Goal: Contribute content: Add original content to the website for others to see

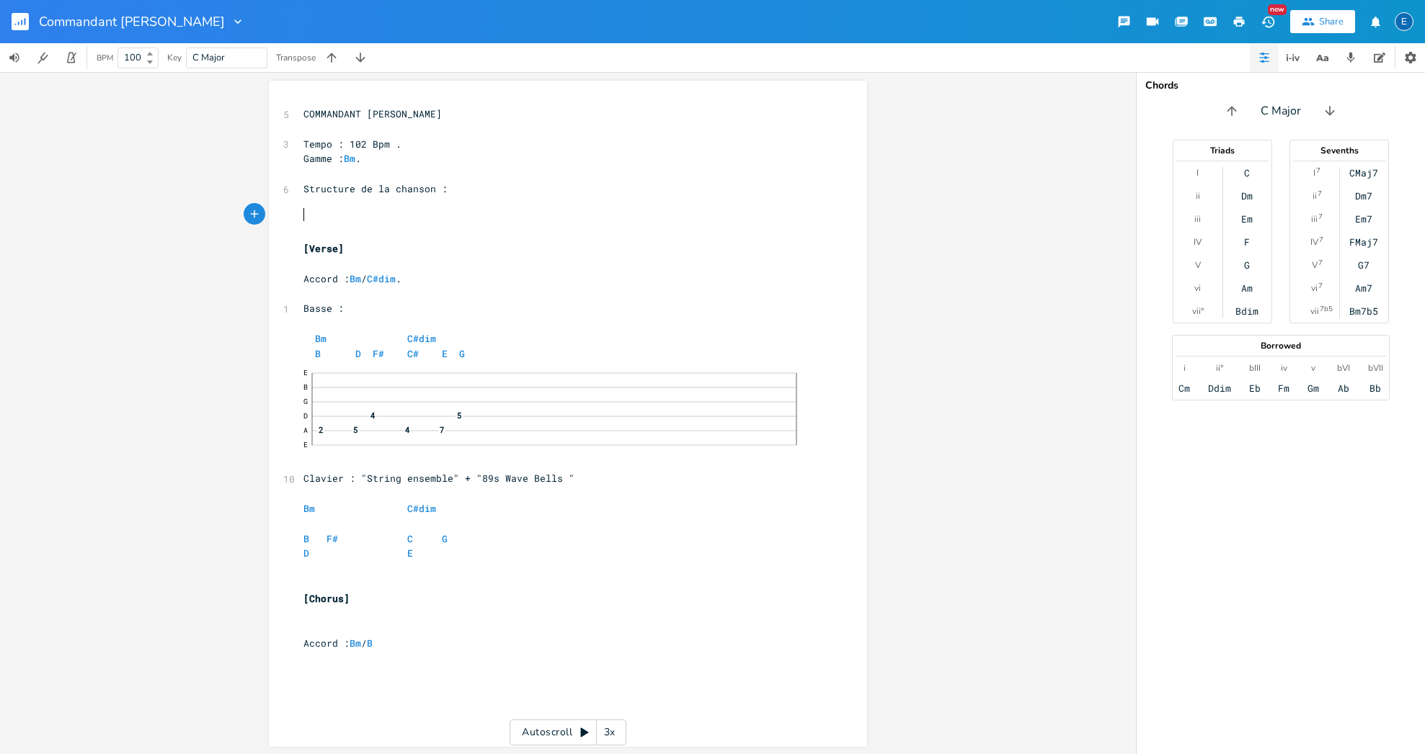
scroll to position [3, 0]
drag, startPoint x: 320, startPoint y: 525, endPoint x: 330, endPoint y: 522, distance: 10.5
click at [320, 532] on span at bounding box center [317, 539] width 17 height 15
drag, startPoint x: 421, startPoint y: 526, endPoint x: 477, endPoint y: 507, distance: 59.5
click at [421, 533] on span "B F# C G" at bounding box center [386, 539] width 167 height 13
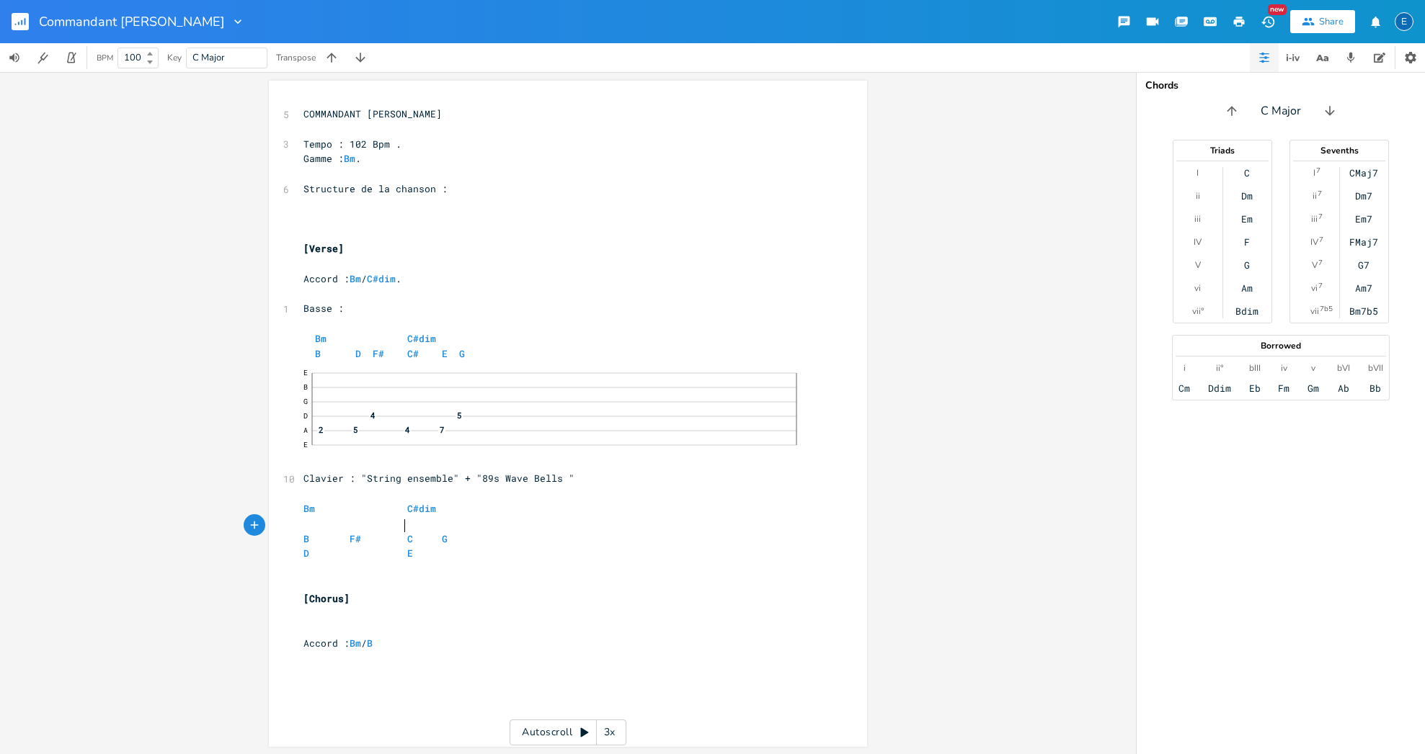
scroll to position [0, 6]
click at [430, 532] on span at bounding box center [430, 539] width 23 height 15
click at [341, 532] on span at bounding box center [337, 539] width 23 height 15
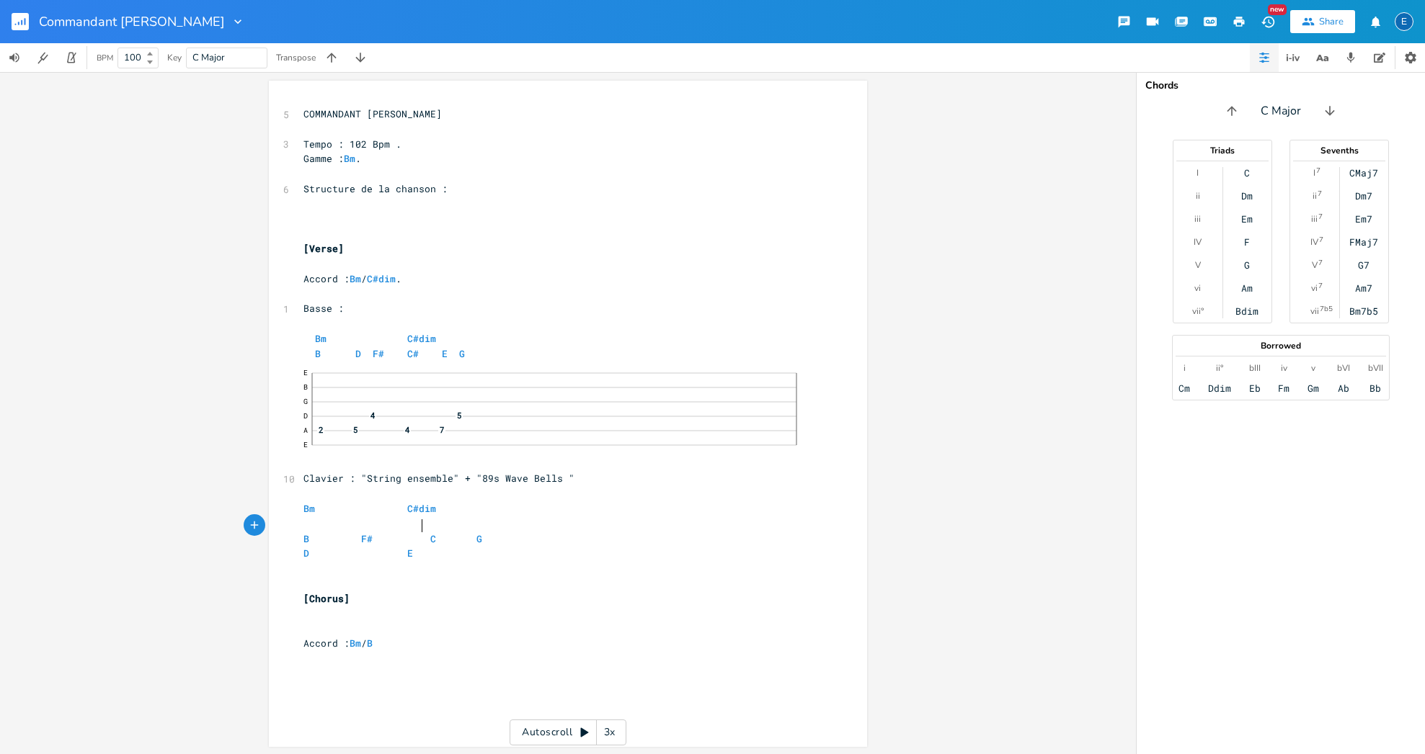
click at [415, 533] on span "B F# C G" at bounding box center [392, 539] width 179 height 13
click at [420, 533] on span "B F# C G" at bounding box center [392, 539] width 179 height 13
click at [320, 575] on pre "​" at bounding box center [560, 582] width 520 height 15
type textarea "[Vers"
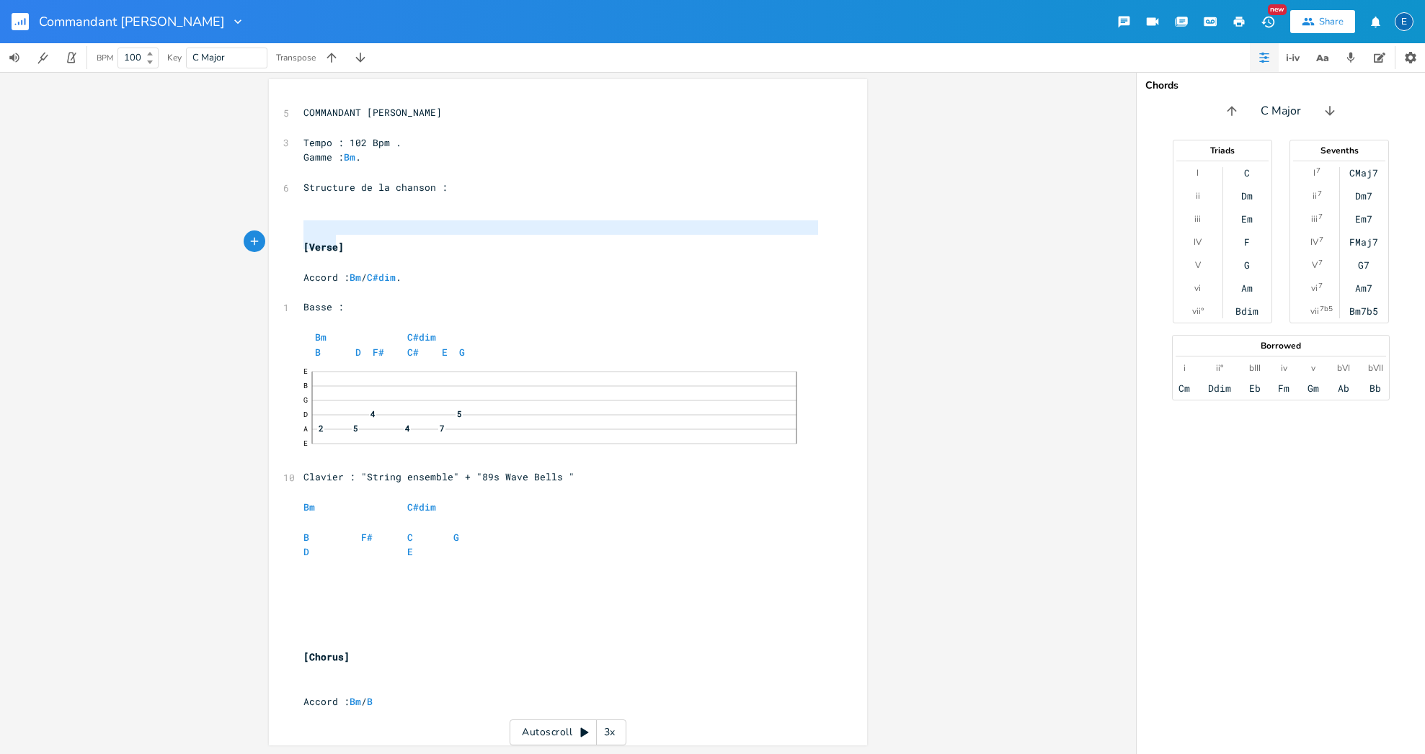
drag, startPoint x: 301, startPoint y: 235, endPoint x: 334, endPoint y: 239, distance: 32.6
click at [334, 239] on div "5 COMMANDANT [PERSON_NAME] ​ 3 Tempo : 102 Bpm . Gamme : Bm . ​ 6 Structure de …" at bounding box center [560, 407] width 520 height 605
click at [440, 255] on pre "​" at bounding box center [560, 262] width 520 height 15
type textarea "[Verse]"
drag, startPoint x: 343, startPoint y: 242, endPoint x: 294, endPoint y: 240, distance: 49.0
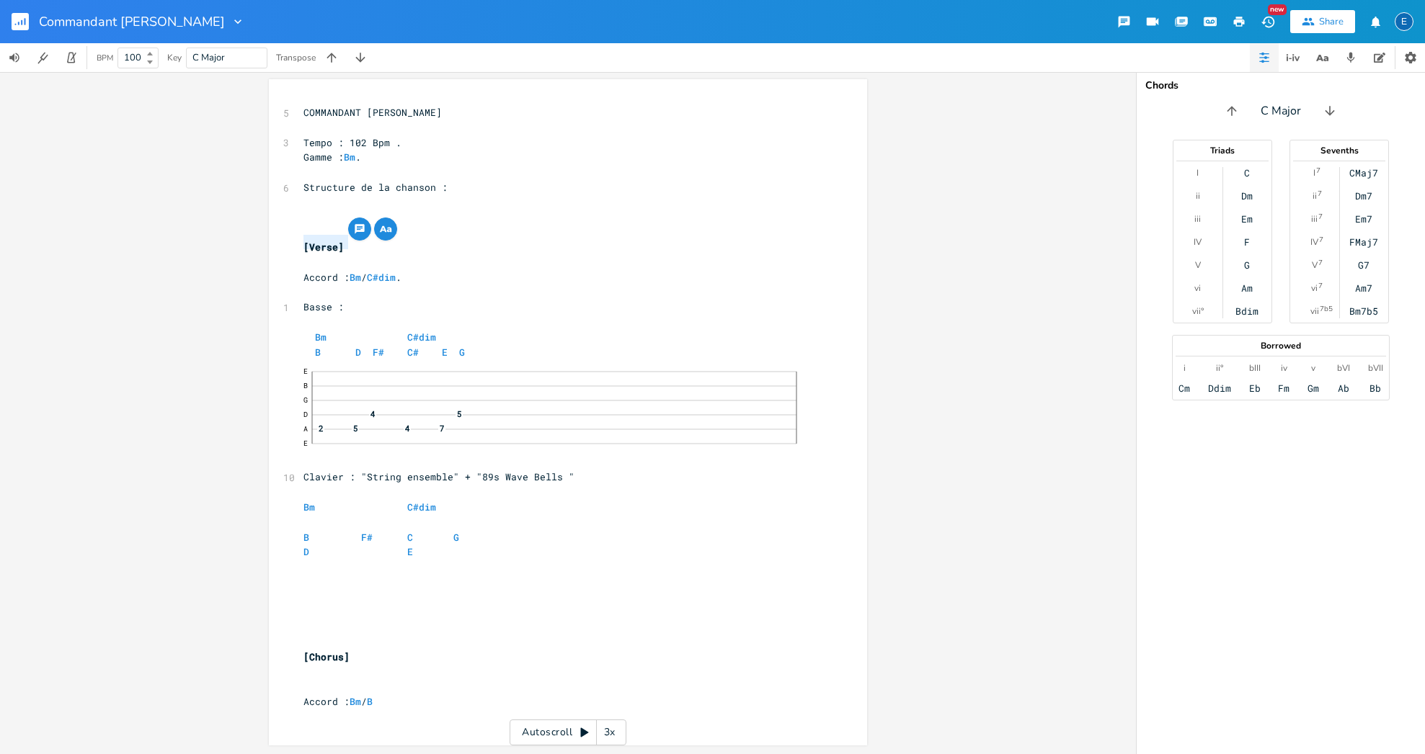
click at [294, 240] on div "[Verse] x 5 COMMANDANT [PERSON_NAME] ​ 3 Tempo : 102 Bpm . Gamme : Bm . ​ 6 Str…" at bounding box center [568, 412] width 598 height 667
click at [371, 255] on pre "​" at bounding box center [560, 262] width 520 height 15
type textarea "[Verse]"
drag, startPoint x: 368, startPoint y: 241, endPoint x: 290, endPoint y: 238, distance: 77.9
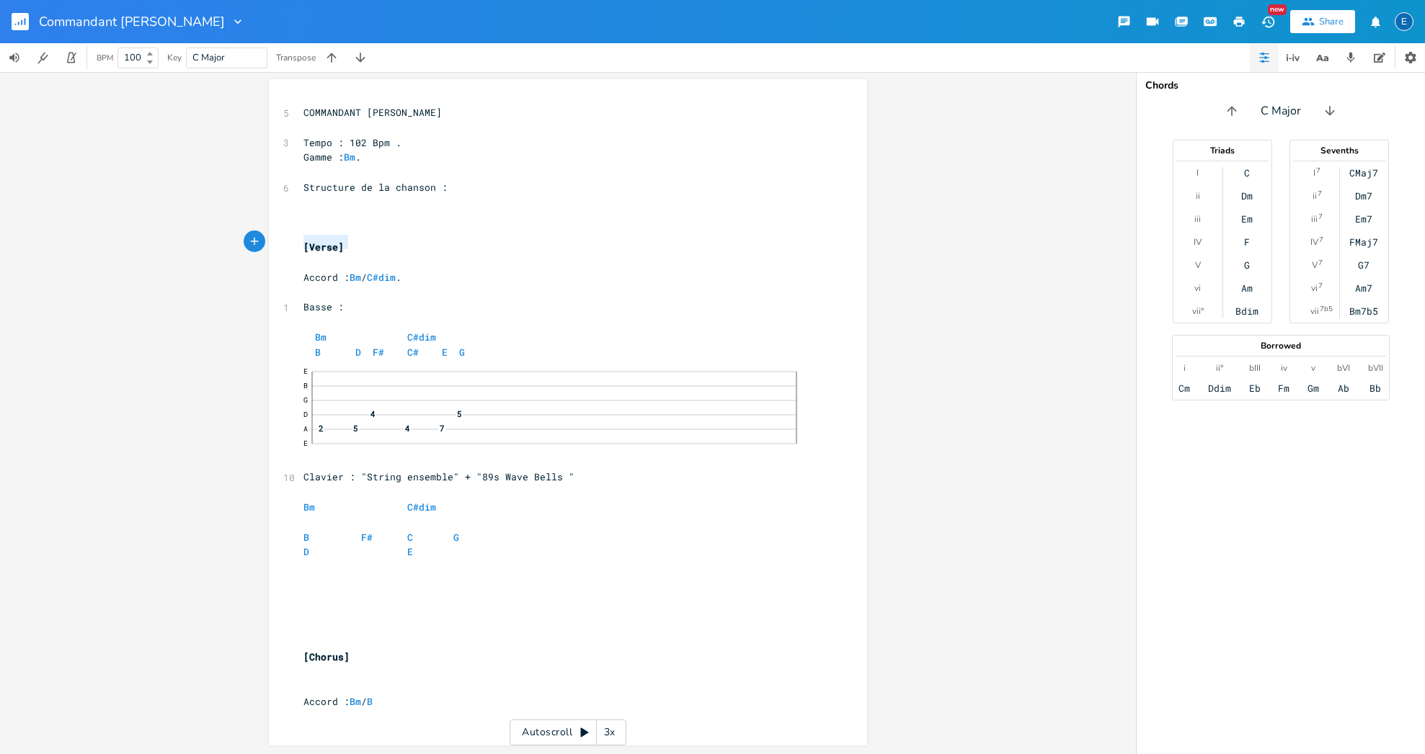
click at [290, 238] on div "[Verse] x 5 COMMANDANT [PERSON_NAME] ​ 3 Tempo : 102 Bpm . Gamme : Bm . ​ 6 Str…" at bounding box center [568, 412] width 598 height 667
click at [301, 575] on pre "​" at bounding box center [560, 582] width 520 height 15
click at [303, 561] on span "​" at bounding box center [303, 567] width 0 height 13
click at [305, 591] on span "[Verse]" at bounding box center [323, 597] width 40 height 13
type textarea "Fin du"
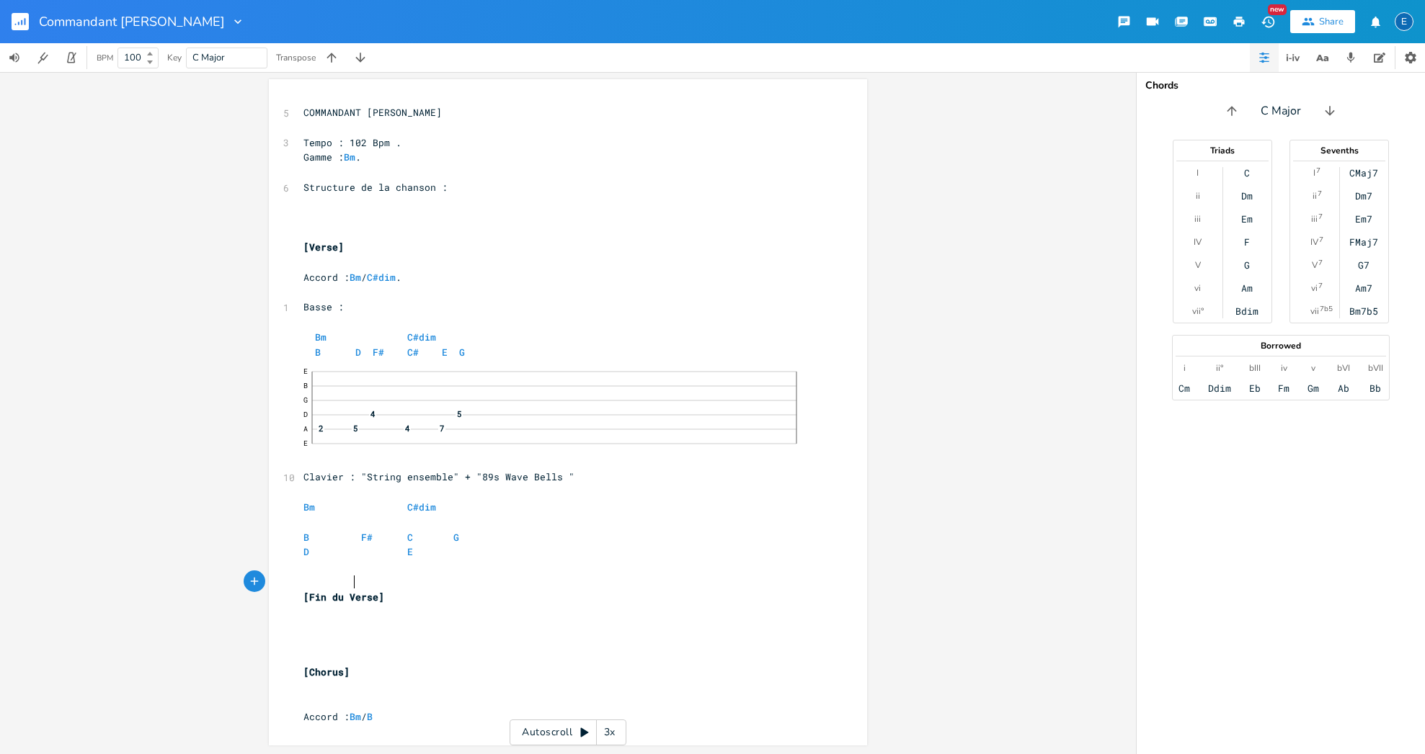
scroll to position [0, 0]
click at [312, 620] on pre "​" at bounding box center [560, 627] width 520 height 15
type textarea "Accord :"
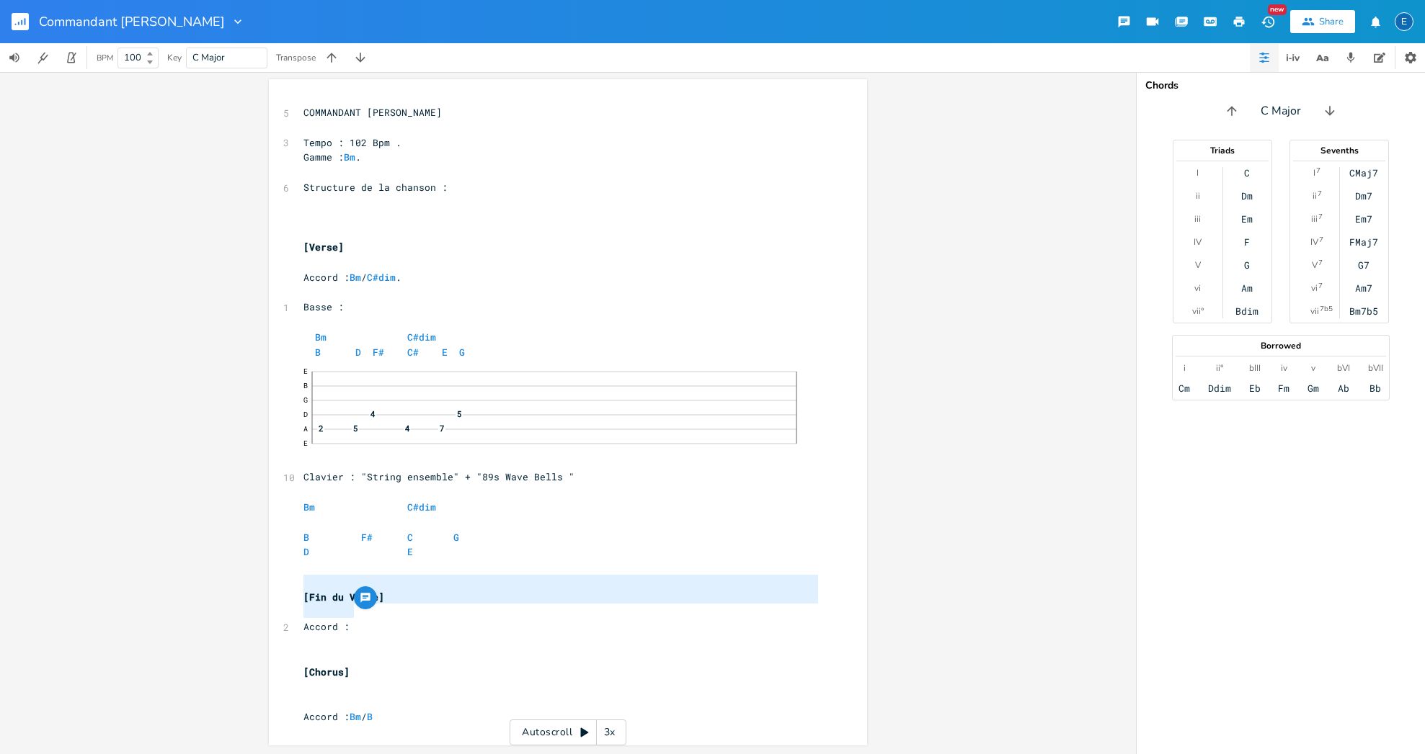
type textarea "[Fin du Verse] Accord :"
drag, startPoint x: 355, startPoint y: 611, endPoint x: 292, endPoint y: 574, distance: 72.7
click at [292, 574] on div "[Fin du Verse] Accord : x 5 COMMANDANT [PERSON_NAME] ​ 3 Tempo : 102 Bpm . Gamm…" at bounding box center [568, 412] width 598 height 667
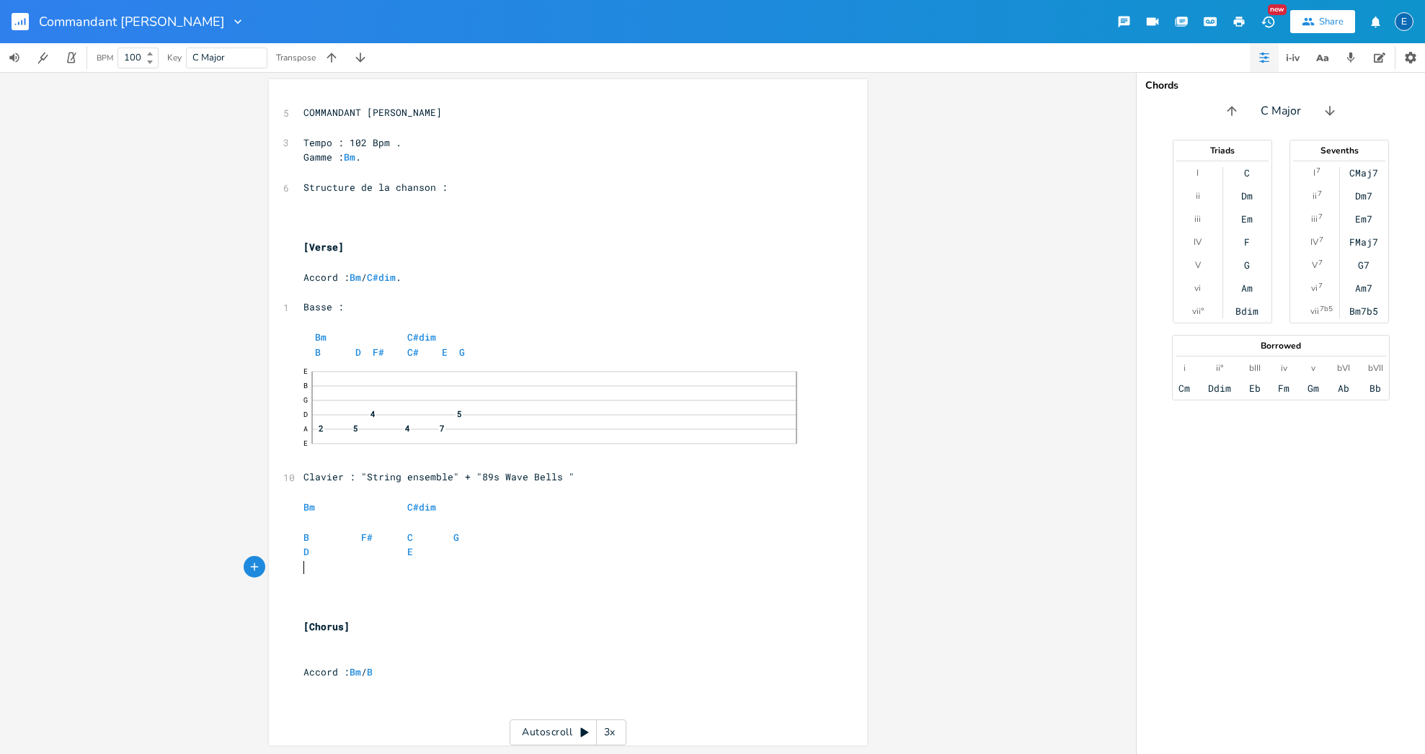
click at [336, 605] on pre "​" at bounding box center [560, 612] width 520 height 15
click at [324, 605] on pre "​" at bounding box center [560, 612] width 520 height 15
click at [336, 642] on div "x 5 COMMANDANT [PERSON_NAME] ​ 3 Tempo : 102 Bpm . Gamme : Bm . ​ 6 Structure d…" at bounding box center [578, 426] width 556 height 648
type textarea "​"
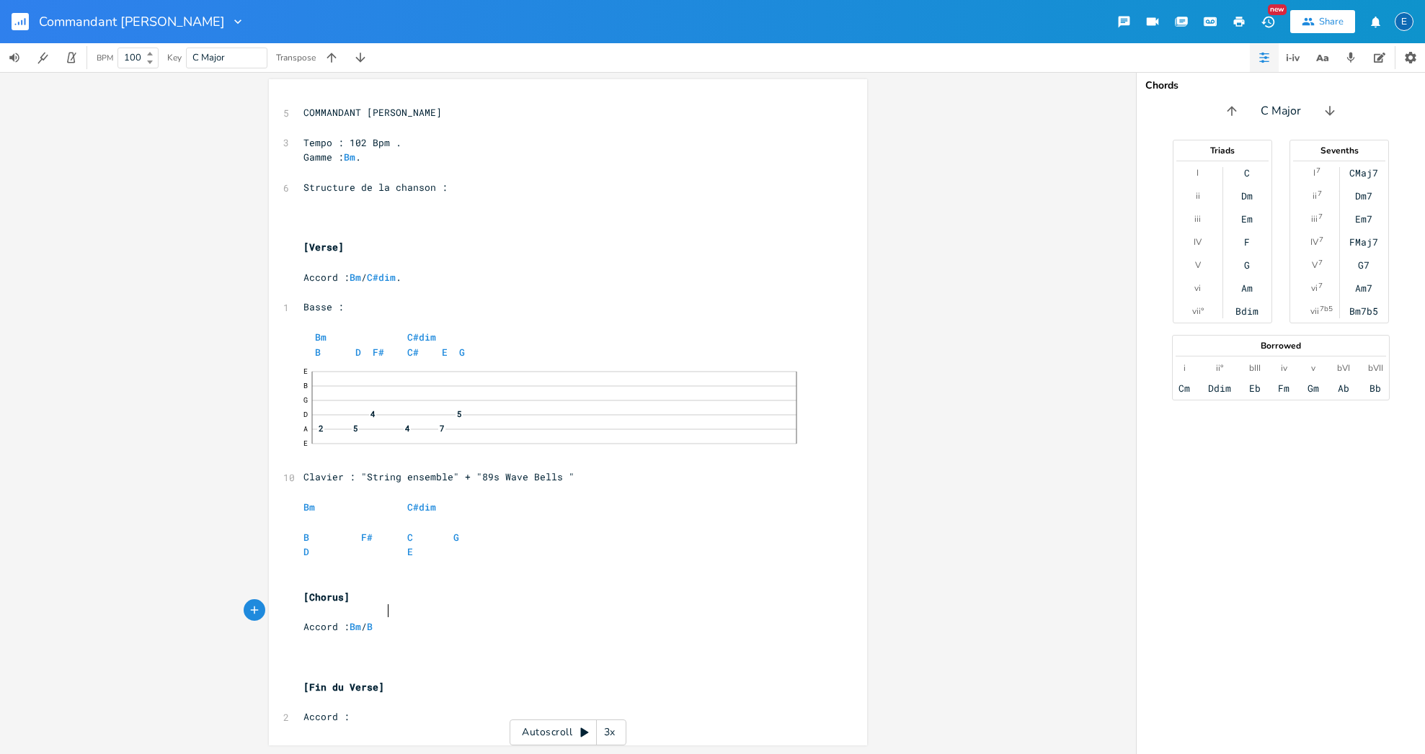
click at [386, 620] on pre "Accord : Bm / B" at bounding box center [560, 627] width 520 height 15
type textarea "Bm"
click at [386, 628] on li "Bm" at bounding box center [400, 626] width 45 height 15
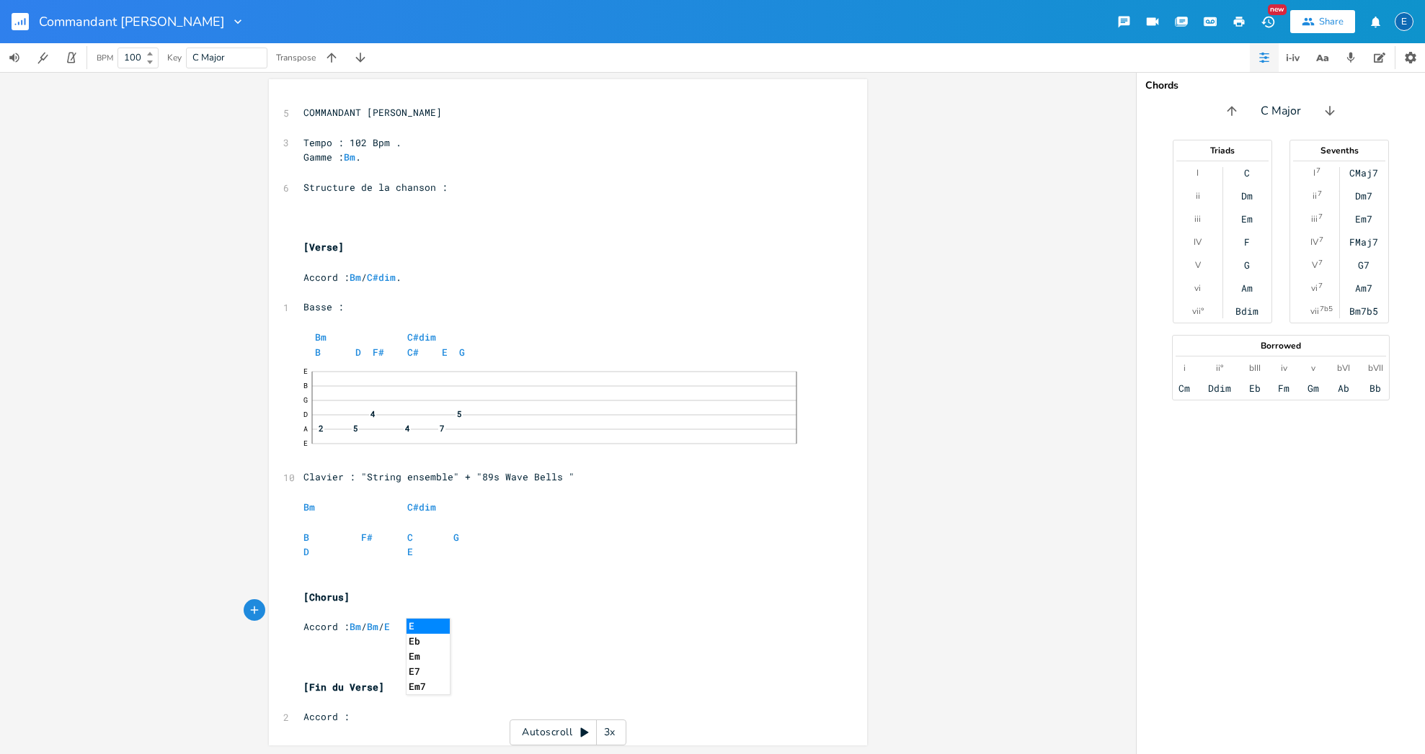
type textarea "/ E"
click at [417, 652] on li "Em" at bounding box center [427, 656] width 43 height 15
type textarea "/ D"
click at [439, 626] on li "D" at bounding box center [456, 626] width 43 height 15
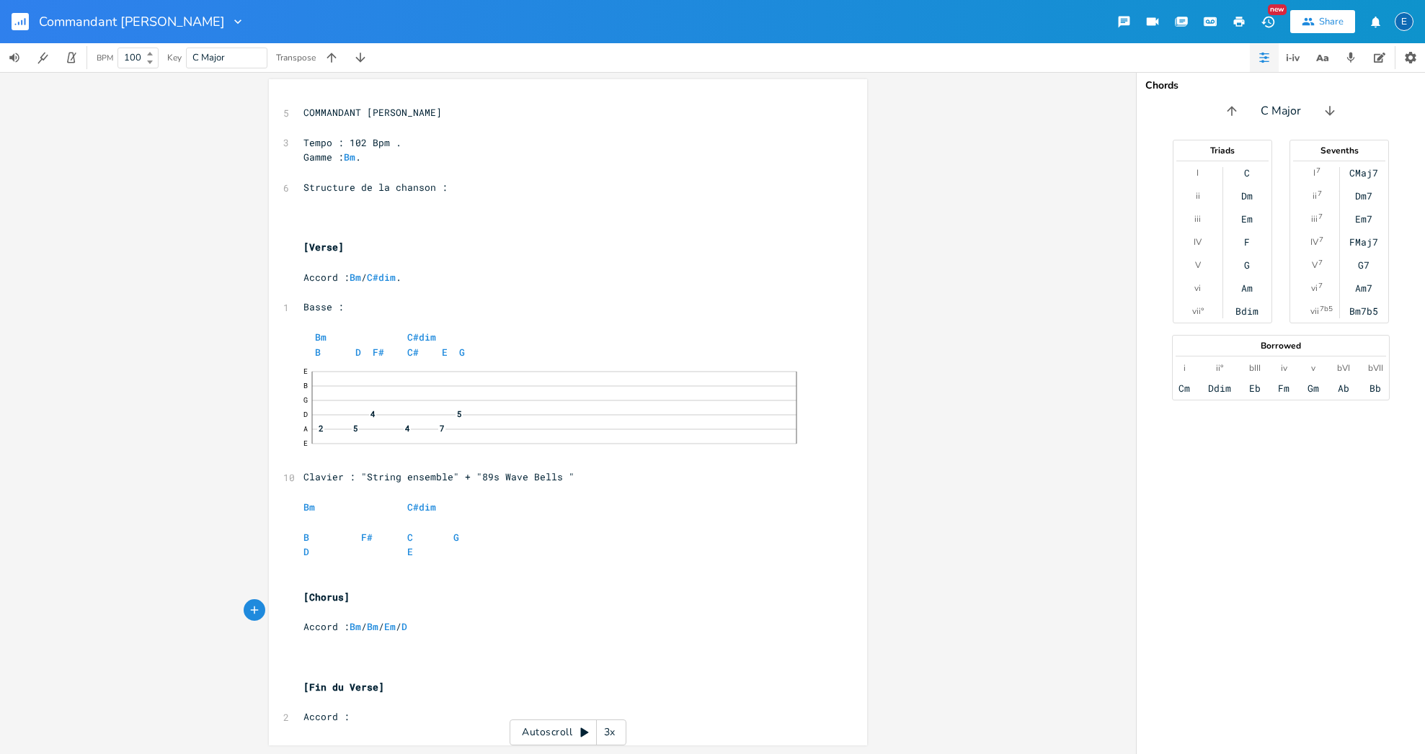
scroll to position [0, 0]
type textarea "Basse ;"
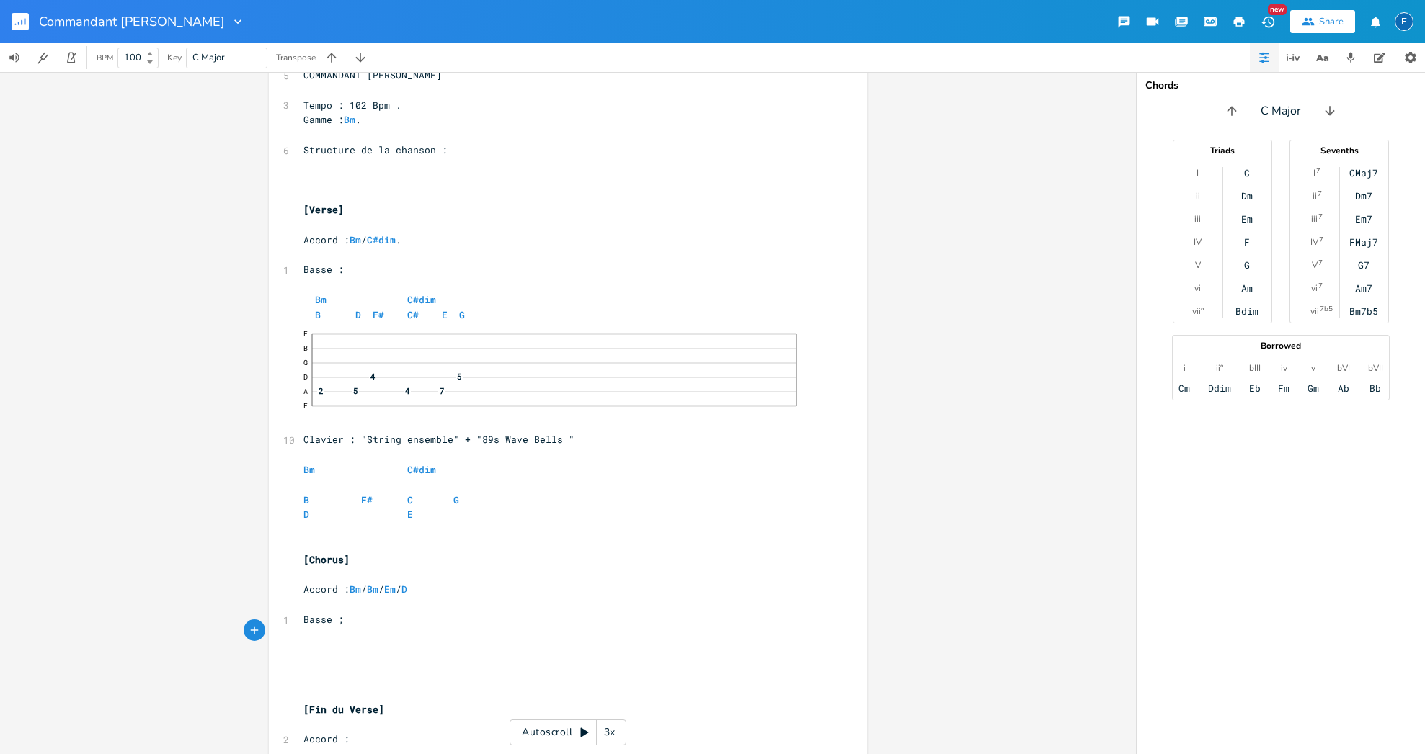
scroll to position [38, 0]
click at [251, 630] on icon "button" at bounding box center [255, 632] width 8 height 8
click at [271, 625] on div "button" at bounding box center [281, 631] width 22 height 22
click at [324, 628] on pre "​" at bounding box center [561, 635] width 522 height 15
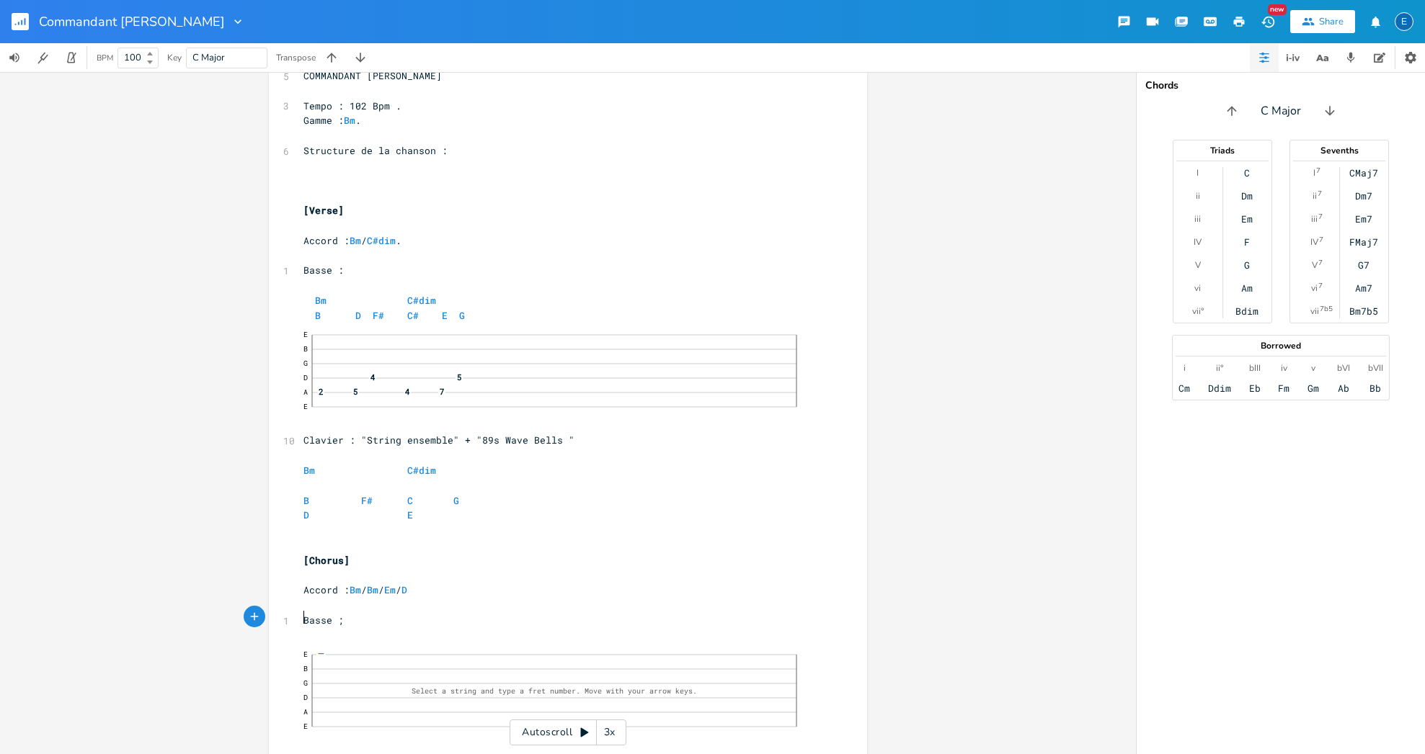
click at [320, 628] on pre "​" at bounding box center [560, 635] width 520 height 15
type textarea "Bm"
click at [337, 633] on li "Bm" at bounding box center [344, 632] width 45 height 15
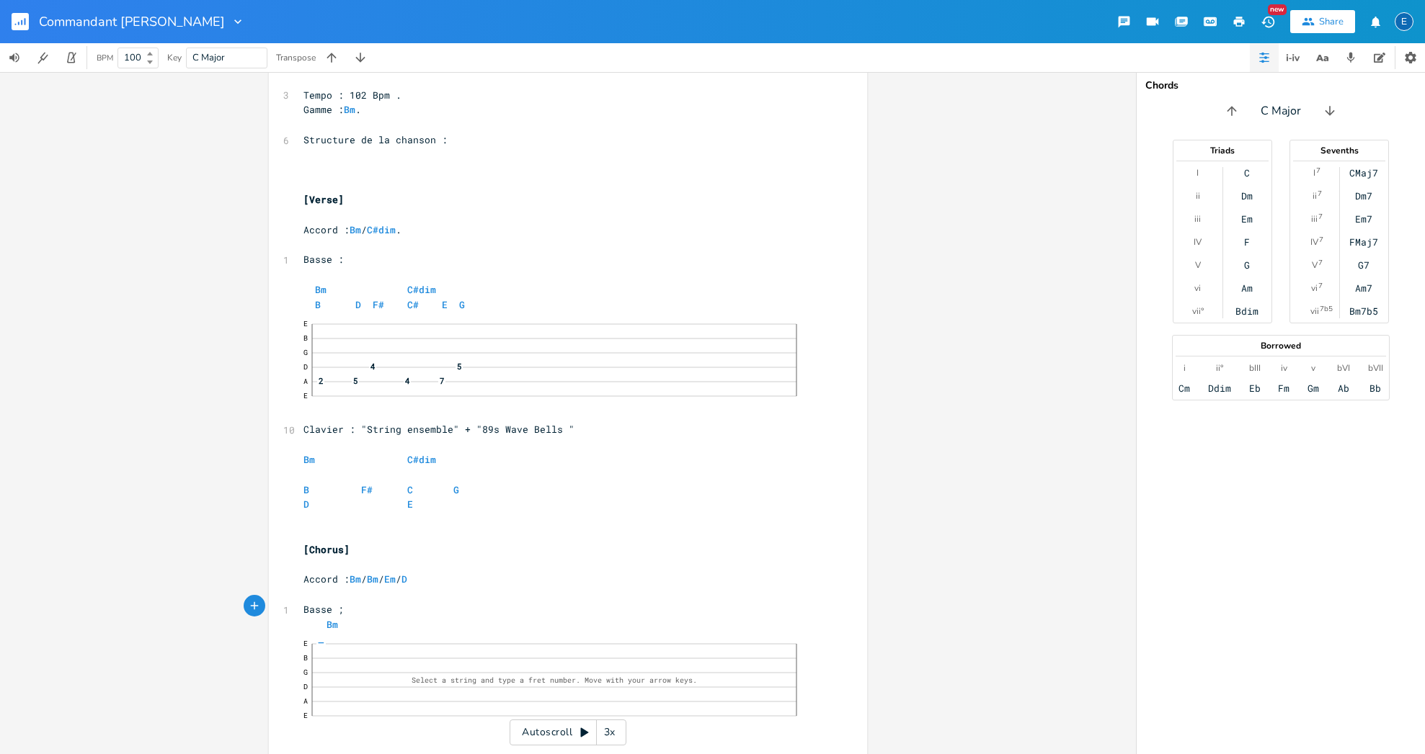
scroll to position [50, 0]
click at [326, 646] on span "—" at bounding box center [320, 642] width 9 height 8
click at [329, 650] on div "—" at bounding box center [320, 643] width 17 height 14
click at [326, 646] on span "—" at bounding box center [320, 642] width 9 height 8
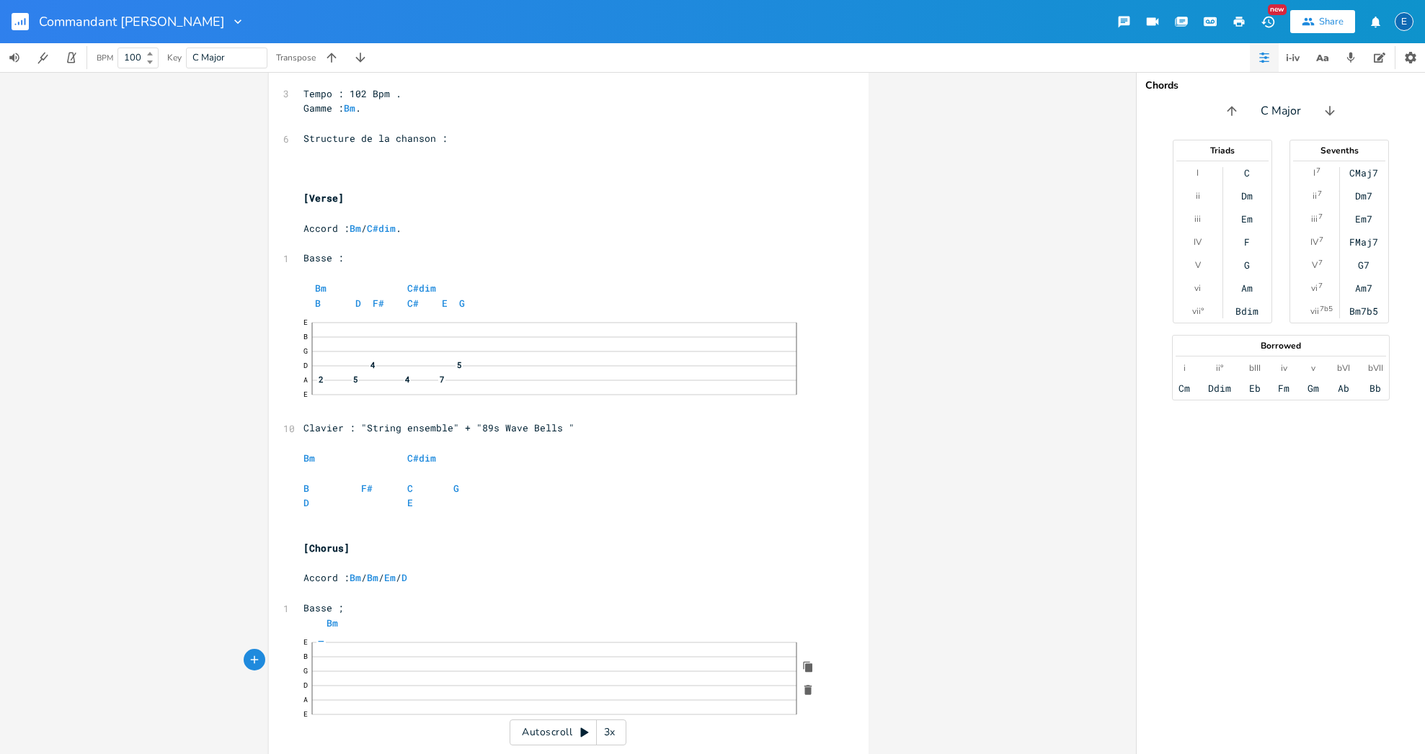
scroll to position [0, 0]
click at [378, 616] on pre "Bm" at bounding box center [561, 623] width 522 height 15
type textarea "Em"
click at [404, 617] on li "Em" at bounding box center [423, 620] width 45 height 15
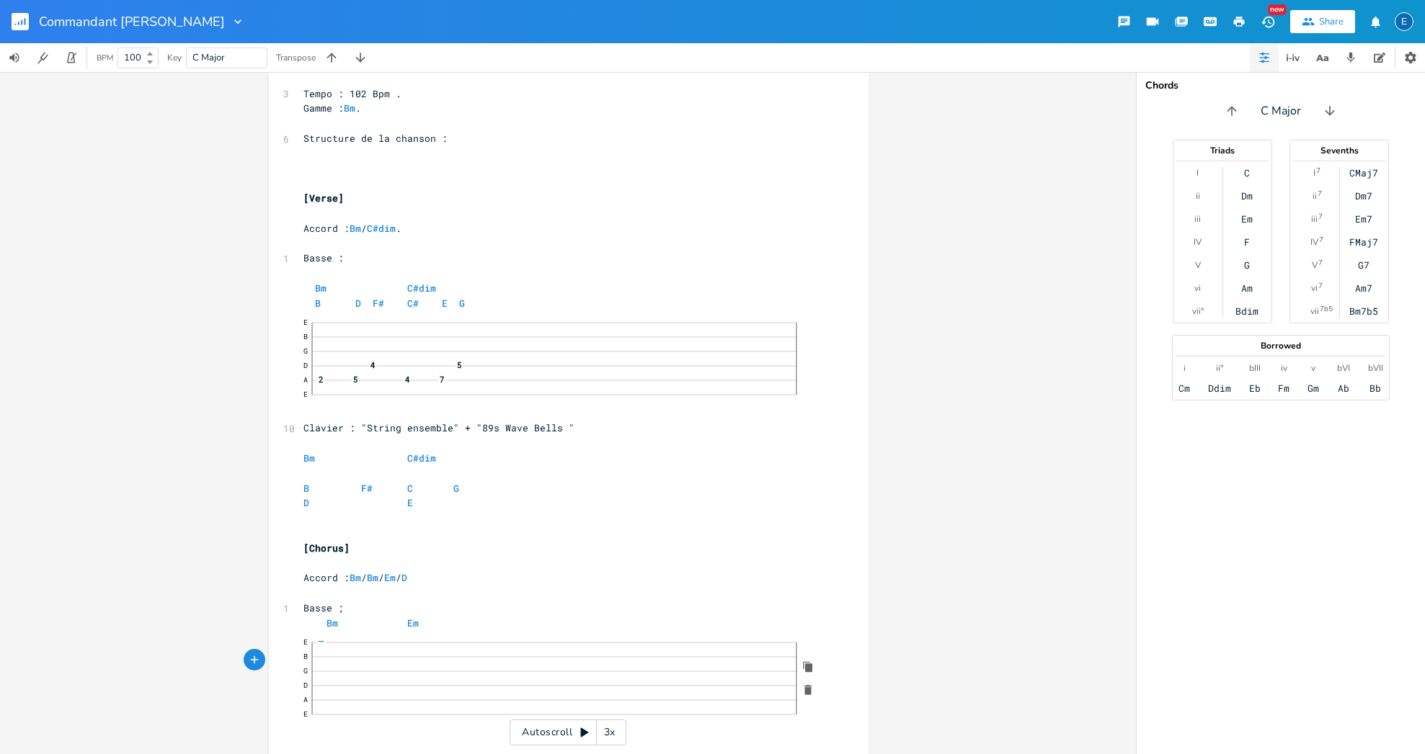
click at [329, 650] on div "—" at bounding box center [320, 643] width 17 height 14
click at [453, 616] on pre "Bm Em" at bounding box center [561, 623] width 522 height 15
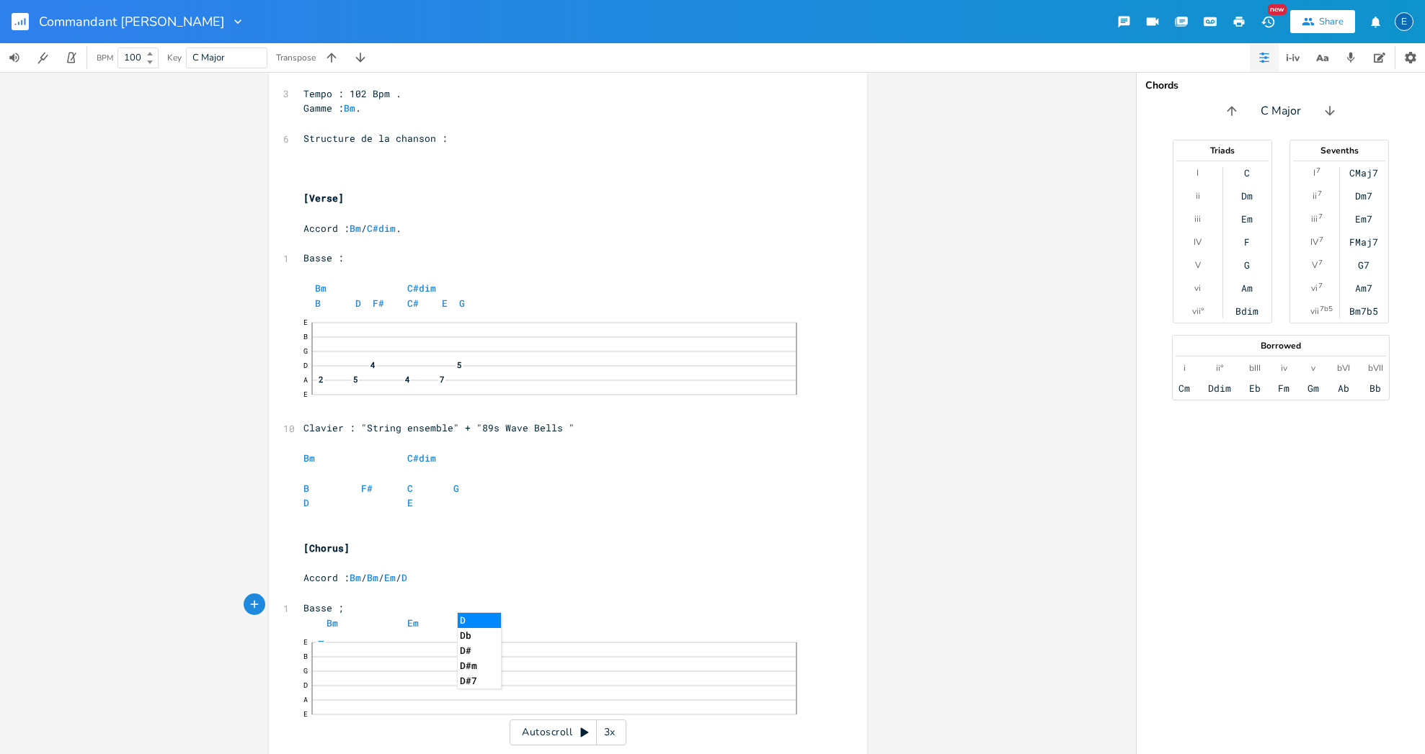
type textarea "D"
click at [463, 618] on li "D" at bounding box center [479, 620] width 43 height 15
click at [329, 650] on div "—" at bounding box center [320, 643] width 17 height 14
click at [326, 646] on span "—" at bounding box center [320, 642] width 9 height 8
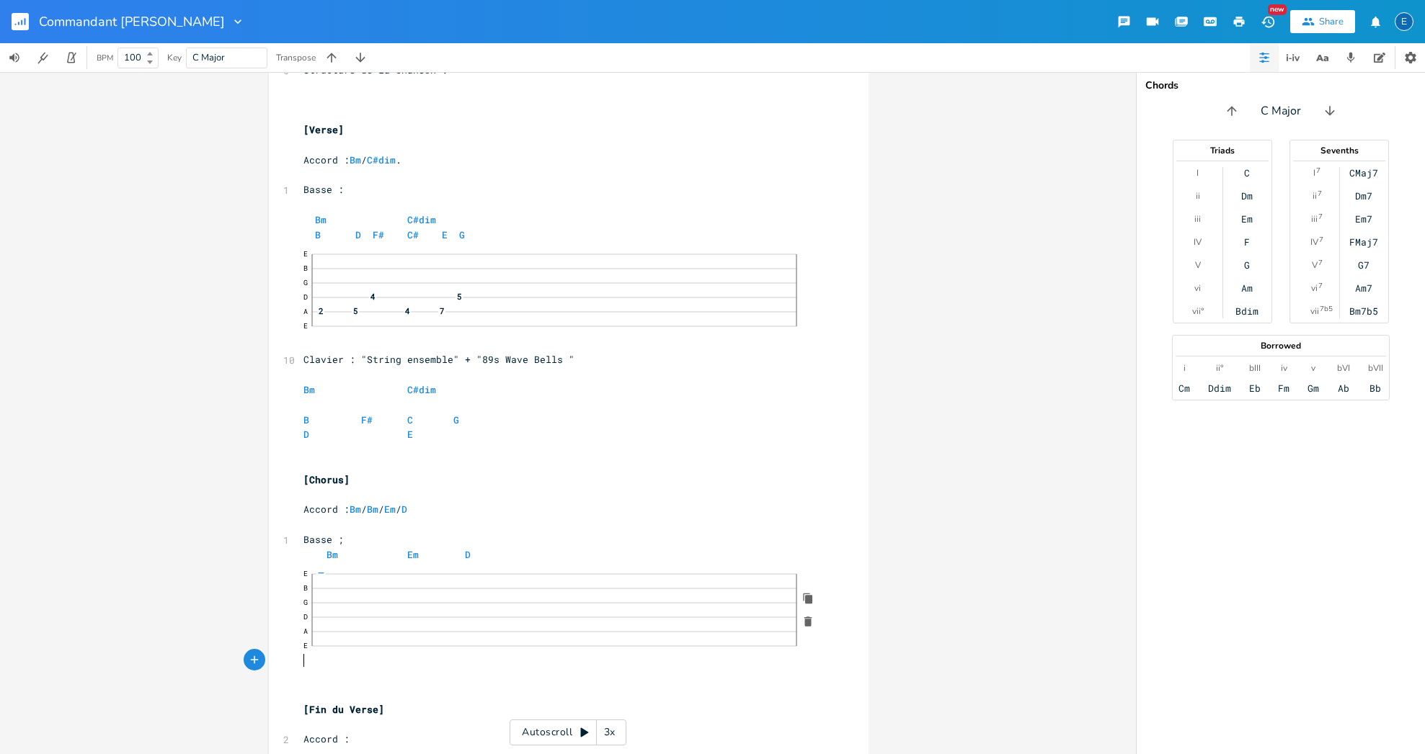
scroll to position [0, 0]
click at [319, 672] on pre "​" at bounding box center [561, 679] width 522 height 15
type textarea "Clavier :"
type textarea "C"
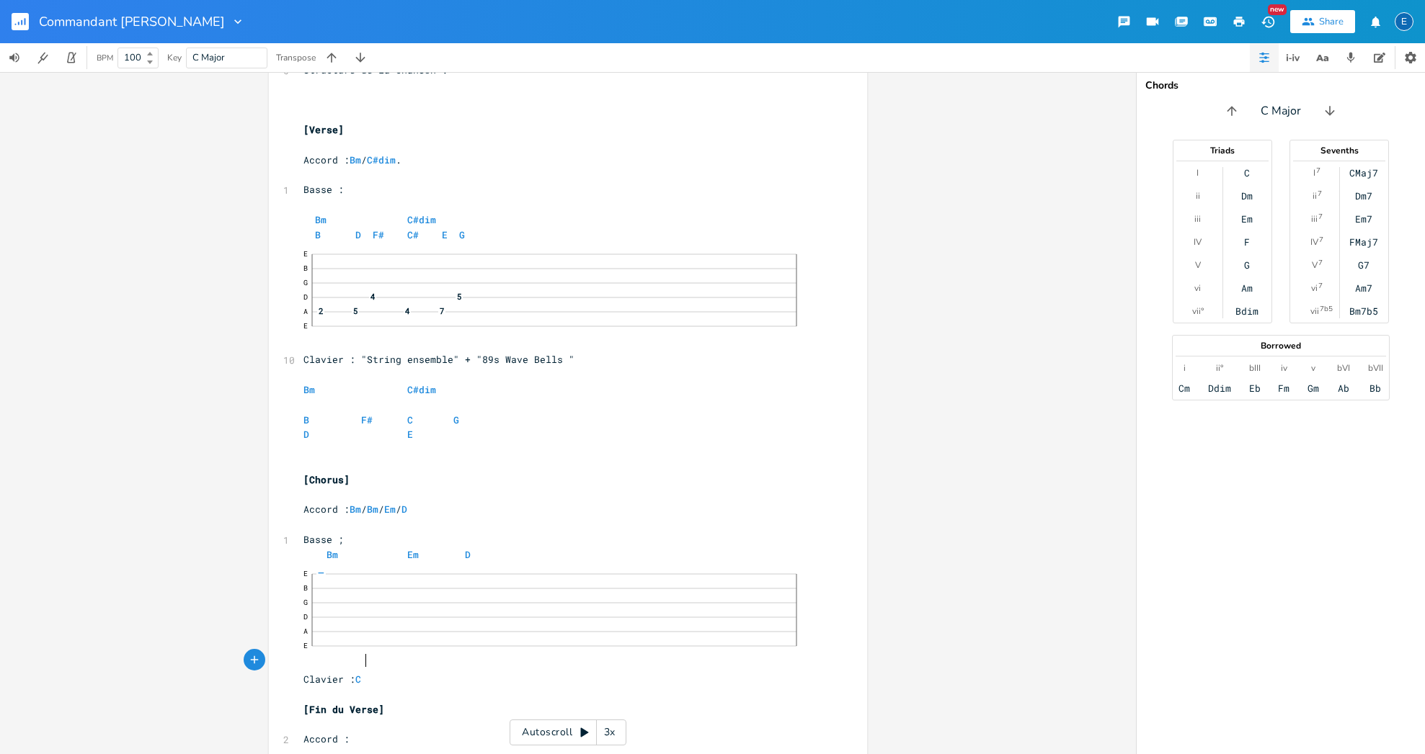
scroll to position [0, 5]
type textarea ""Classic Electric Piano""
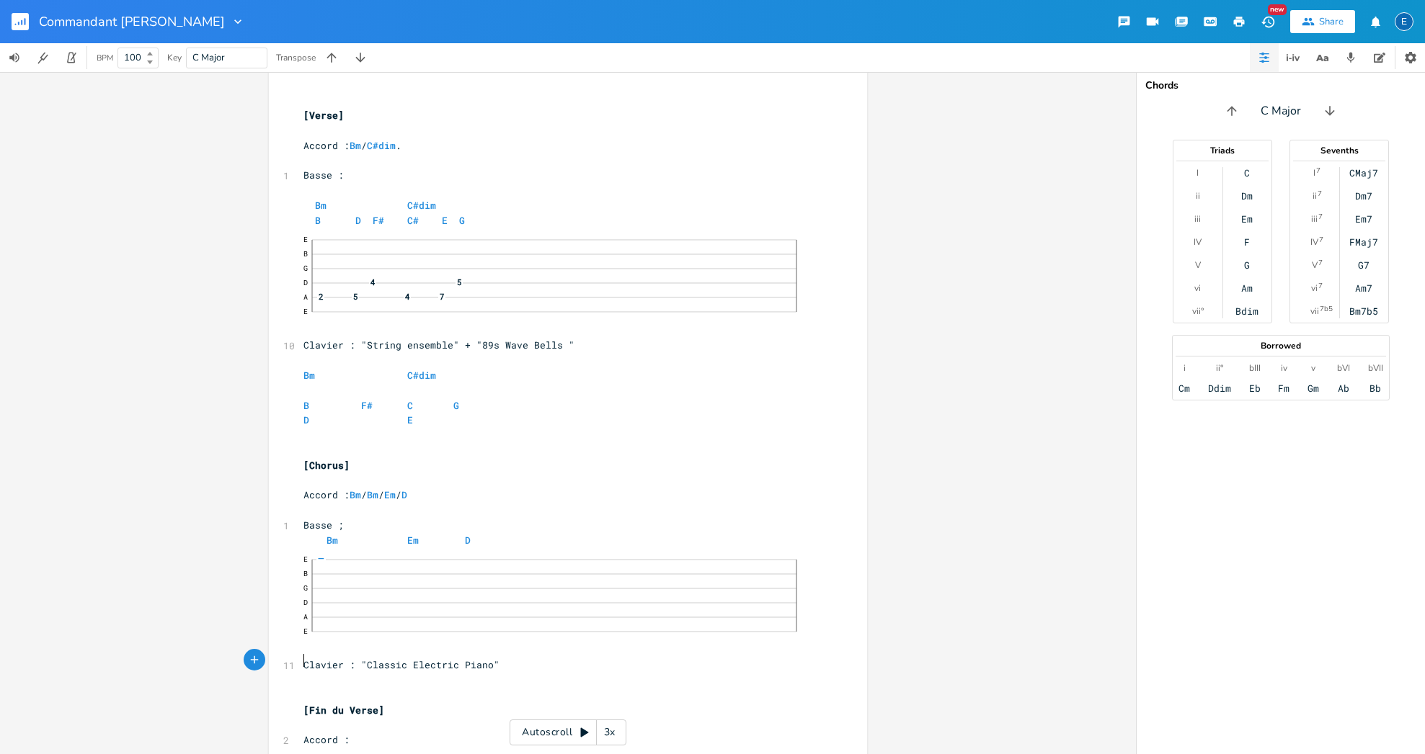
scroll to position [0, 0]
click at [370, 733] on pre "Accord :" at bounding box center [560, 740] width 520 height 15
type textarea "Em"
click at [363, 638] on li "Em" at bounding box center [372, 642] width 45 height 15
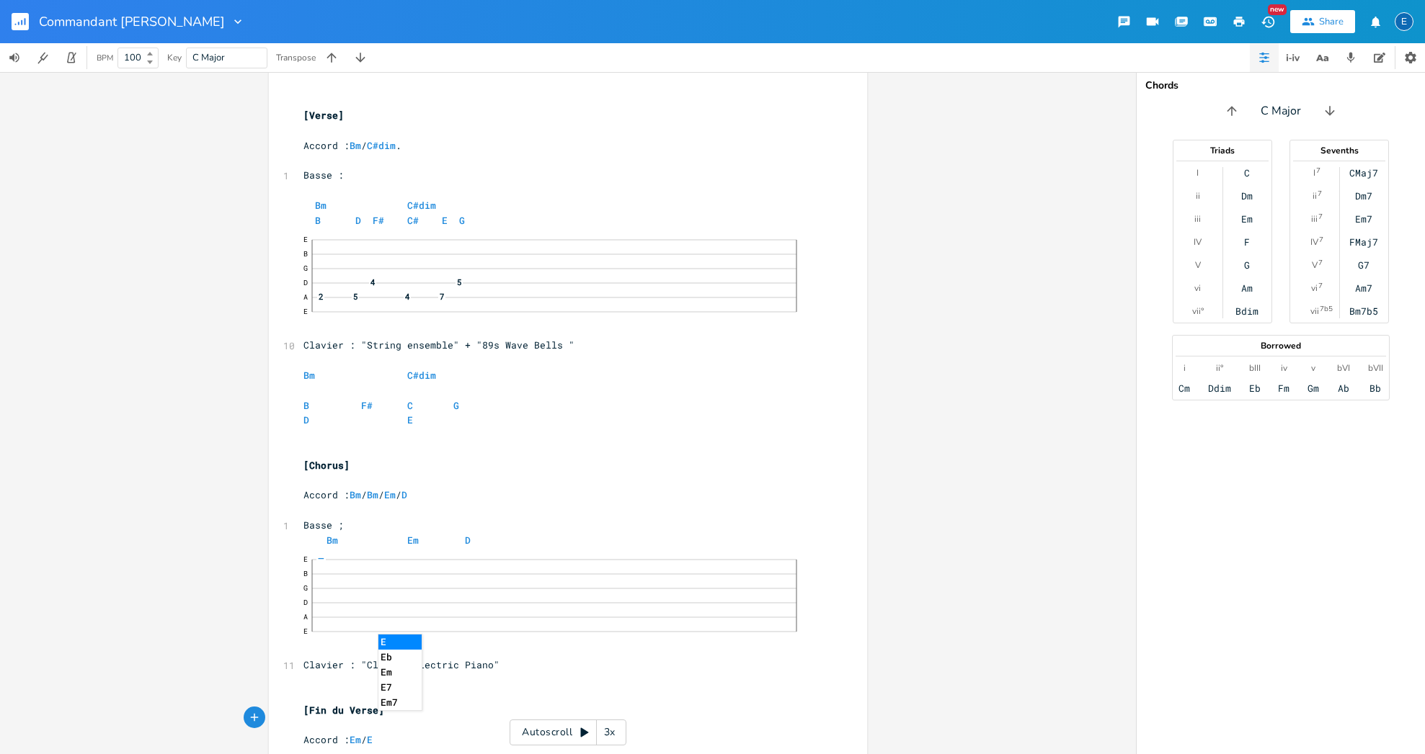
type textarea "/ E"
click at [393, 674] on li "Em" at bounding box center [399, 672] width 43 height 15
type textarea "/ B"
click at [425, 672] on li "Bm" at bounding box center [427, 672] width 43 height 15
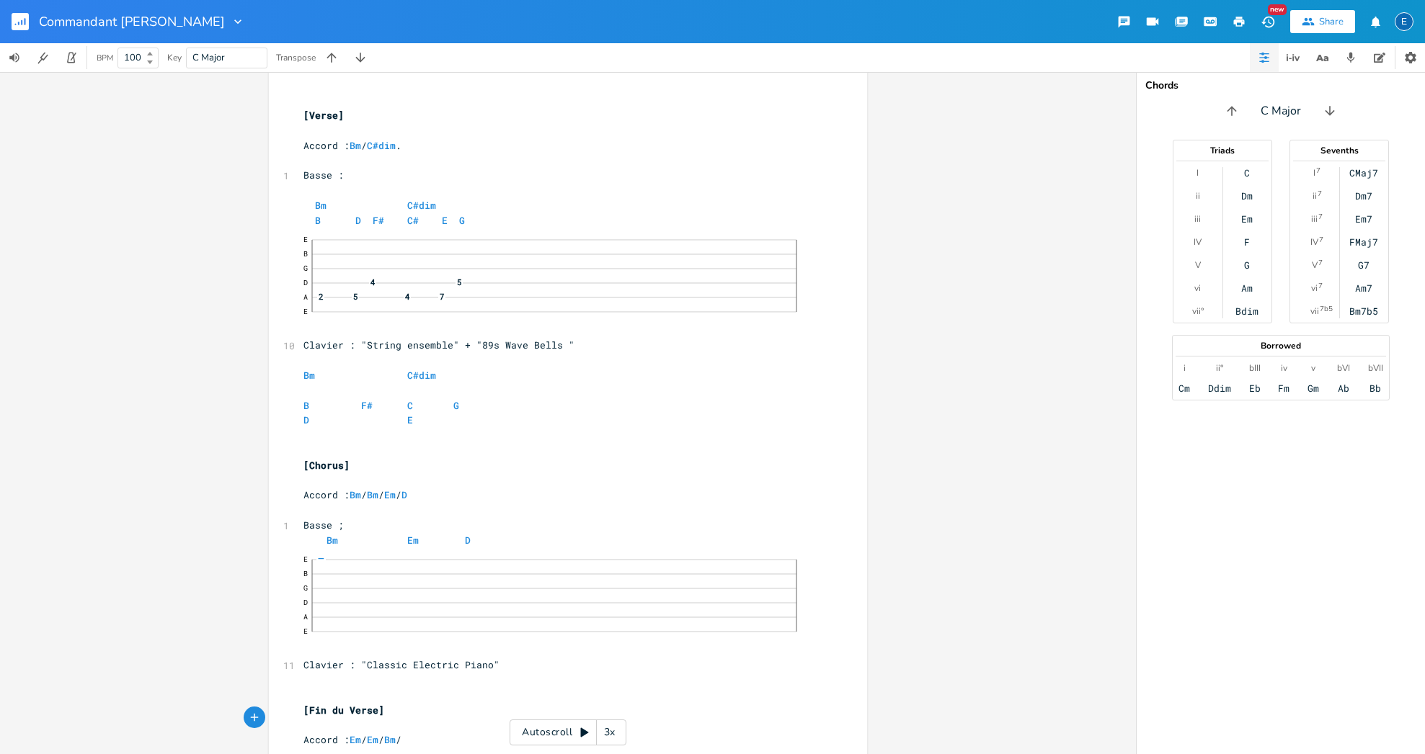
scroll to position [0, 12]
type textarea "/ D"
click at [447, 641] on li "D" at bounding box center [456, 642] width 43 height 15
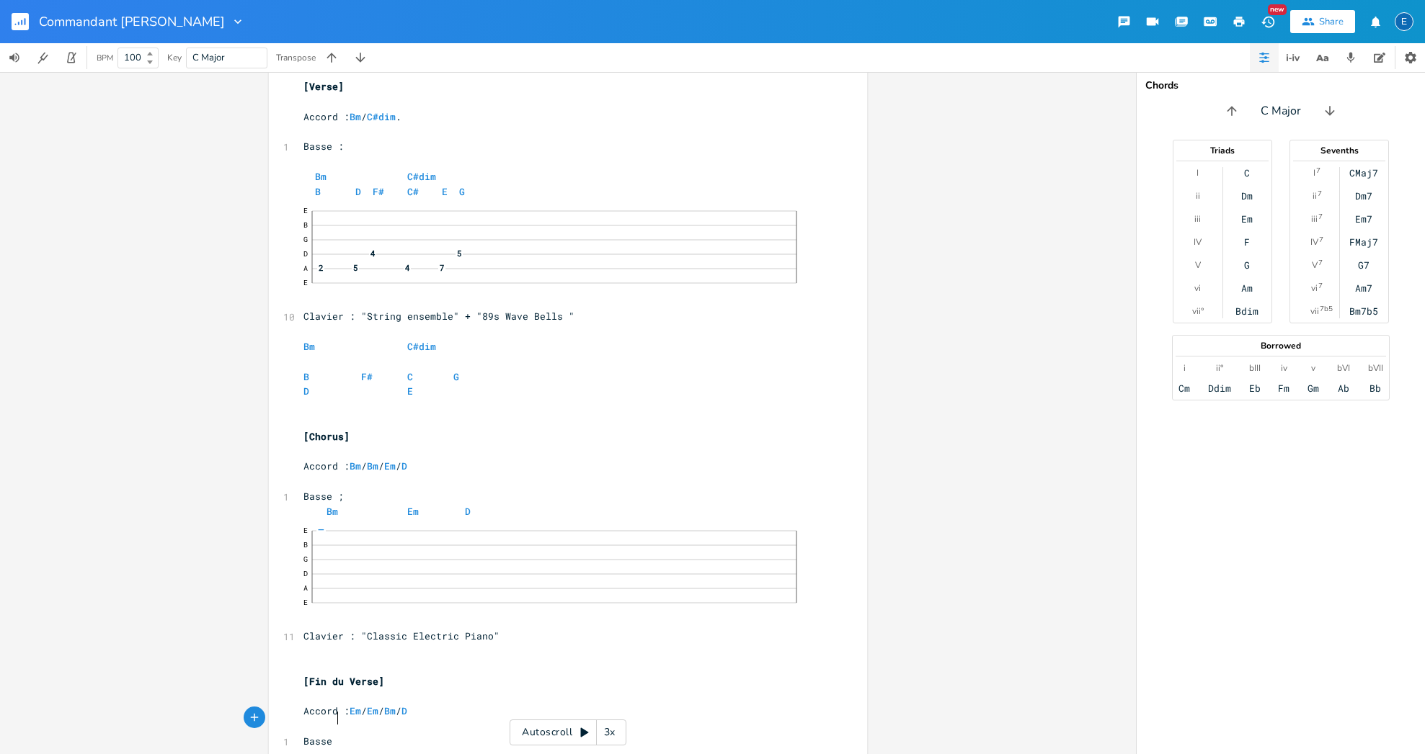
scroll to position [0, 23]
type textarea "Basse :"
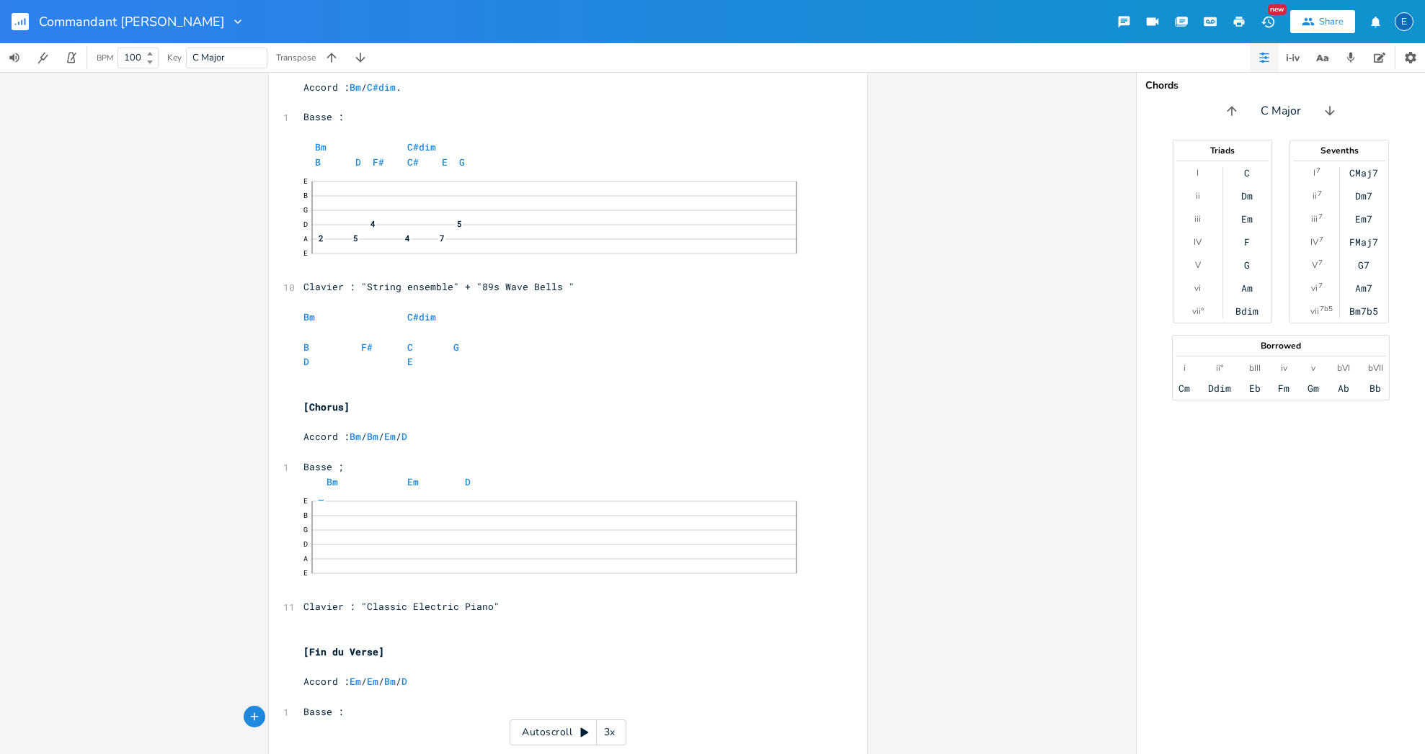
scroll to position [191, 0]
click at [253, 717] on icon "button" at bounding box center [254, 717] width 13 height 13
click at [280, 711] on div "button" at bounding box center [281, 718] width 22 height 22
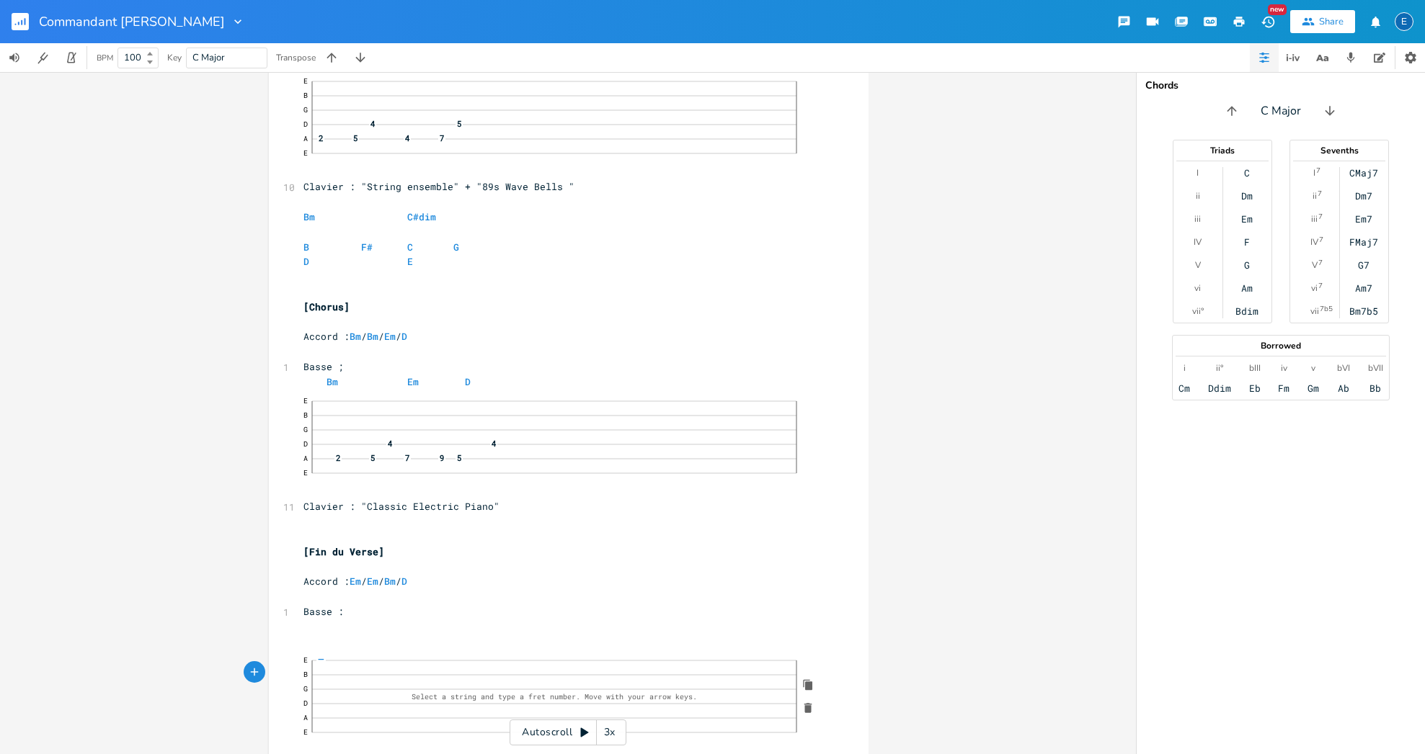
scroll to position [0, 0]
click at [316, 634] on pre "​" at bounding box center [561, 641] width 522 height 15
type textarea "Em"
click at [329, 630] on li "Em" at bounding box center [344, 632] width 45 height 15
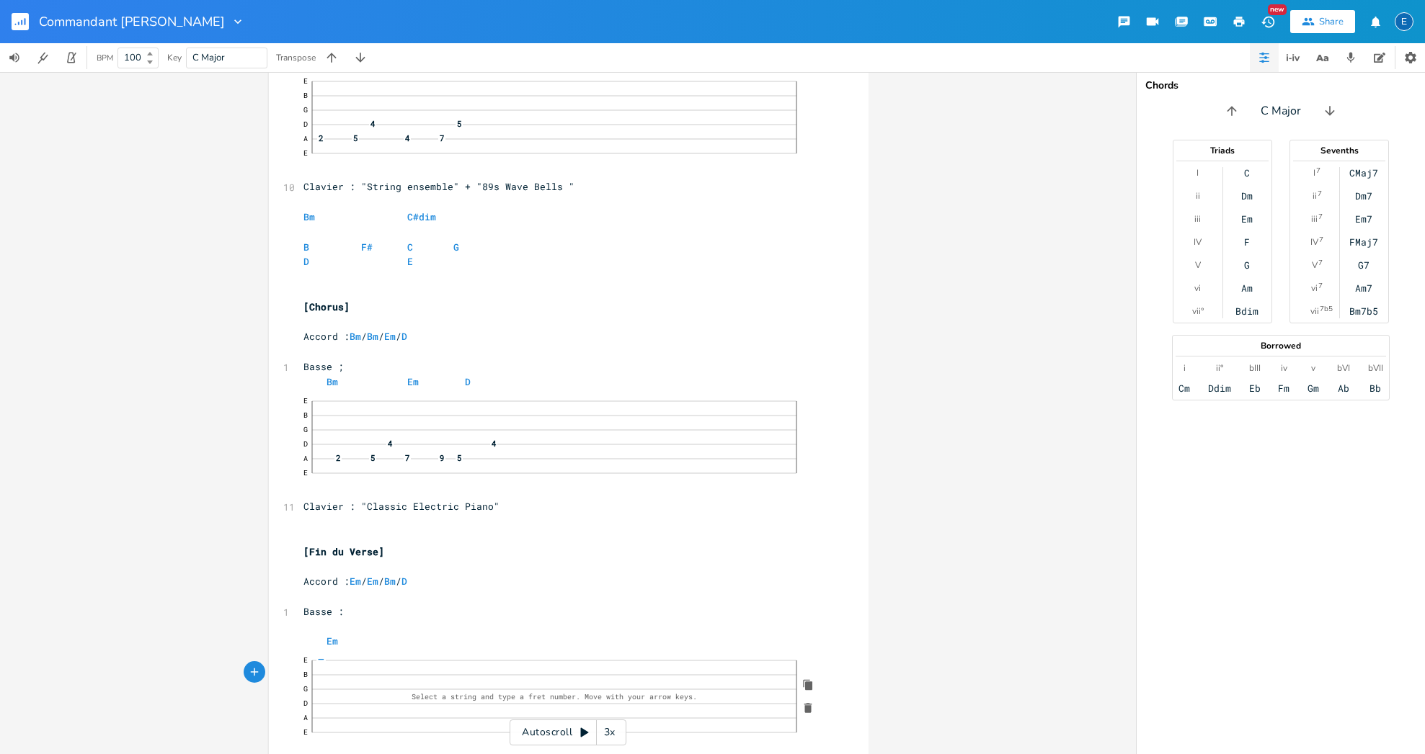
click at [326, 668] on div "—" at bounding box center [320, 661] width 17 height 14
click span "9"
click at [582, 285] on pre "​" at bounding box center [561, 292] width 522 height 15
drag, startPoint x: 321, startPoint y: 613, endPoint x: 378, endPoint y: 580, distance: 65.5
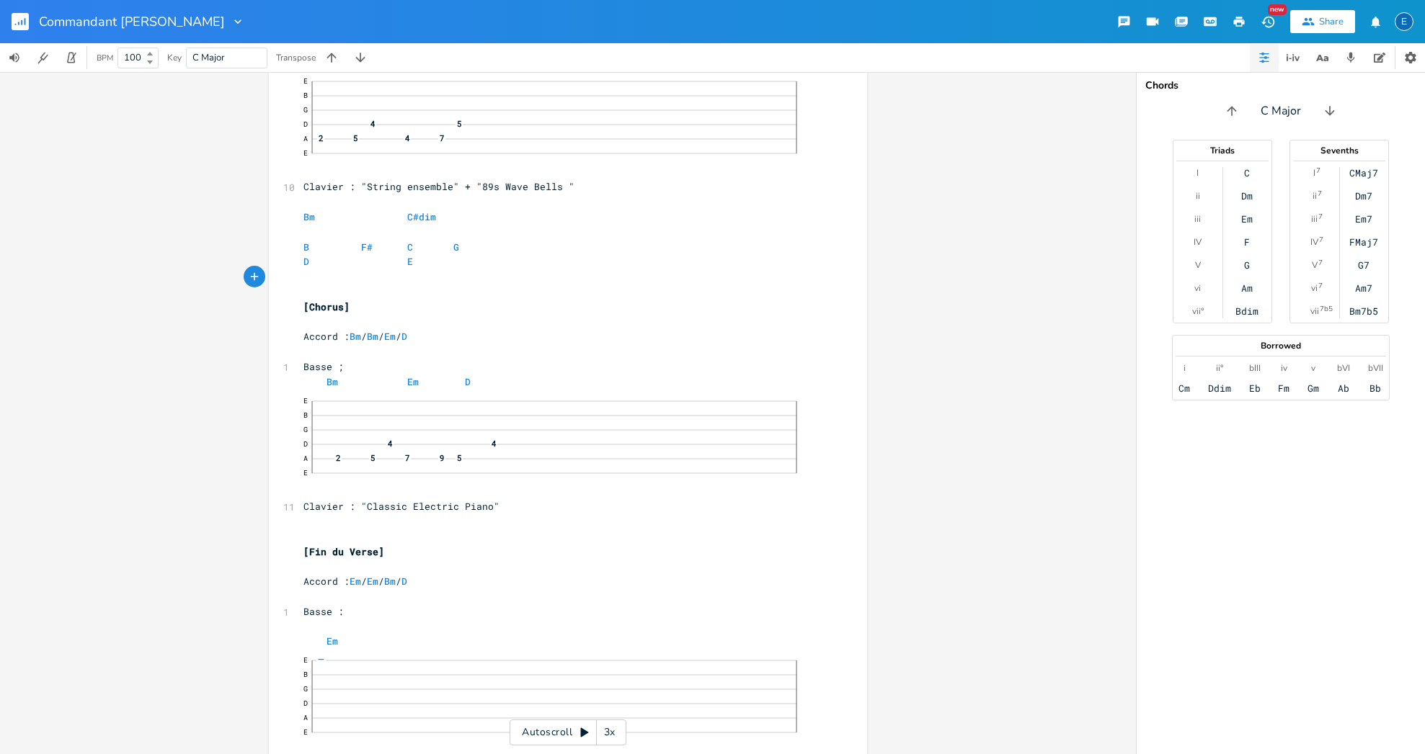
click at [337, 604] on div "5 COMMANDANT [PERSON_NAME] ​ 3 Tempo : 102 Bpm . Gamme : Bm . ​ 6 Structure de …" at bounding box center [560, 287] width 520 height 945
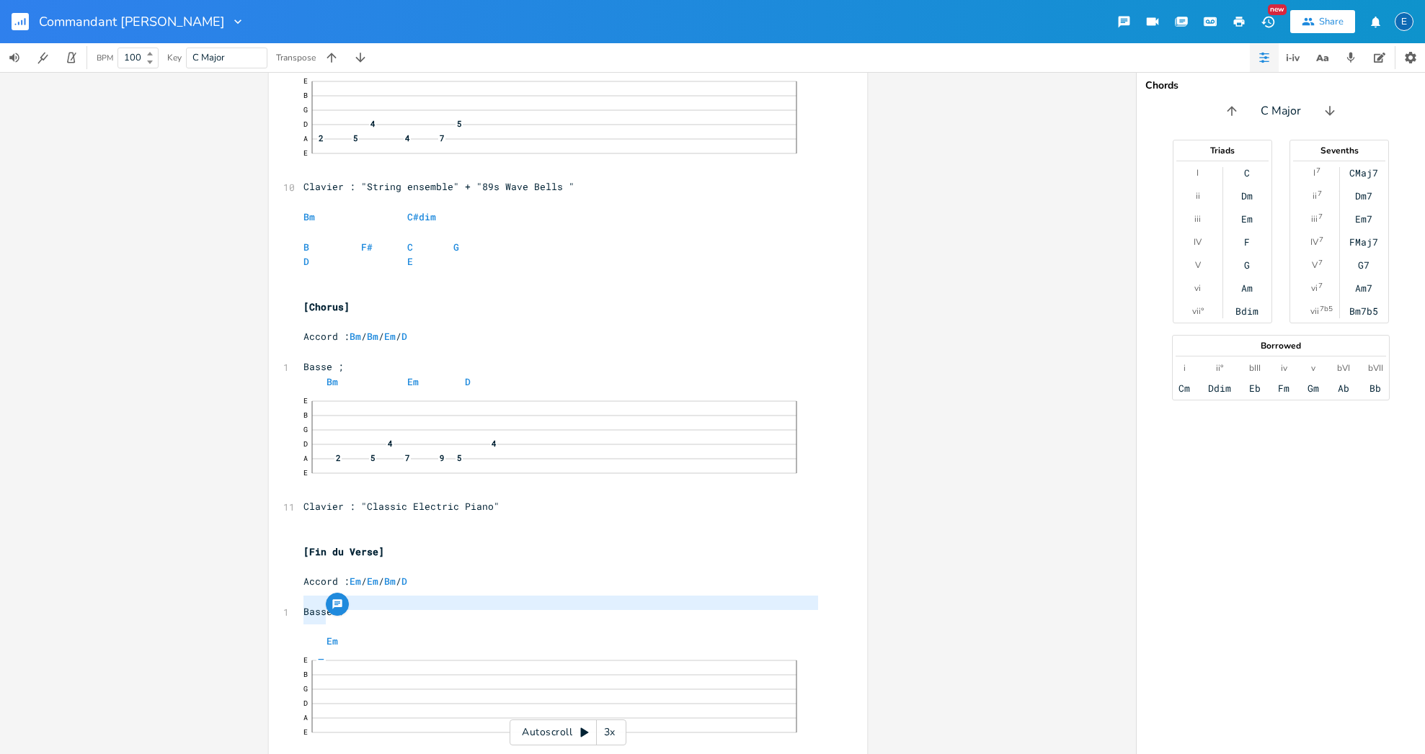
scroll to position [0, 16]
click at [319, 634] on span at bounding box center [314, 641] width 23 height 15
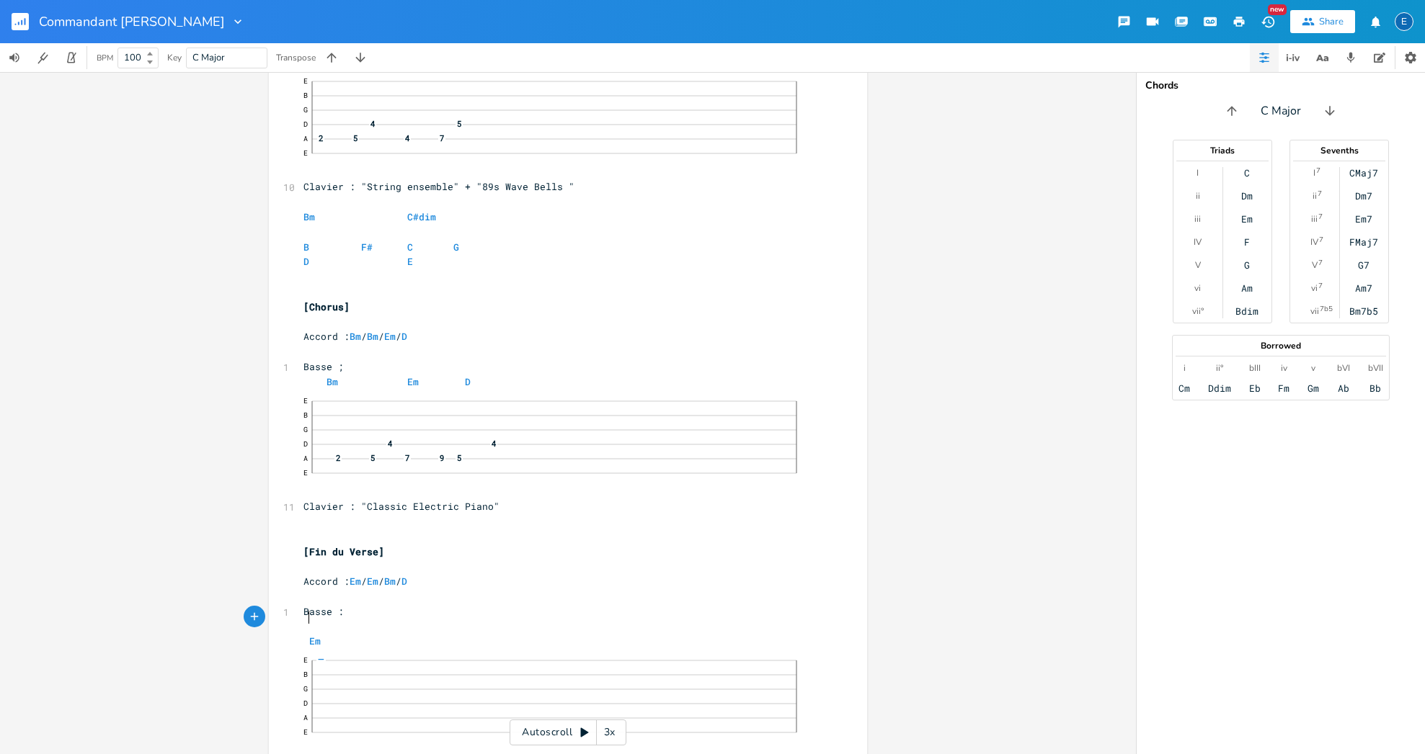
scroll to position [0, 4]
click at [316, 664] on span "—" at bounding box center [320, 660] width 9 height 8
click at [326, 664] on span "7" at bounding box center [320, 660] width 9 height 8
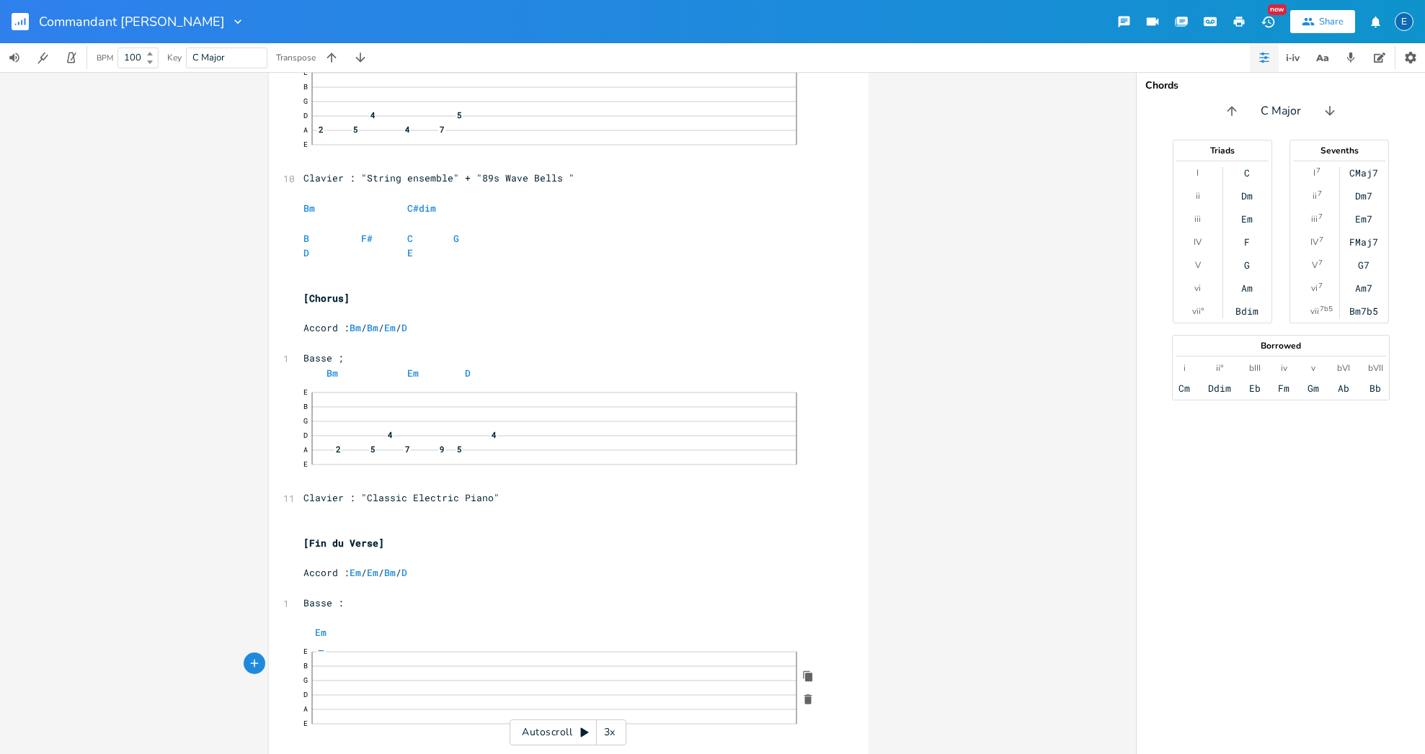
click at [326, 656] on span "7" at bounding box center [320, 652] width 9 height 8
click at [326, 656] on span "—" at bounding box center [320, 652] width 9 height 8
click at [370, 625] on pre "Em" at bounding box center [561, 632] width 522 height 15
type textarea "B"
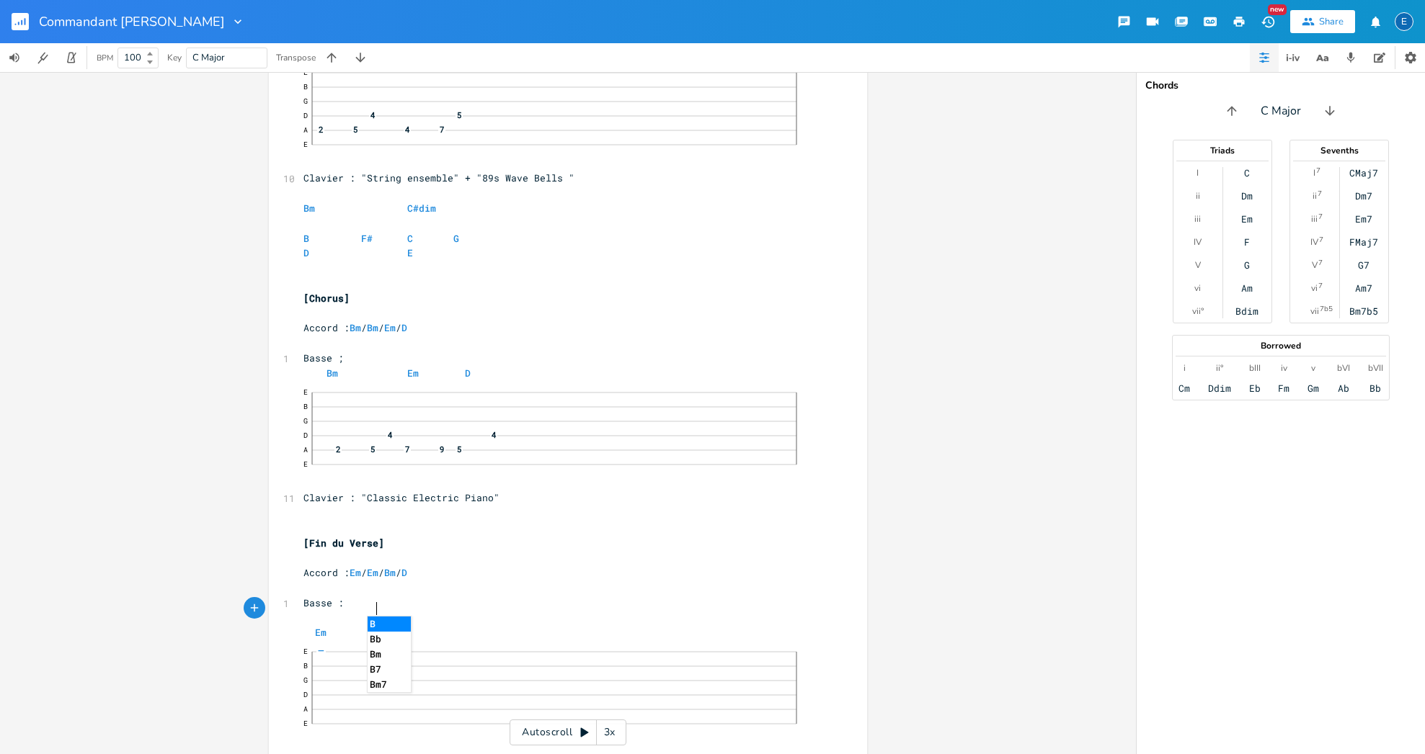
click at [378, 655] on li "Bm" at bounding box center [389, 654] width 43 height 15
click at [329, 659] on div "—" at bounding box center [320, 652] width 17 height 14
click at [326, 656] on span "—" at bounding box center [320, 652] width 9 height 8
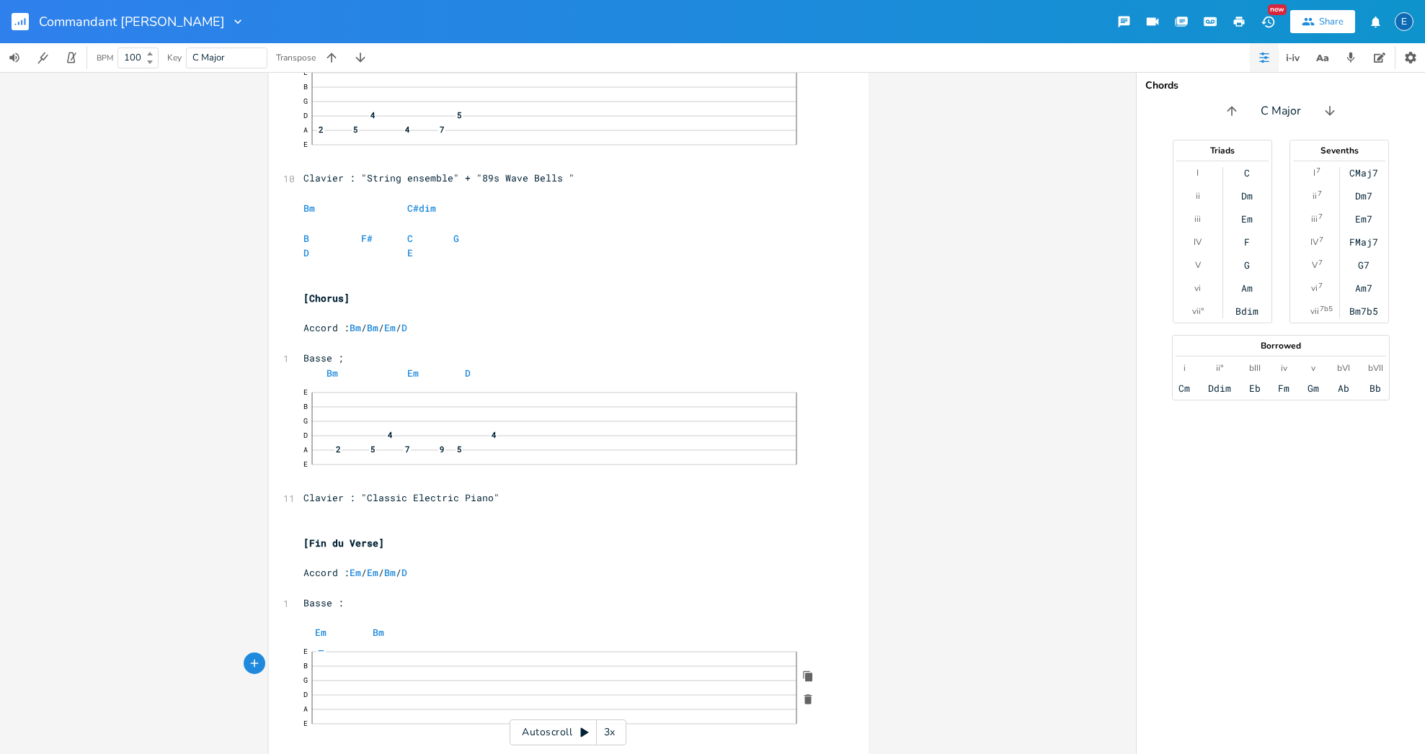
click at [412, 625] on pre "Em Bm" at bounding box center [561, 632] width 522 height 15
type textarea "D"
click at [421, 624] on li "D" at bounding box center [433, 624] width 43 height 15
click at [329, 659] on div "—" at bounding box center [320, 652] width 17 height 14
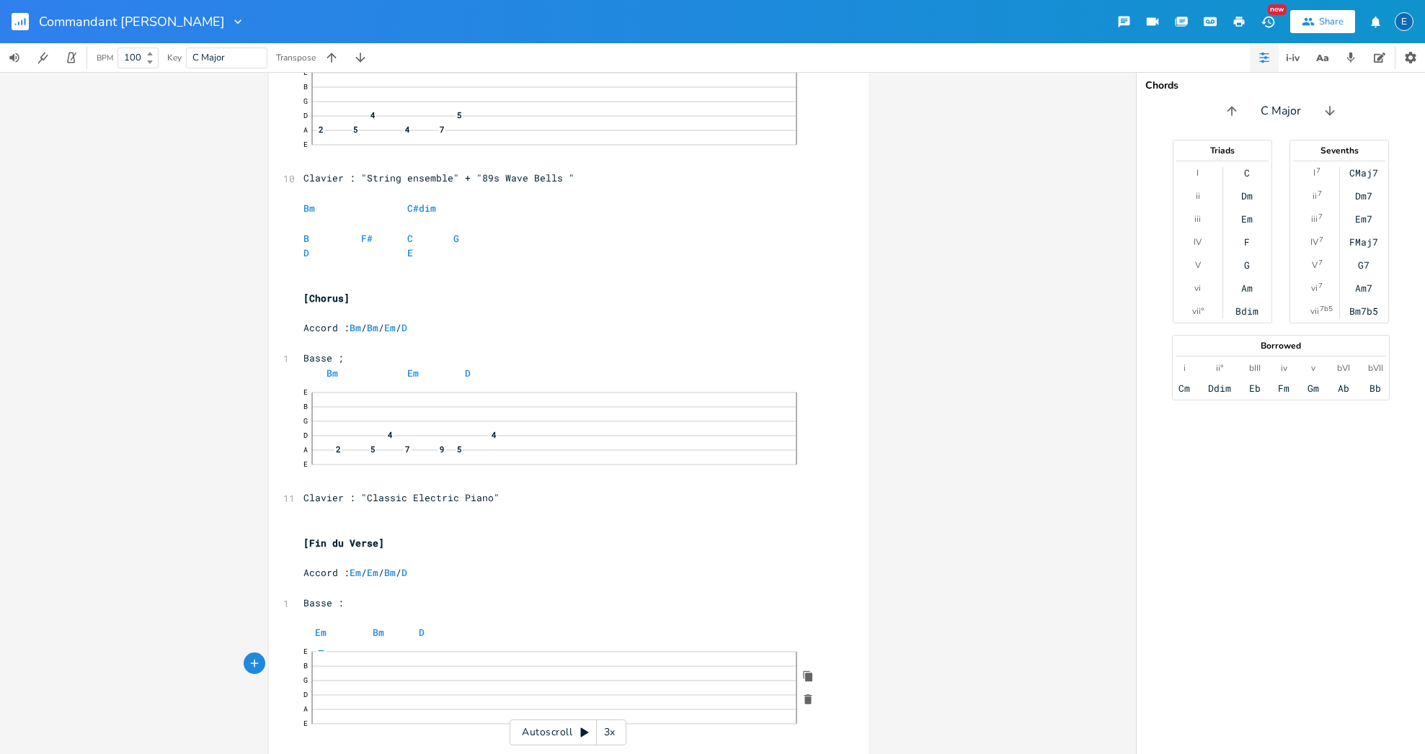
scroll to position [0, 1]
click at [409, 625] on span at bounding box center [407, 632] width 23 height 15
click at [329, 659] on div "—" at bounding box center [320, 652] width 17 height 14
click at [513, 536] on pre "[Fin du Verse]" at bounding box center [561, 543] width 522 height 15
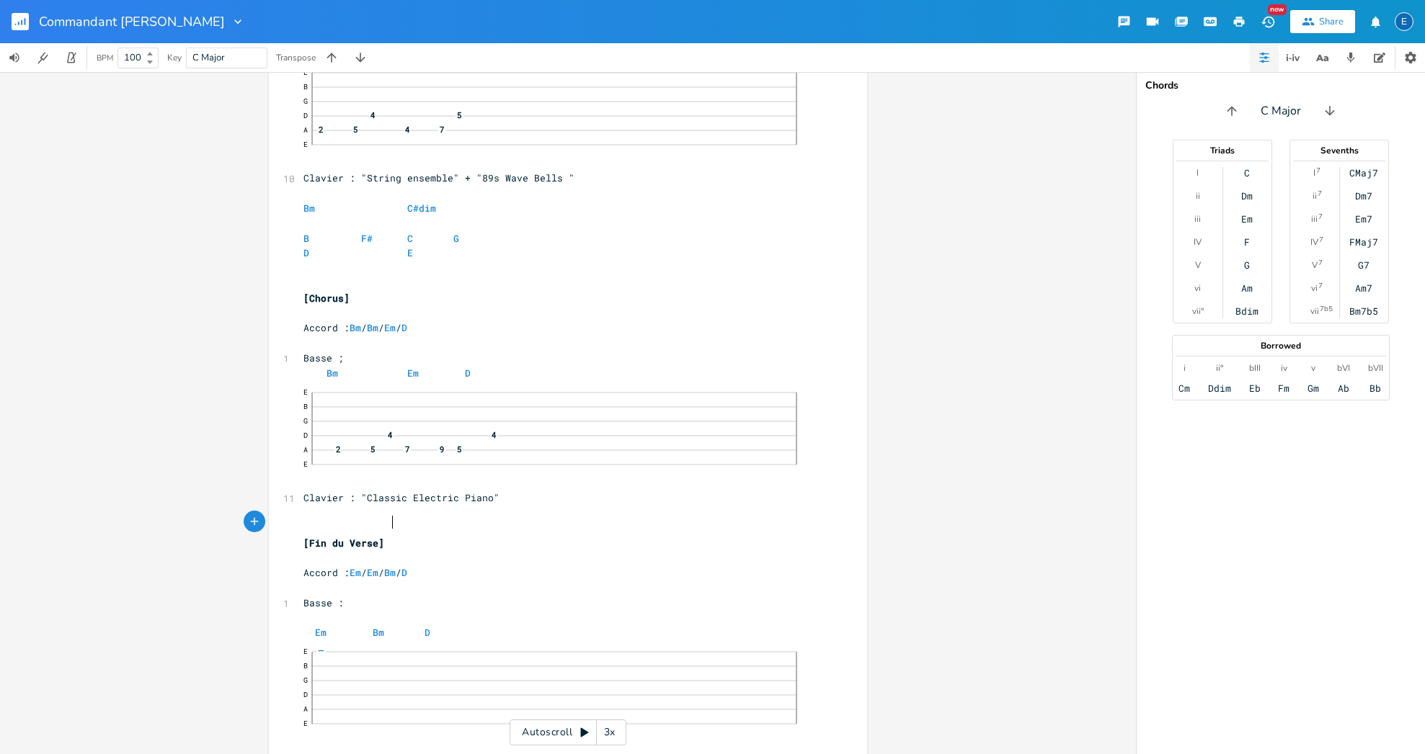
scroll to position [0, 0]
click at [380, 720] on pre "E B G D 9 A 7 10 9 5 9 E" at bounding box center [560, 696] width 520 height 110
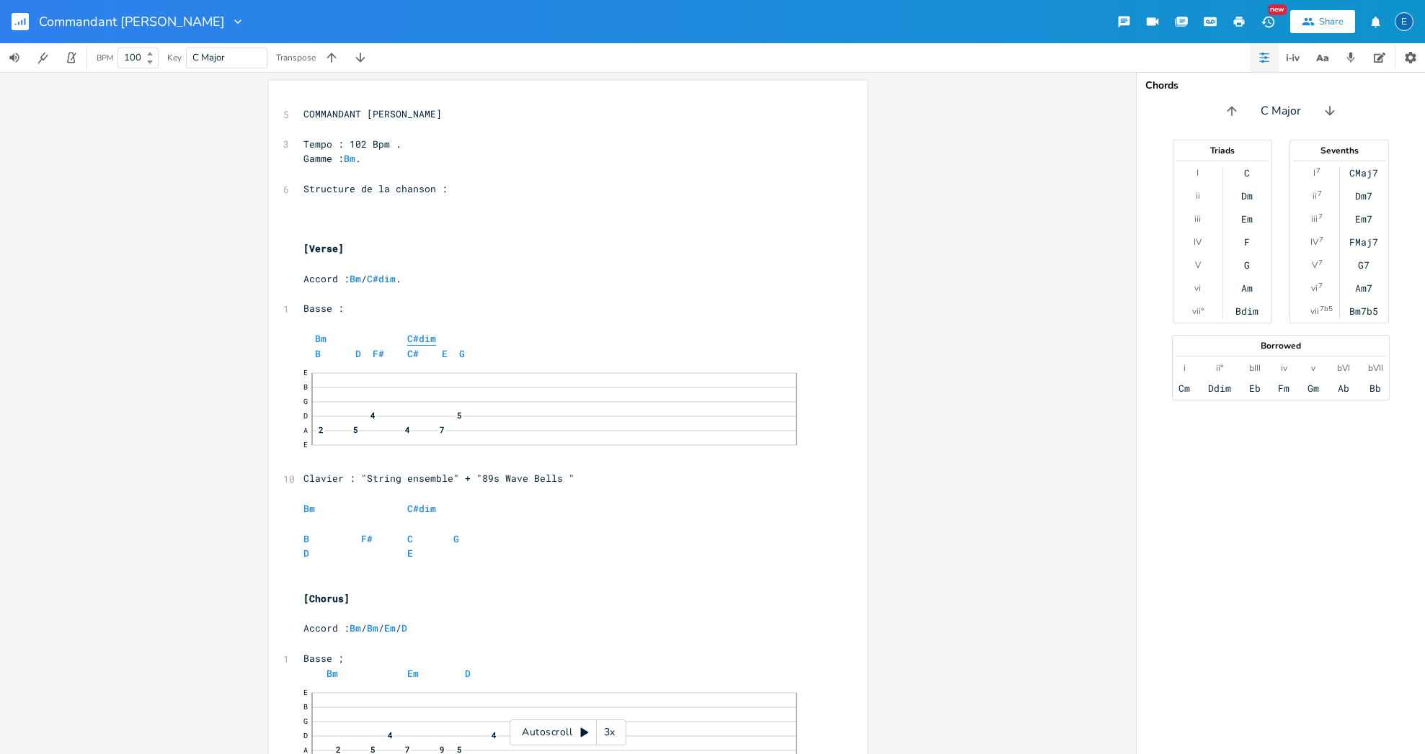
type textarea "Clavier "Classic Electric Piano""
type textarea "​"
click at [313, 450] on pre "E B G D 4 5 A 2 5 4 7 E" at bounding box center [560, 417] width 520 height 110
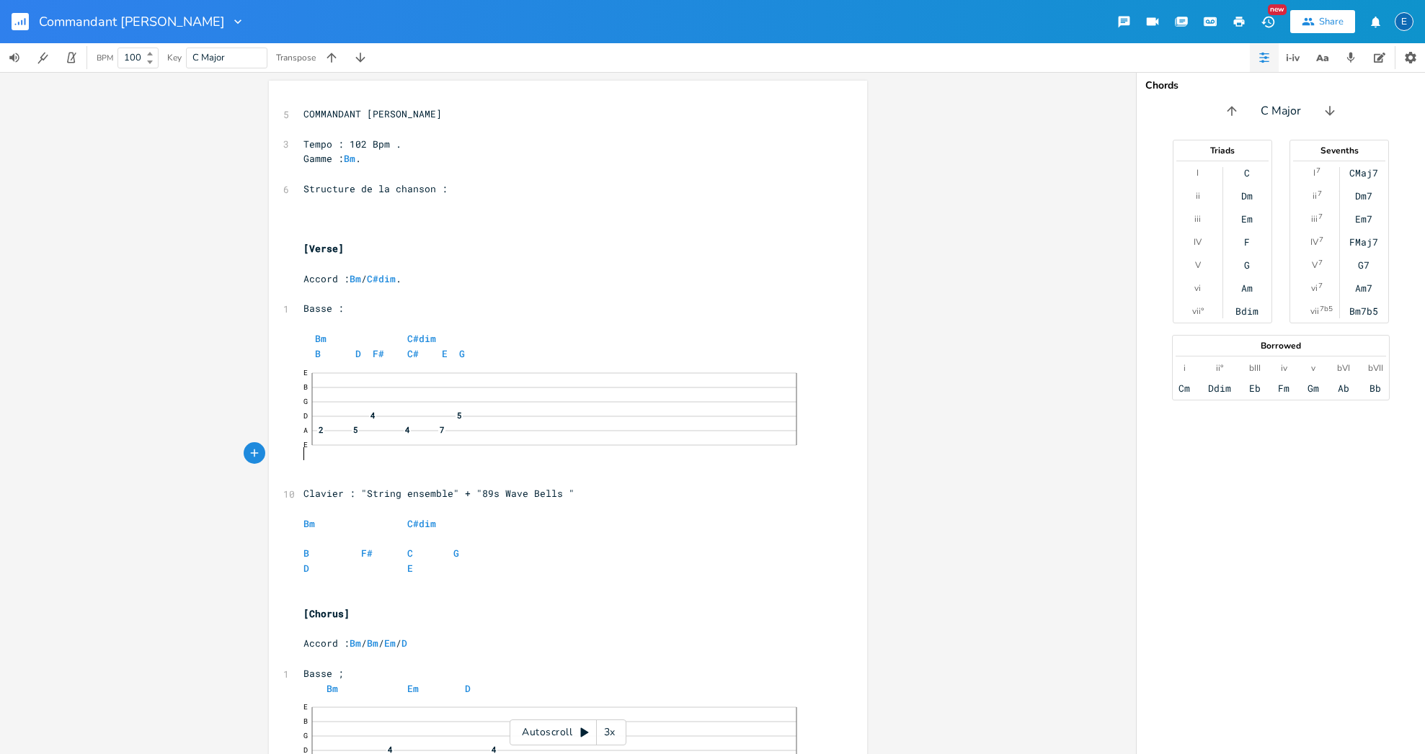
click at [315, 448] on pre "E B G D 4 5 A 2 5 4 7 E" at bounding box center [560, 417] width 520 height 110
type textarea "B"
click at [322, 498] on li "Bm" at bounding box center [337, 499] width 43 height 15
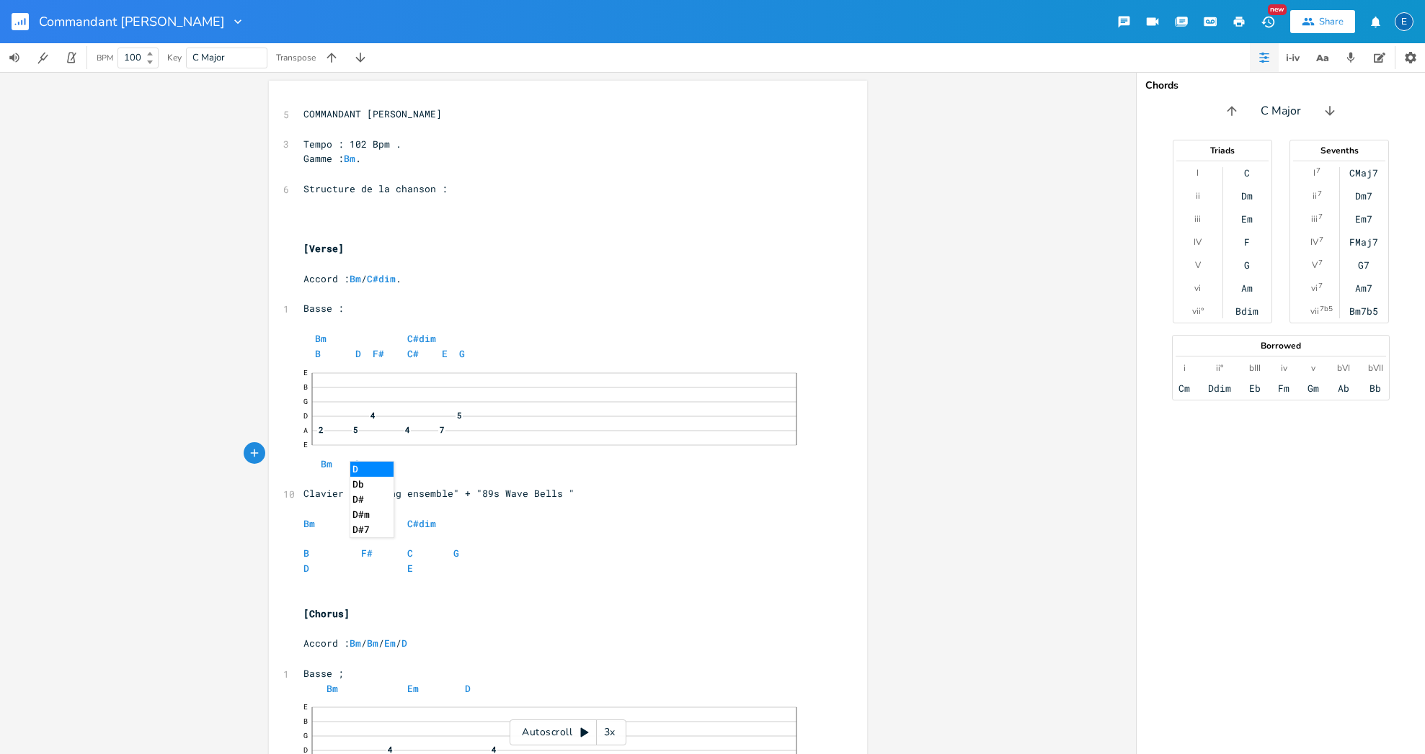
type textarea "D"
click at [369, 468] on li "D" at bounding box center [371, 469] width 43 height 15
type textarea "F"
click at [375, 483] on li "F#" at bounding box center [389, 484] width 43 height 15
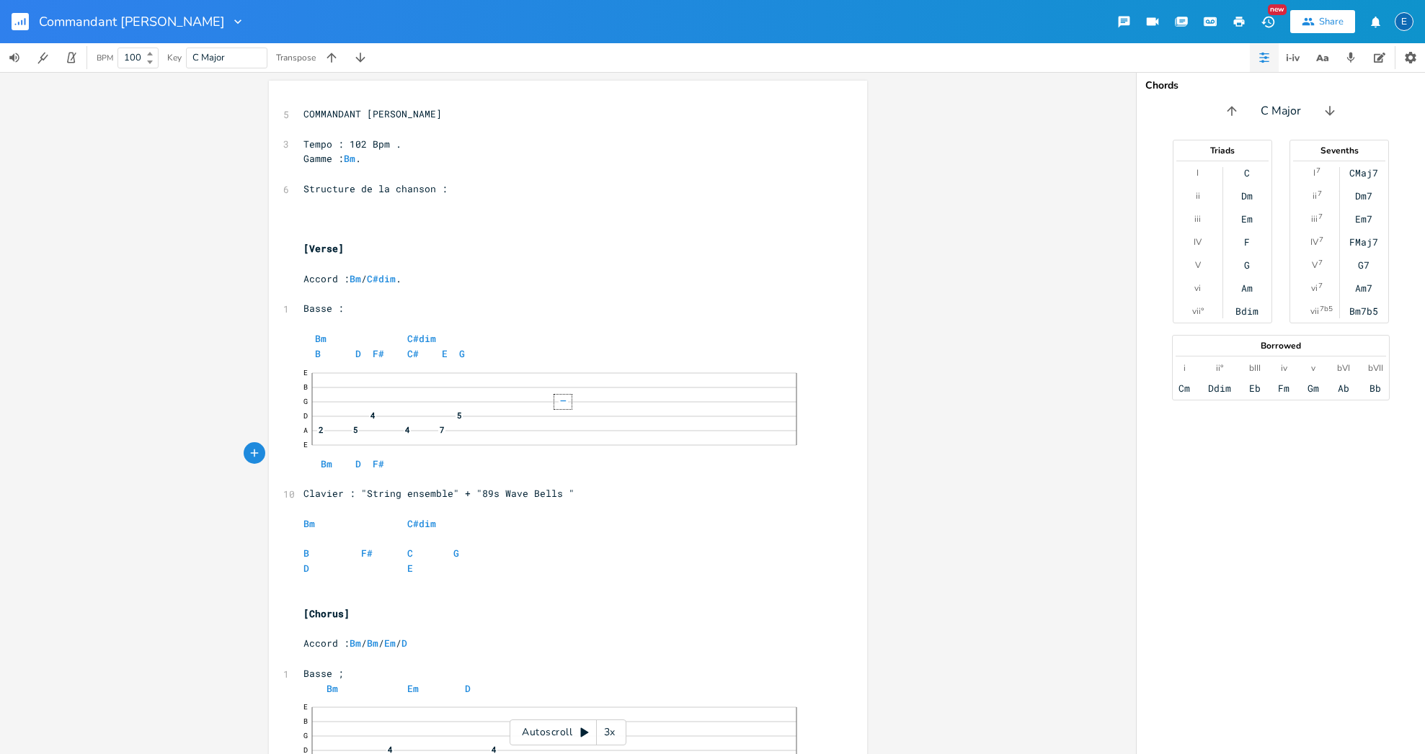
scroll to position [0, 14]
type textarea "C"
click at [411, 482] on li "C#" at bounding box center [422, 484] width 43 height 15
type textarea "E"
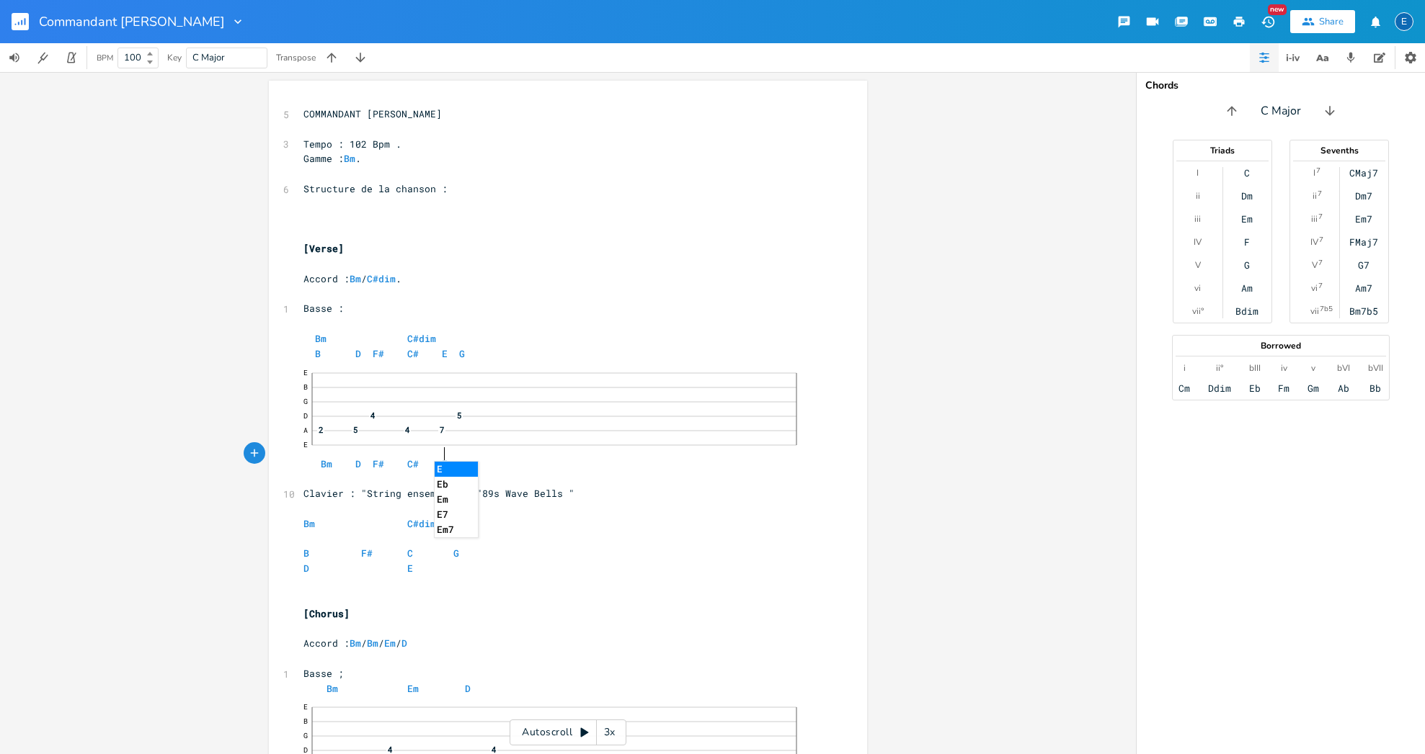
click at [446, 468] on li "E" at bounding box center [456, 469] width 43 height 15
click at [335, 453] on span "E B G D 4 5 A 2 5 4 7 E Bm D F# C# E" at bounding box center [560, 416] width 515 height 109
click at [461, 452] on pre "E B G D 4 5 A 2 5 4 7 E B D F# C# E" at bounding box center [560, 417] width 520 height 110
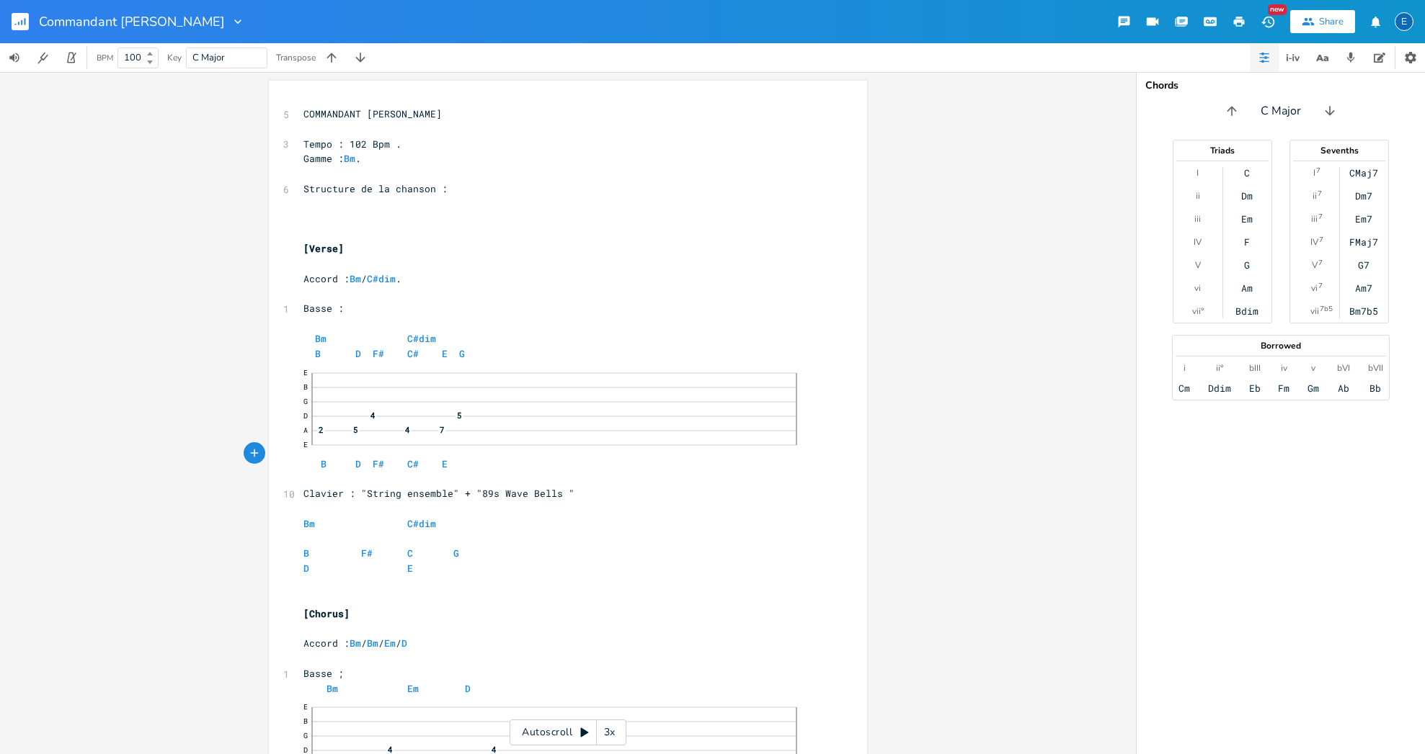
scroll to position [0, 6]
type textarea "G"
click at [456, 469] on li "G" at bounding box center [473, 469] width 43 height 15
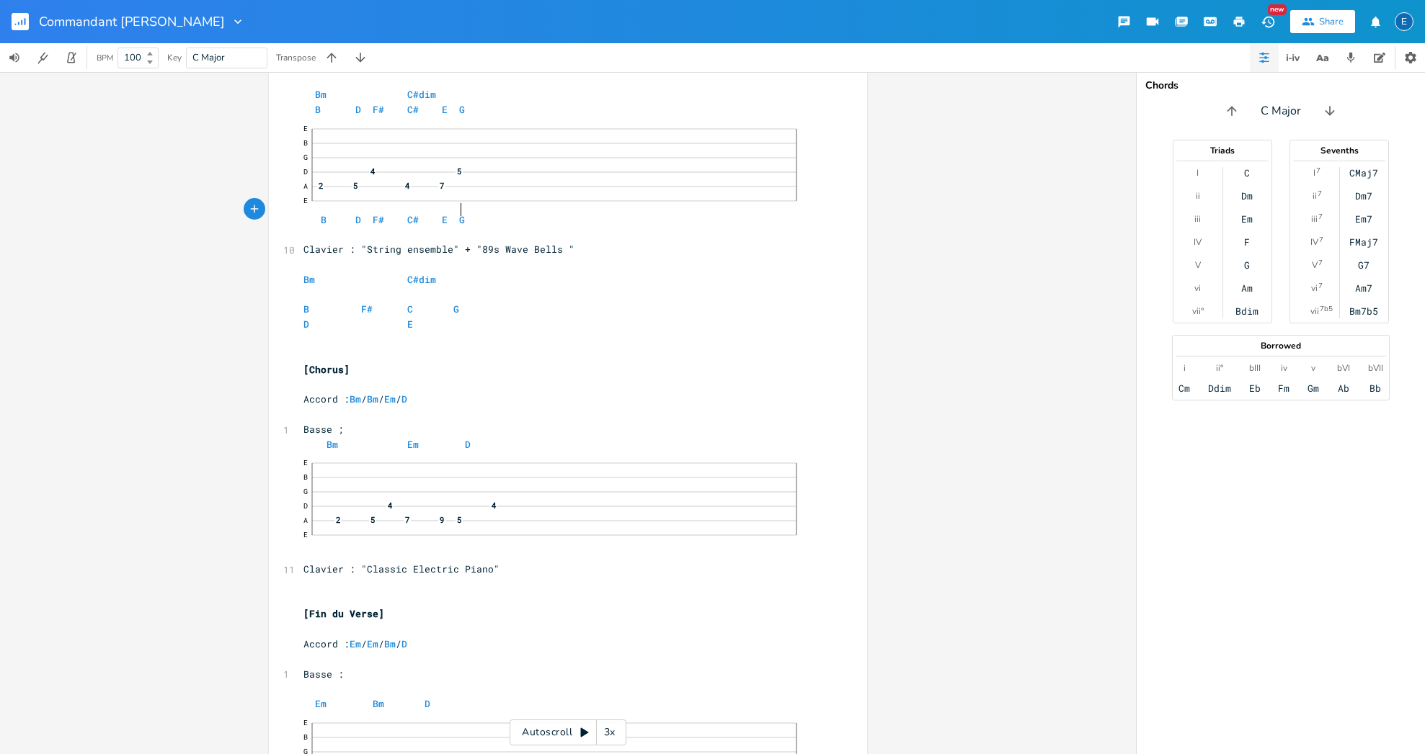
scroll to position [251, 0]
click at [326, 527] on pre "E B G D 4 4 A 2 5 7 10 5 E" at bounding box center [560, 500] width 520 height 110
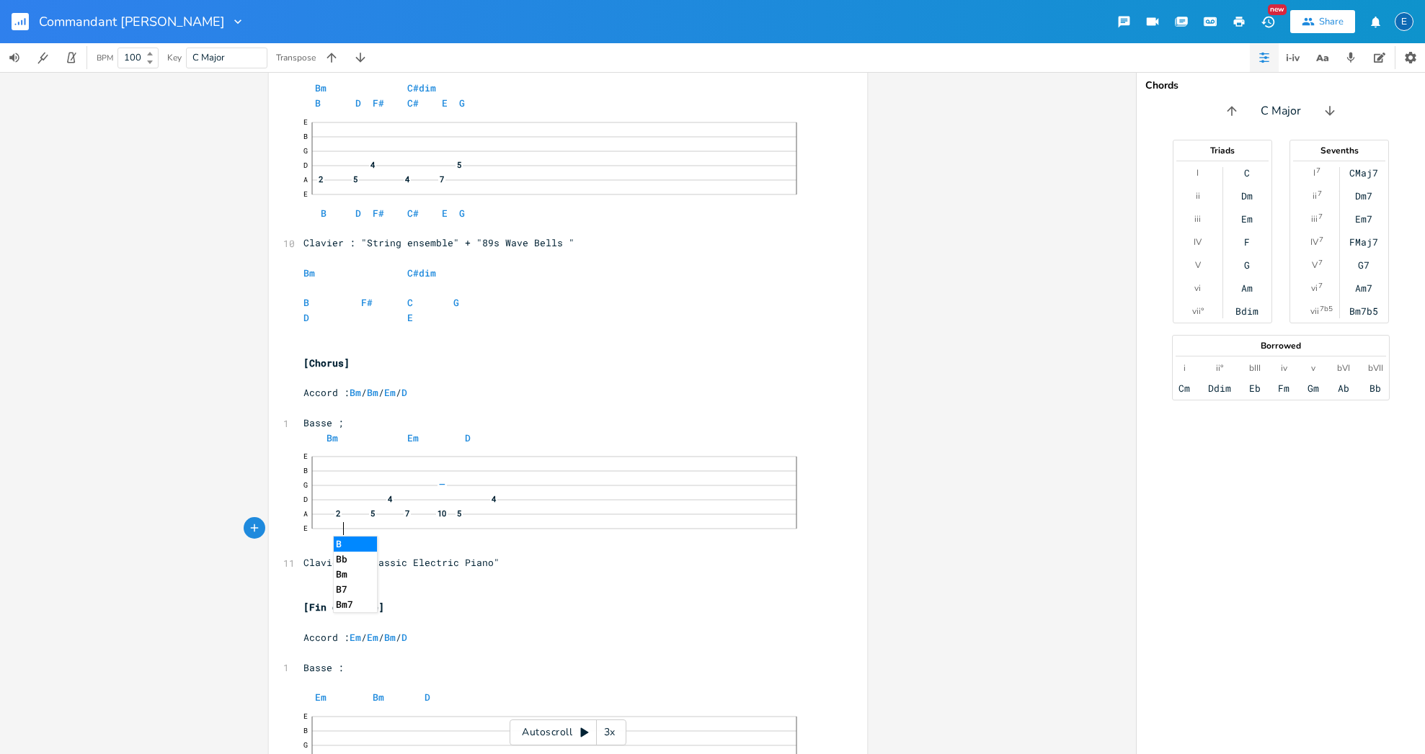
type textarea "B"
click at [343, 544] on li "B" at bounding box center [355, 544] width 43 height 15
click at [300, 556] on pre "Clavier : "Classic Electric Piano"" at bounding box center [560, 563] width 520 height 15
click at [328, 528] on span "E B G D 4 4 A 2 5 7 10 5 E B" at bounding box center [560, 499] width 515 height 109
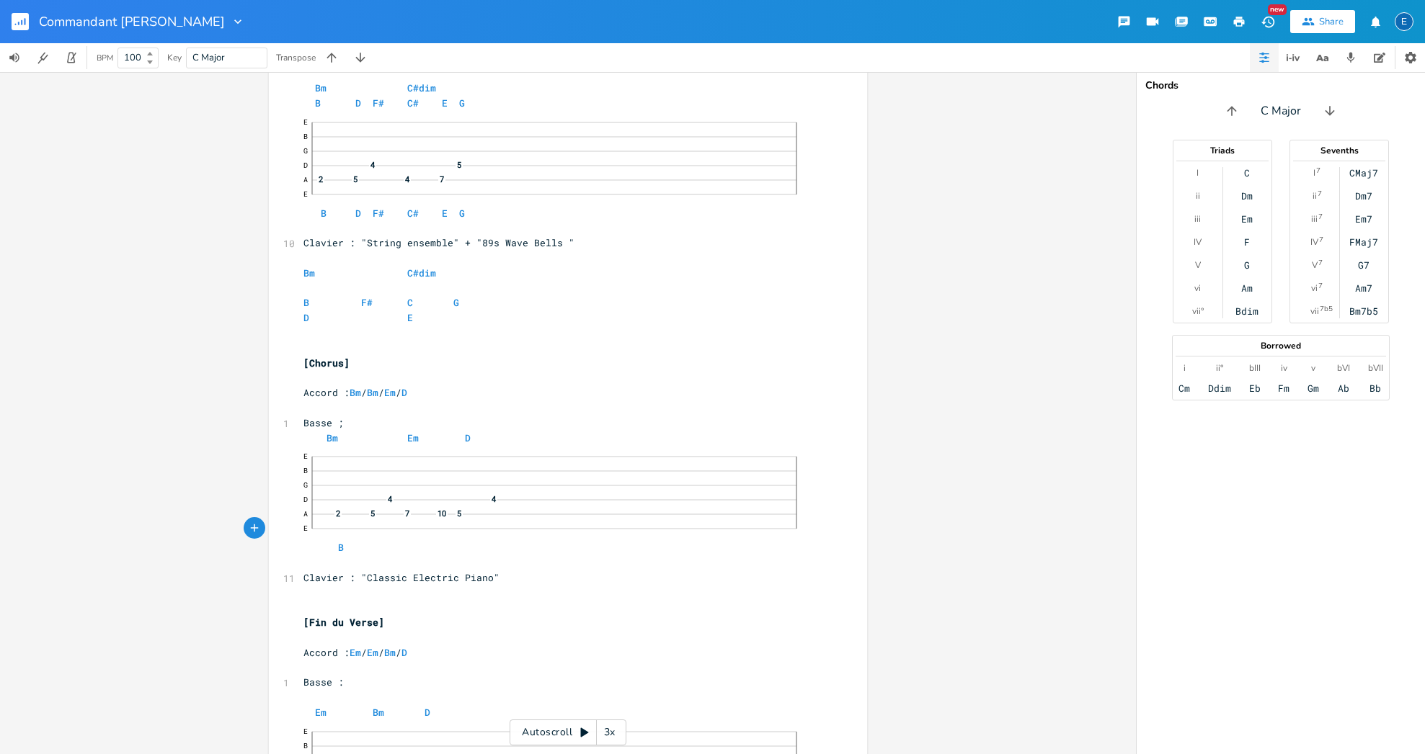
click at [352, 530] on pre "E B G D 4 4 A 2 5 7 10 5 E B" at bounding box center [560, 500] width 520 height 110
type textarea "D"
click at [374, 542] on li "D" at bounding box center [389, 544] width 43 height 15
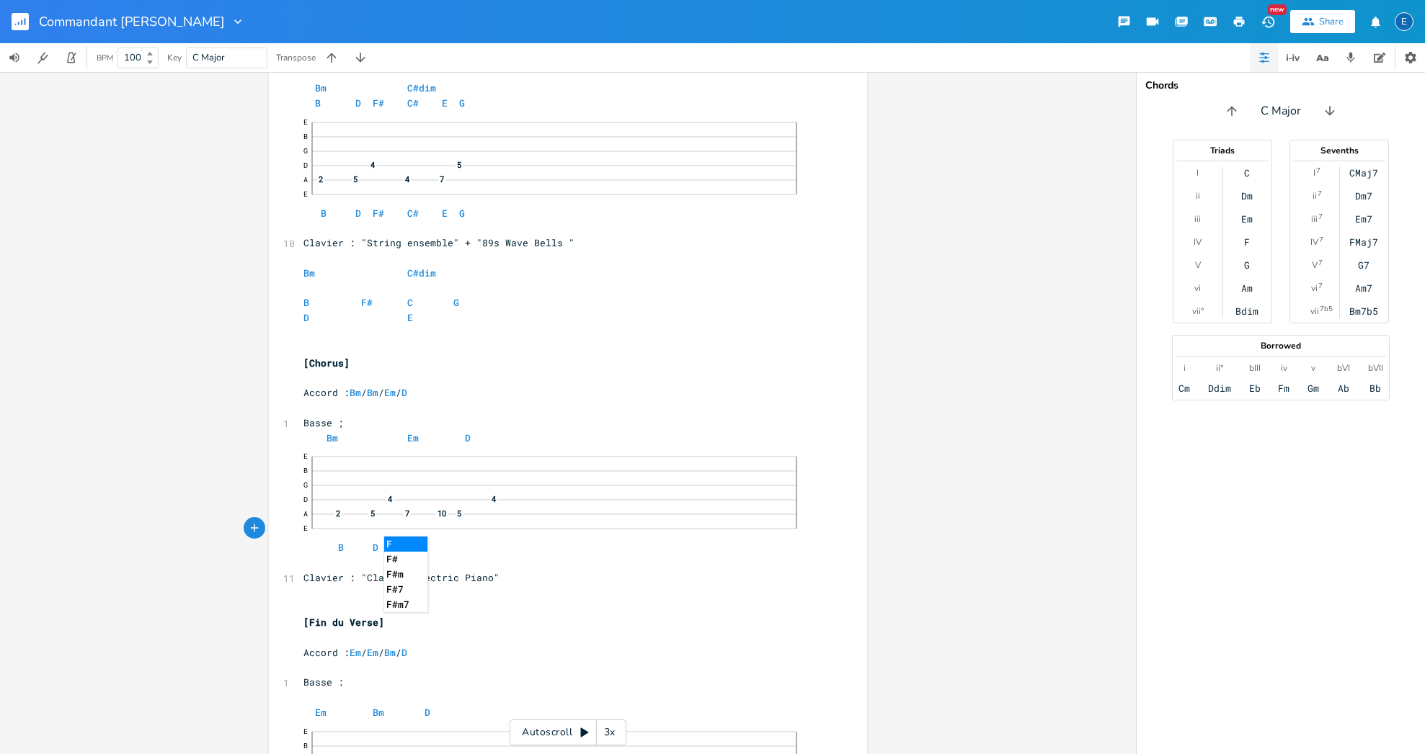
type textarea "F"
click at [402, 558] on li "F#" at bounding box center [405, 559] width 43 height 15
click at [406, 526] on pre "E B G D 4 4 A 2 5 7 10 5 E B D F#" at bounding box center [560, 500] width 520 height 110
type textarea "E"
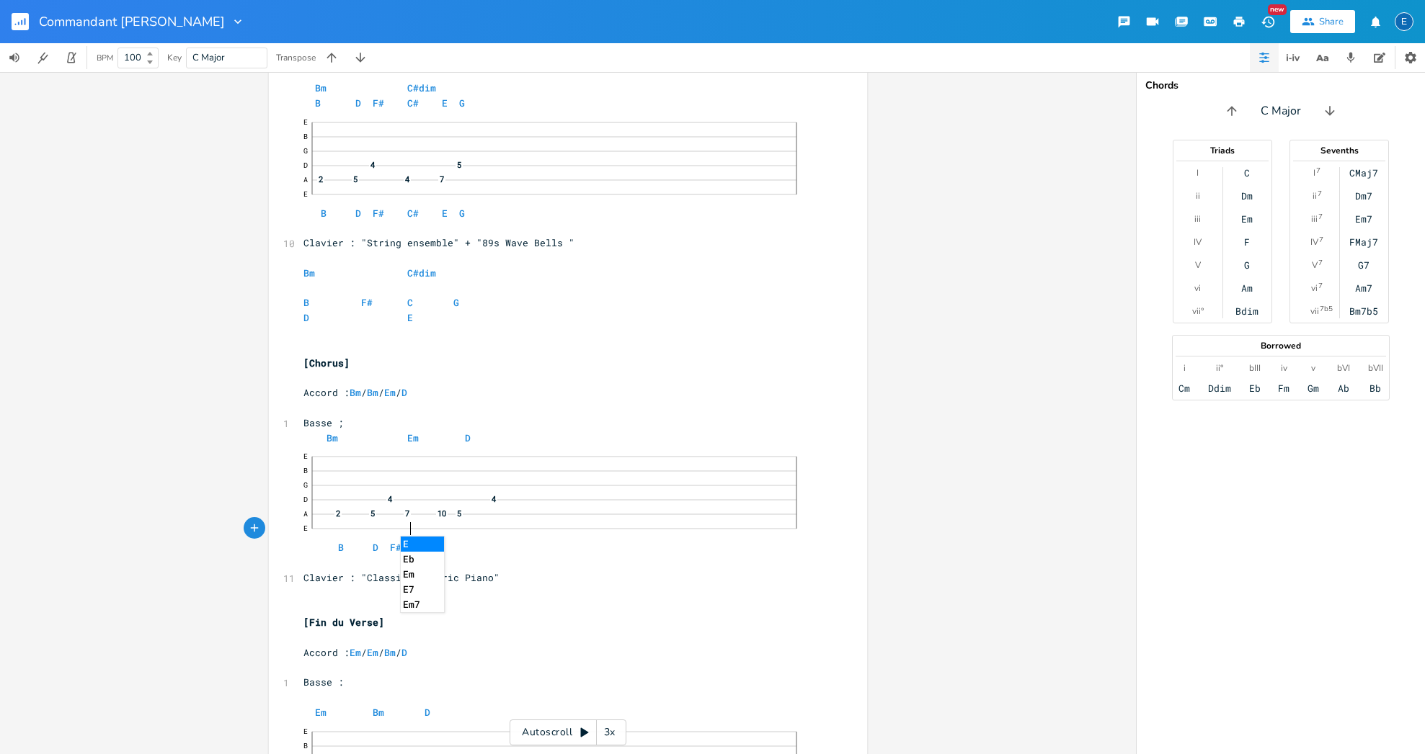
click at [404, 546] on li "E" at bounding box center [422, 544] width 43 height 15
type textarea "G"
click at [440, 543] on li "G" at bounding box center [456, 544] width 43 height 15
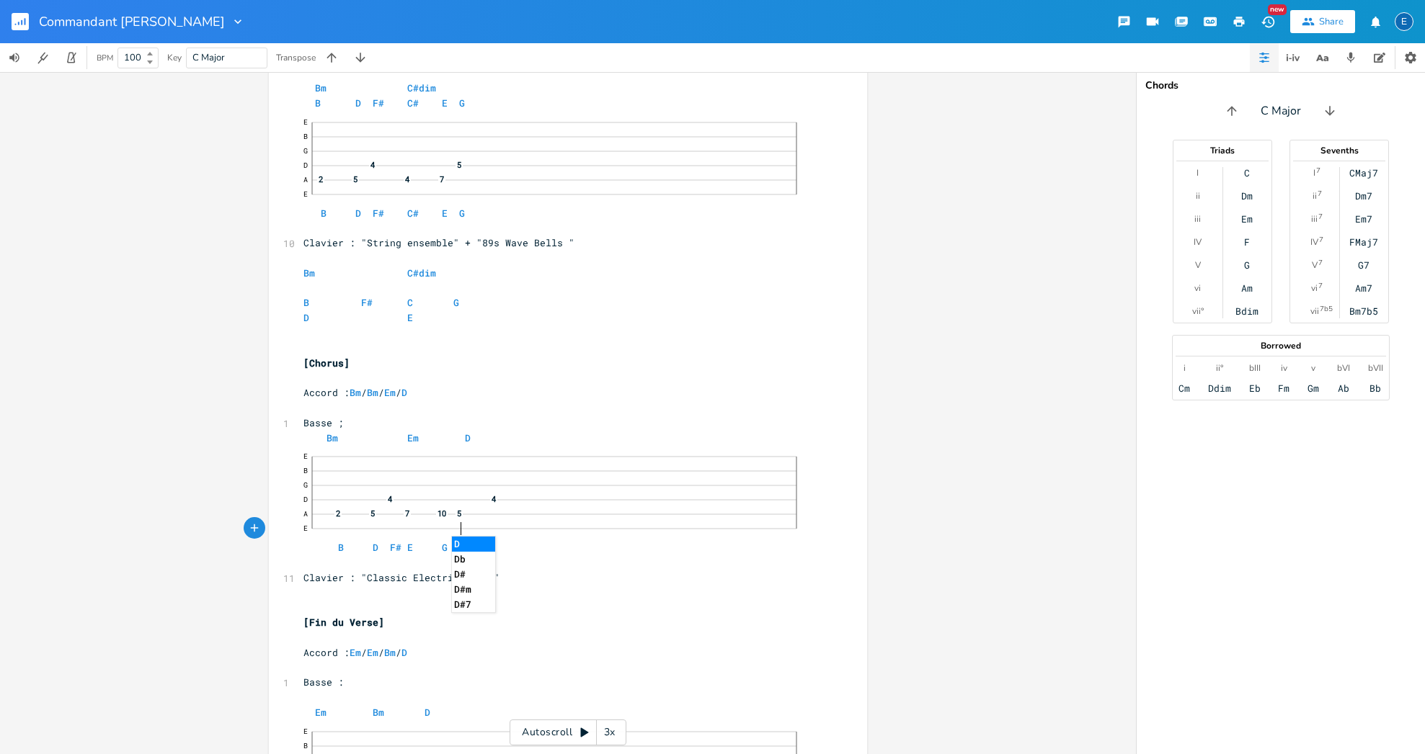
type textarea "D"
click at [464, 542] on li "D" at bounding box center [473, 544] width 43 height 15
type textarea "F"
click at [497, 559] on li "F#" at bounding box center [507, 559] width 43 height 15
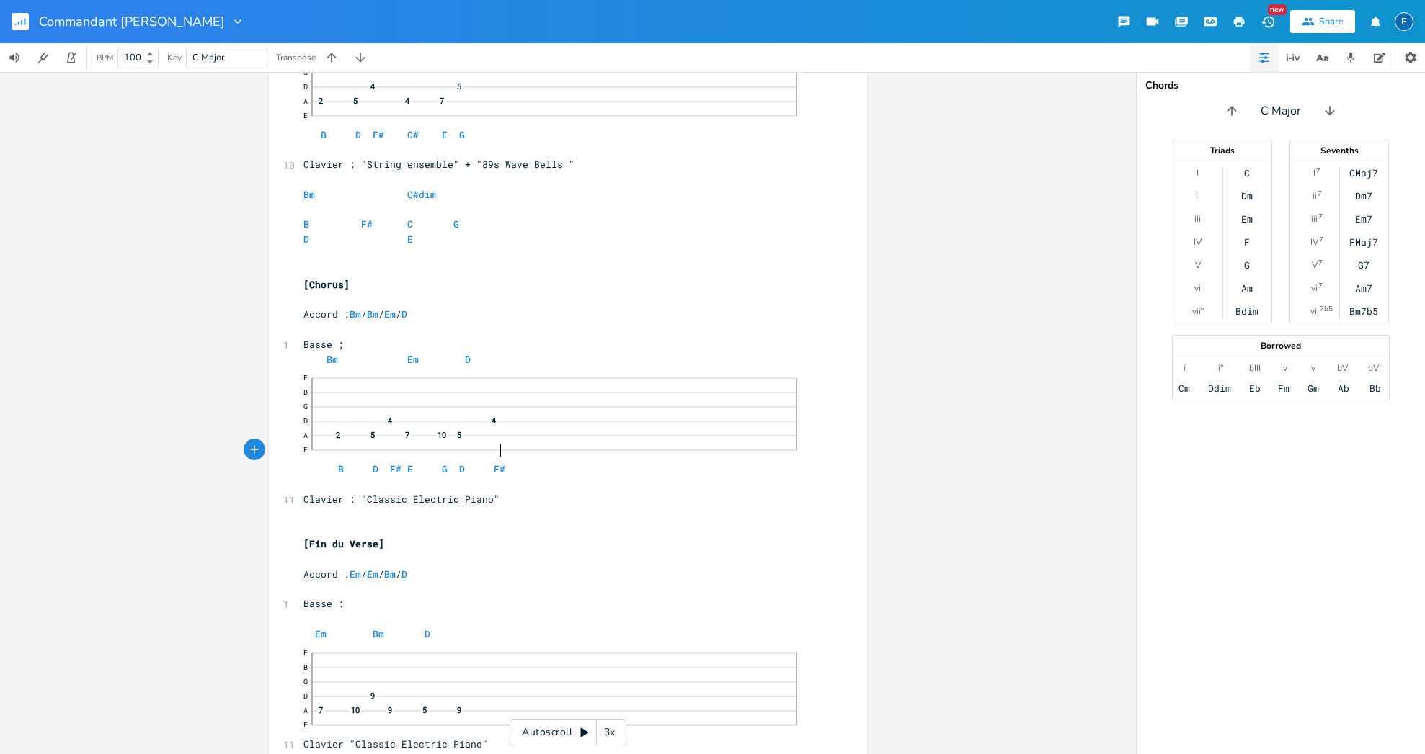
scroll to position [0, 0]
type textarea "C"
drag, startPoint x: 297, startPoint y: 719, endPoint x: 344, endPoint y: 695, distance: 53.5
click at [307, 713] on pre "E B G D 9 A 7 10 9 5 9 E Clavier "Classic Electric Piano"" at bounding box center [560, 697] width 520 height 110
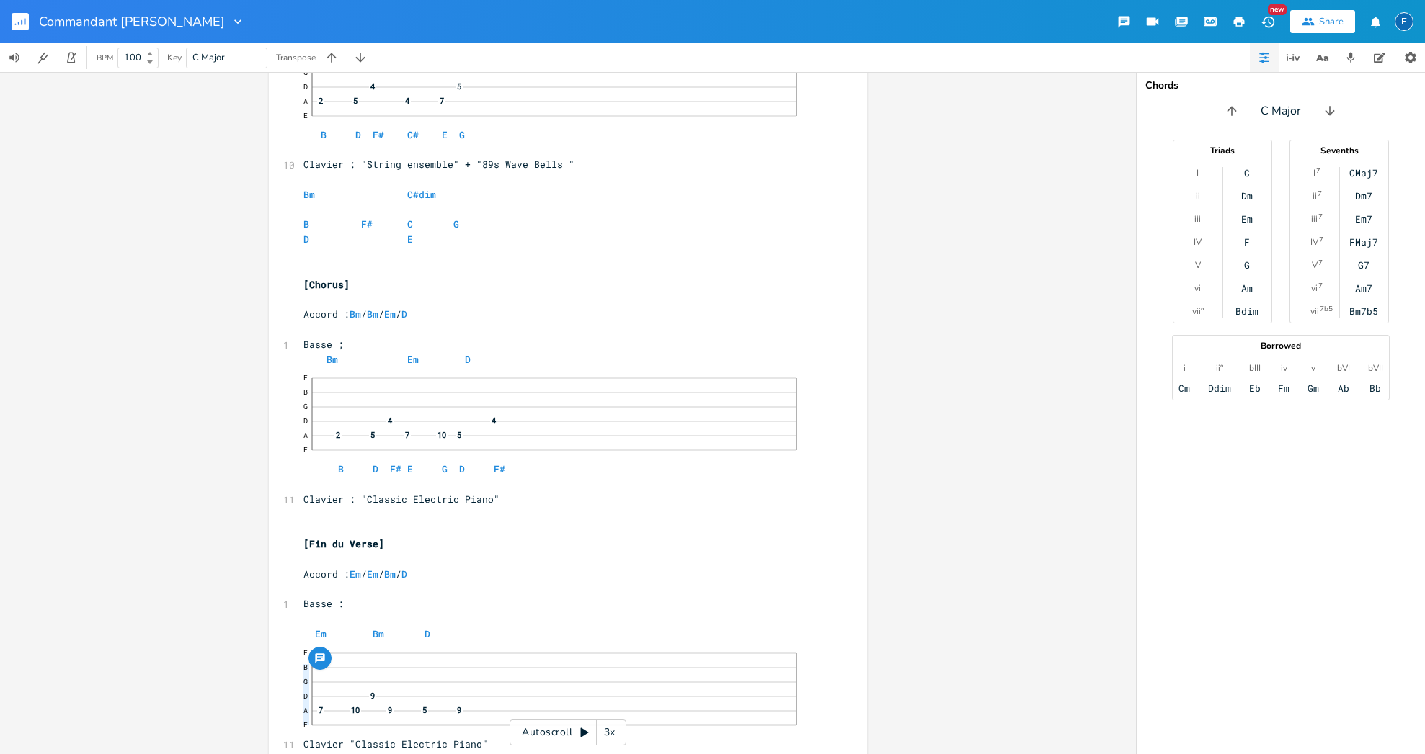
click at [303, 720] on span "E B G D 9 A 7 10 9 5 9 E Clavier "Classic Electric Piano"" at bounding box center [560, 696] width 515 height 109
type textarea "E"
click at [329, 595] on li "E" at bounding box center [337, 595] width 43 height 15
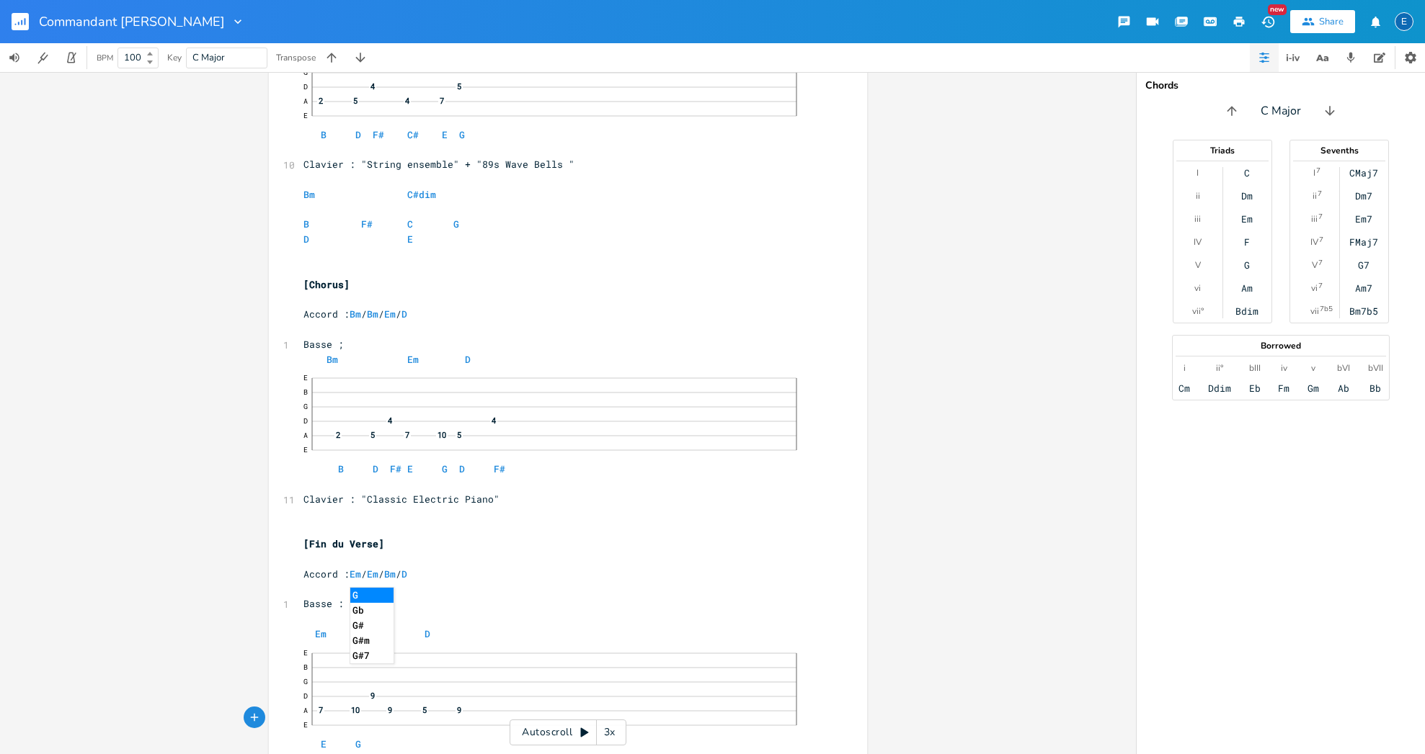
type textarea "G"
click at [357, 598] on li "G" at bounding box center [371, 595] width 43 height 15
type textarea "B"
click at [373, 591] on li "B" at bounding box center [389, 595] width 43 height 15
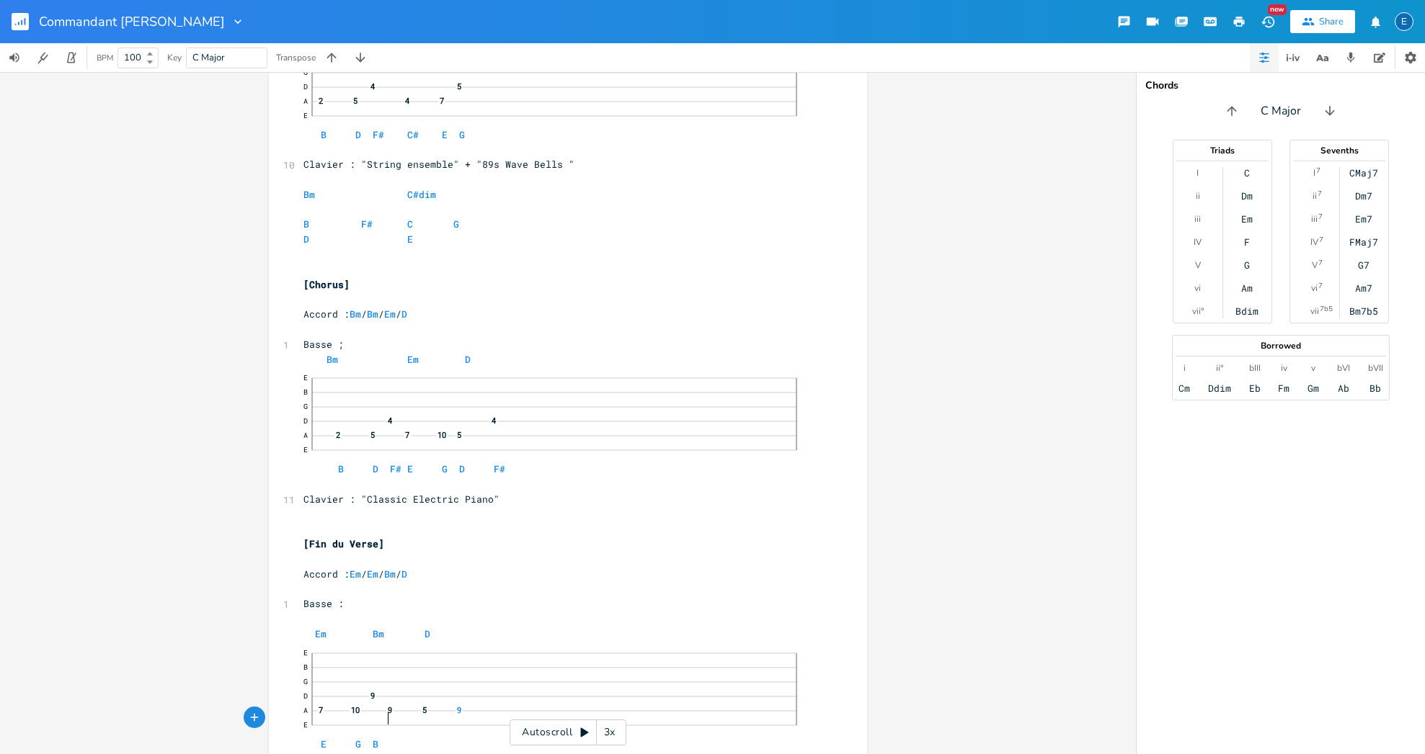
scroll to position [0, 8]
type textarea "F"
click at [387, 607] on li "F#" at bounding box center [405, 610] width 43 height 15
type textarea "D"
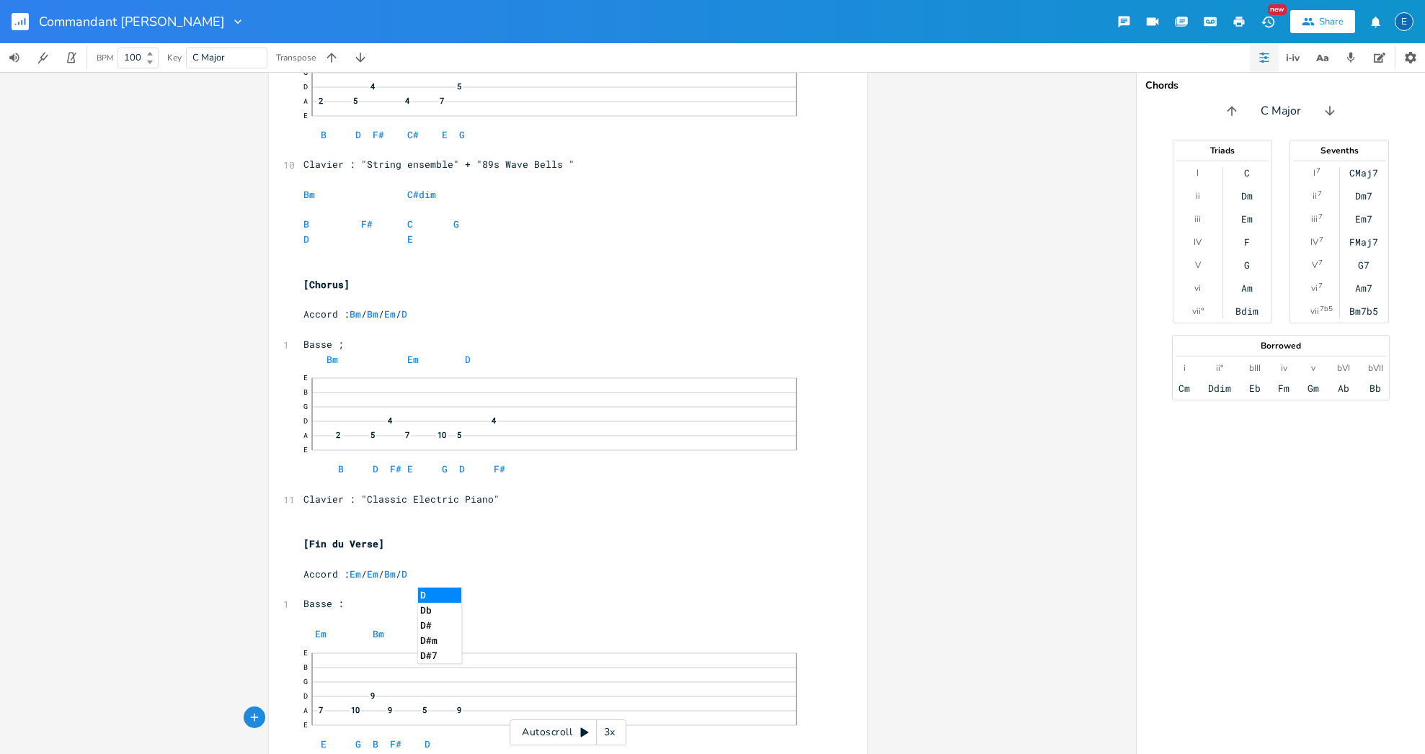
click at [425, 594] on li "D" at bounding box center [439, 595] width 43 height 15
click at [455, 717] on pre "E B G D 9 A 7 10 9 5 9 E E G B F# D" at bounding box center [560, 697] width 520 height 110
type textarea "F"
click at [466, 607] on li "F#" at bounding box center [473, 610] width 43 height 15
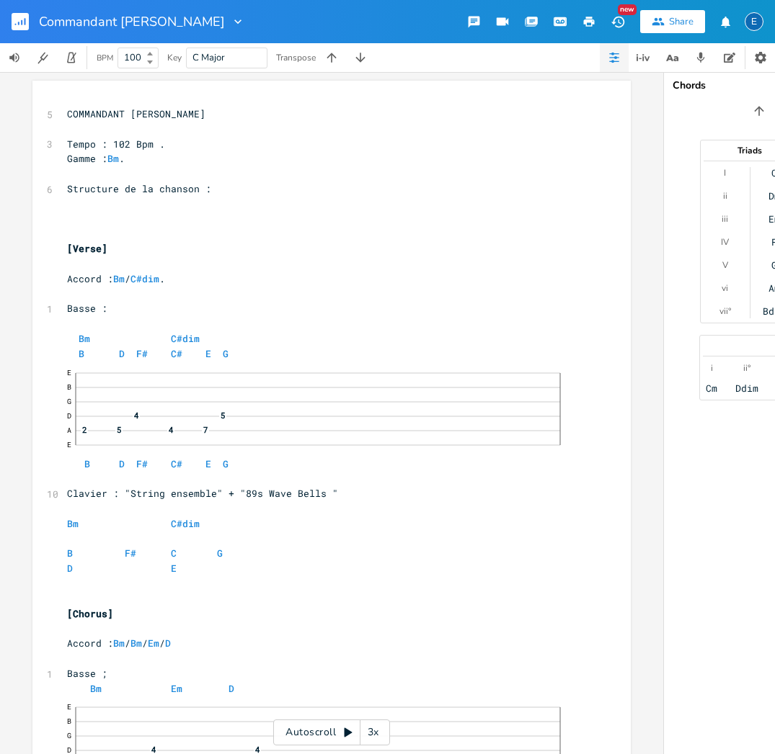
scroll to position [0, 0]
click at [85, 202] on pre "​" at bounding box center [324, 204] width 520 height 15
type textarea "Intro : Batterie seule."
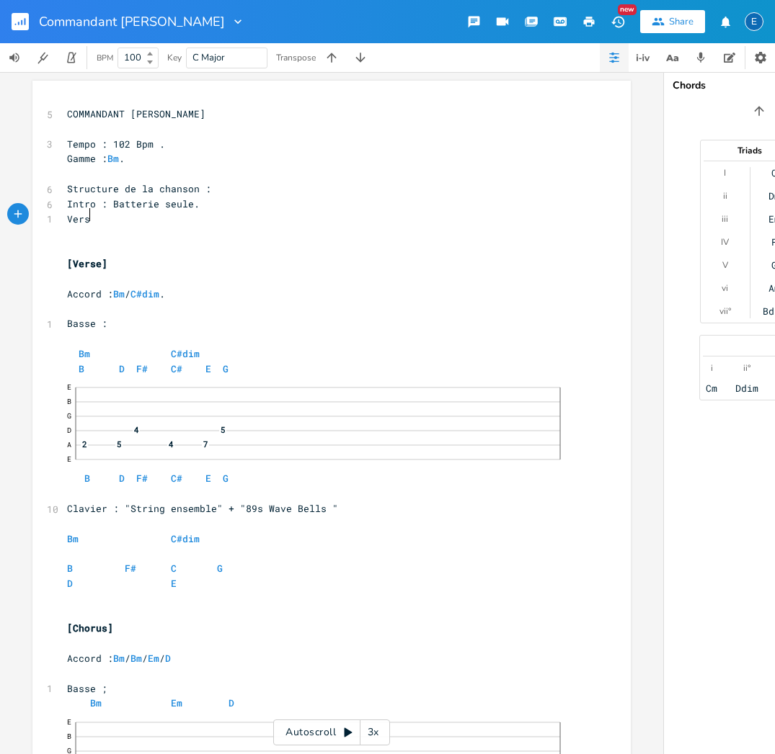
scroll to position [0, 20]
type textarea "Verse"
type textarea "* 5"
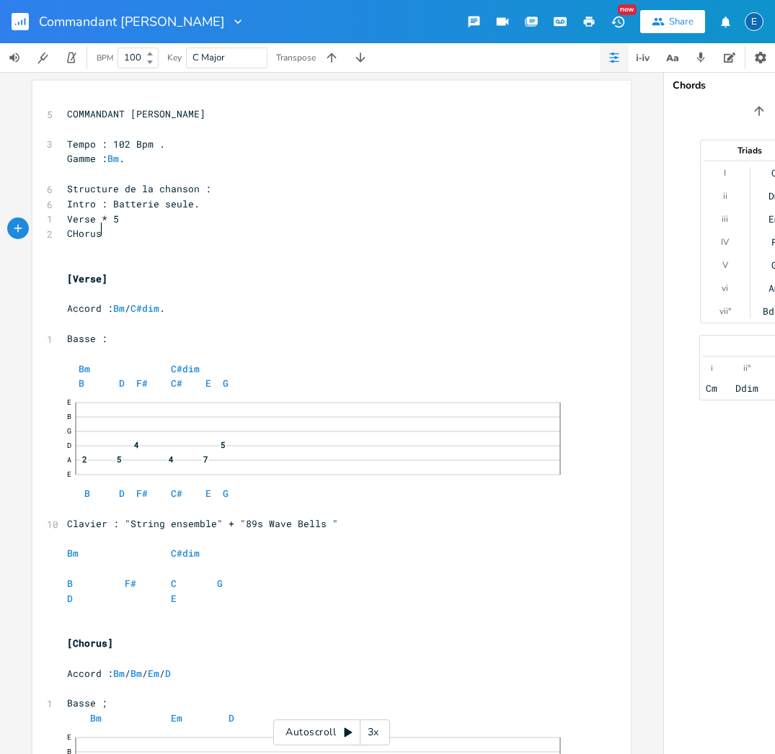
scroll to position [0, 28]
type textarea "CHorus *"
type textarea "4"
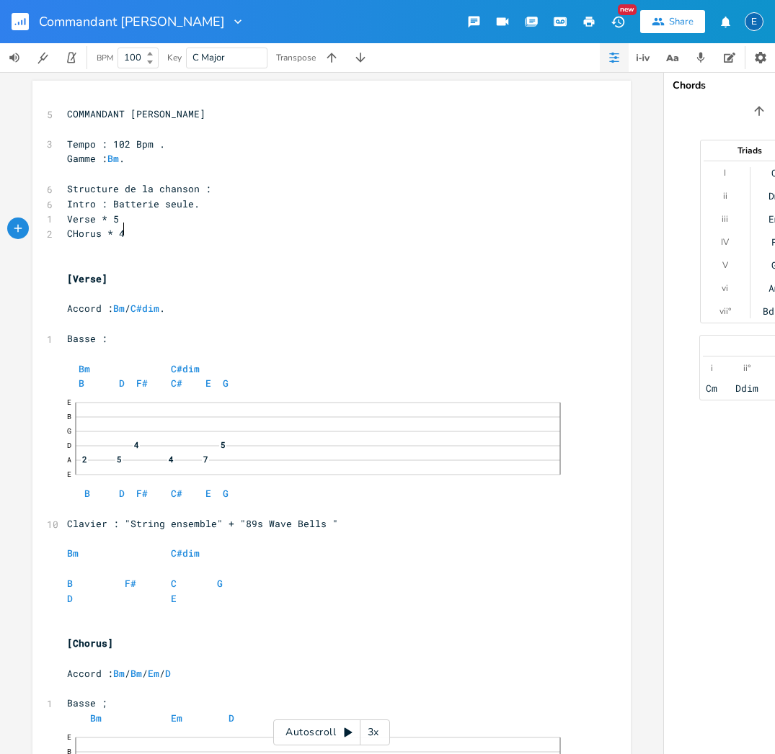
click at [74, 231] on span "CHorus * 4" at bounding box center [96, 233] width 58 height 13
type textarea "h"
click at [145, 233] on pre "Chorus * 4" at bounding box center [324, 233] width 520 height 15
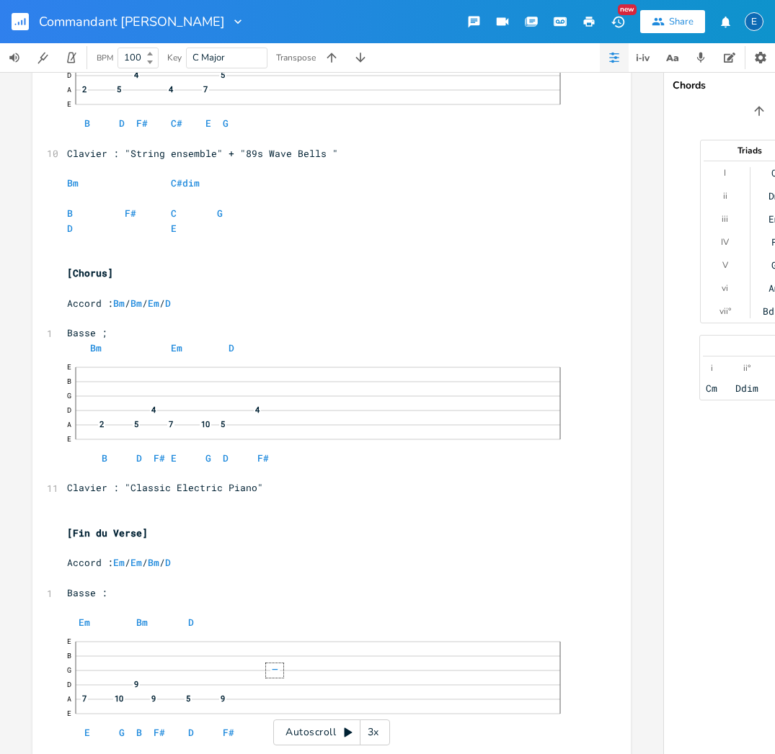
scroll to position [387, 0]
click at [117, 525] on span "[Fin du Verse]" at bounding box center [107, 531] width 81 height 13
type textarea "CHorus"
click at [126, 525] on span "[Fin du CHorus]" at bounding box center [110, 531] width 86 height 13
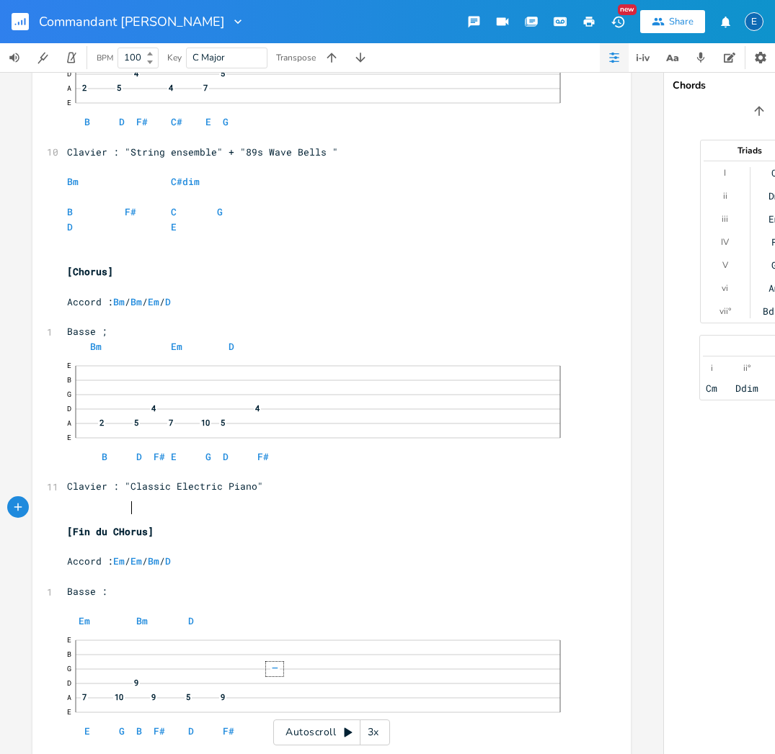
type textarea "h"
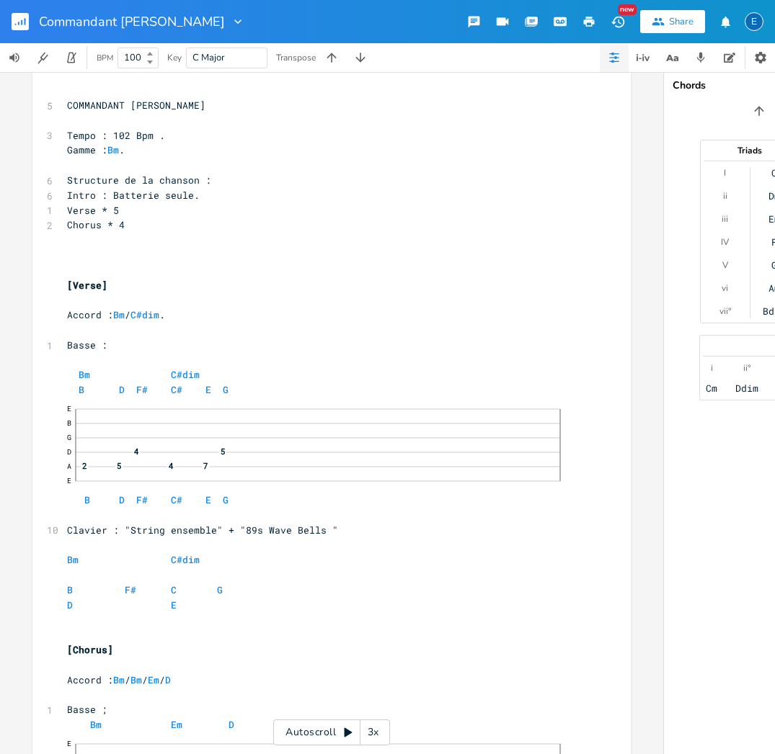
scroll to position [7, 0]
click at [71, 241] on pre "​" at bounding box center [324, 241] width 520 height 15
type textarea "Fin du Chorus * 1"
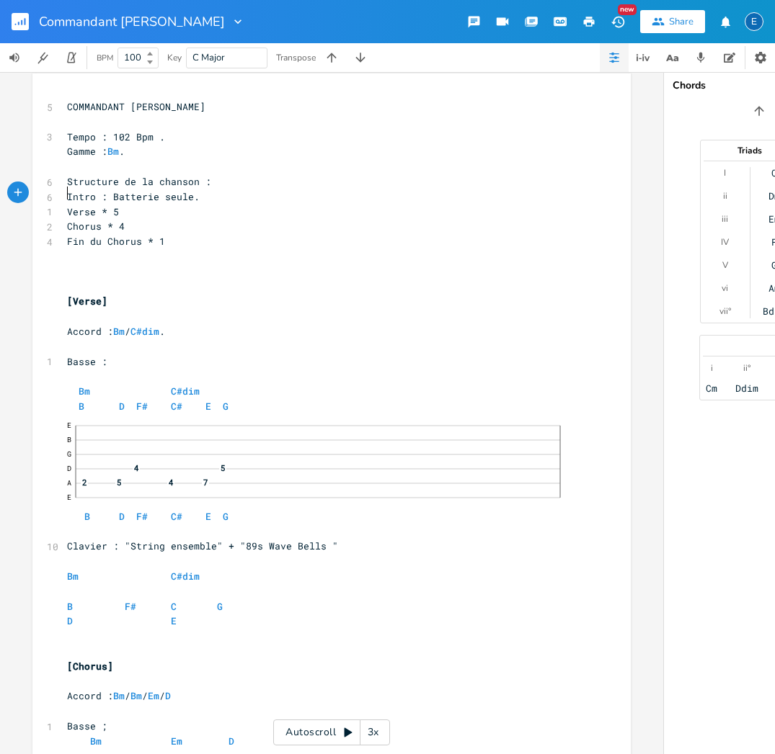
drag, startPoint x: 64, startPoint y: 190, endPoint x: 88, endPoint y: 177, distance: 27.4
click at [67, 191] on span "Intro : Batterie seule." at bounding box center [133, 196] width 133 height 13
type textarea "-"
click at [67, 205] on span "Verse * 5" at bounding box center [93, 211] width 52 height 13
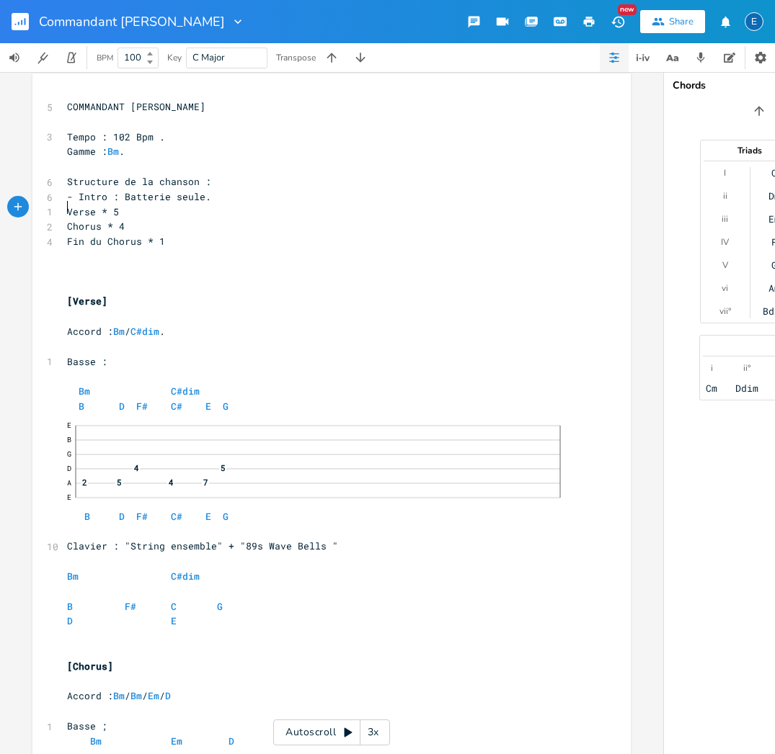
type textarea "-"
click at [67, 220] on span "Chorus * 4" at bounding box center [96, 226] width 58 height 13
type textarea "-"
click at [67, 236] on span "Fin du Chorus * 1" at bounding box center [116, 241] width 98 height 13
type textarea "-"
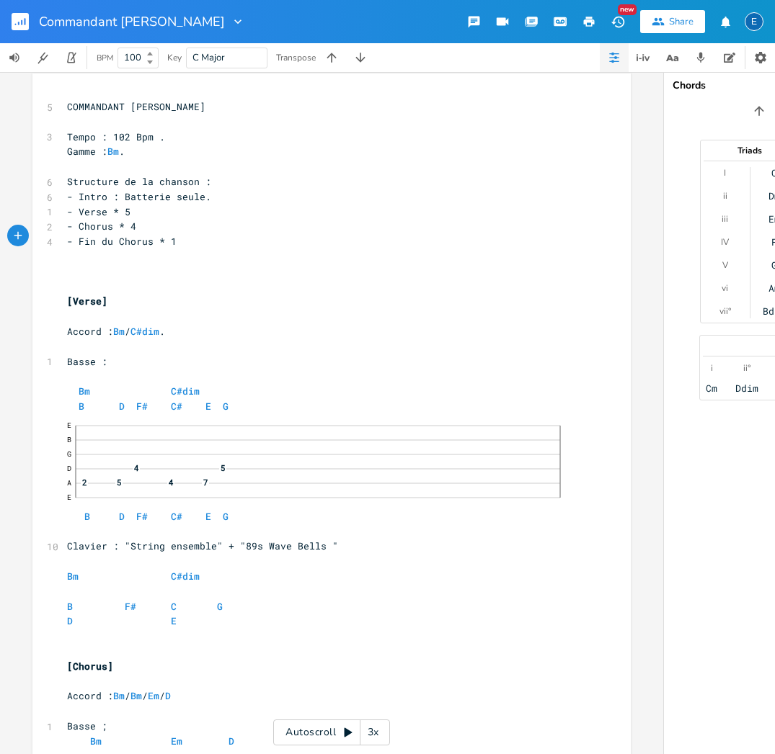
click at [140, 210] on pre "- Verse * 5" at bounding box center [324, 212] width 520 height 15
type textarea "fois"
drag, startPoint x: 114, startPoint y: 205, endPoint x: 135, endPoint y: 187, distance: 28.1
click at [114, 205] on span "- Verse * 5 fois" at bounding box center [113, 211] width 92 height 13
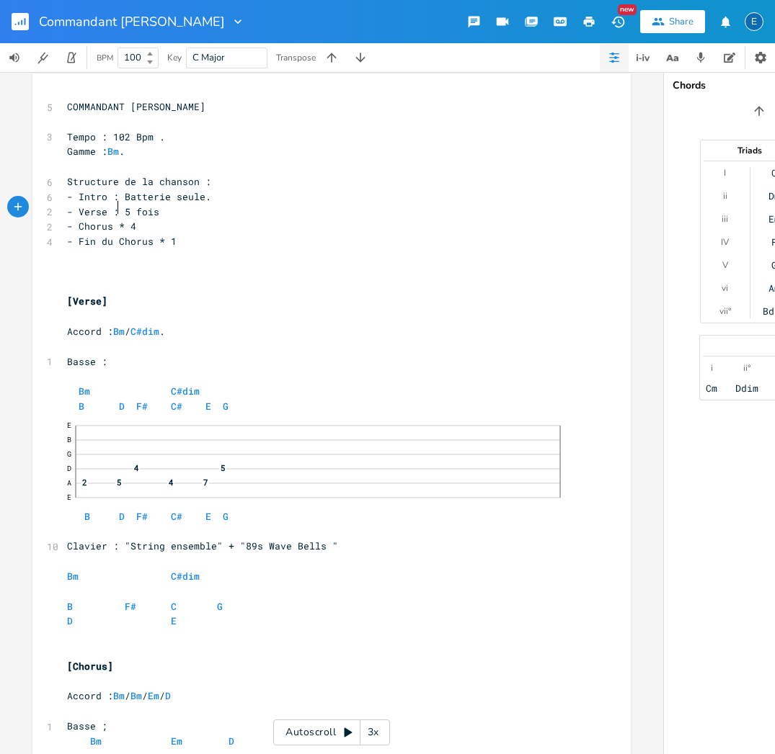
type textarea ":"
click at [107, 221] on span "- Chorus * 4" at bounding box center [101, 226] width 69 height 13
type textarea ":"
type textarea "fois"
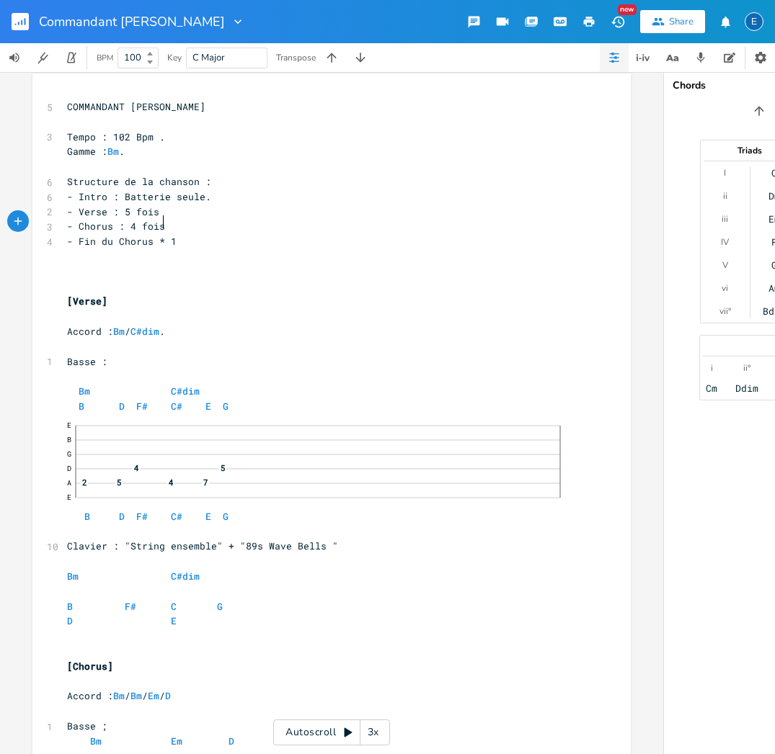
scroll to position [0, 14]
click at [153, 235] on span "- Fin du Chorus * 1" at bounding box center [122, 241] width 110 height 13
type textarea ":"
type textarea "fois"
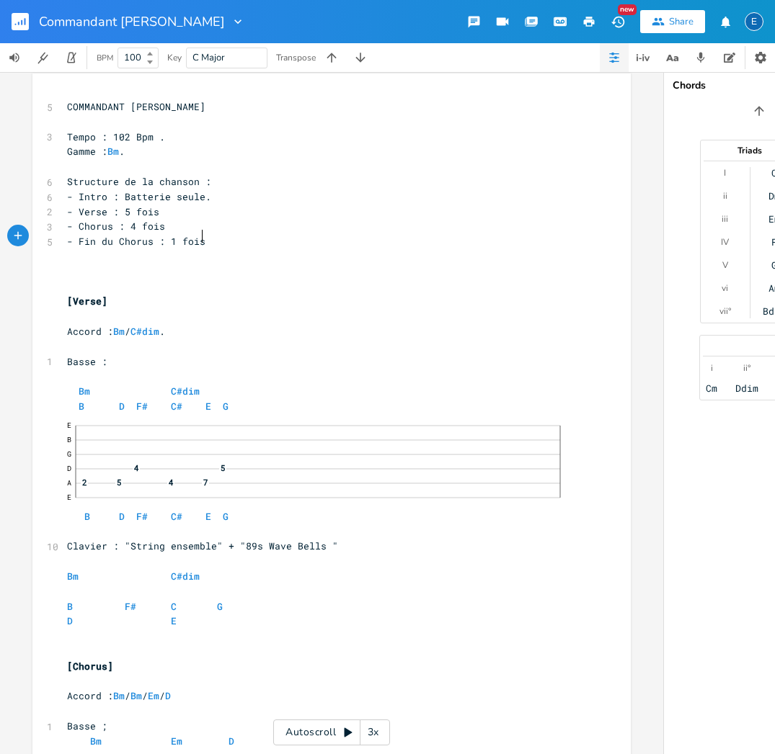
scroll to position [0, 15]
click at [118, 192] on span "- Intro : Batterie seule." at bounding box center [139, 196] width 144 height 13
click at [119, 205] on span "- Verse : 5 fois" at bounding box center [113, 211] width 92 height 13
click at [125, 223] on span "- Chorus : 4 fois" at bounding box center [116, 226] width 98 height 13
click at [164, 236] on span "- Fin du Chorus : 1 fois" at bounding box center [136, 241] width 138 height 13
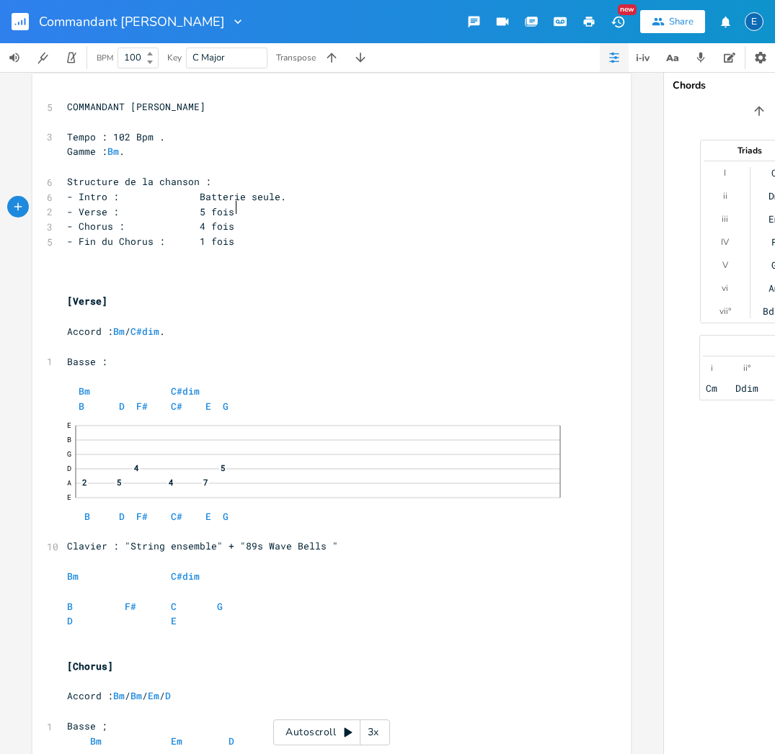
click at [254, 208] on pre "- Verse : 5 fois" at bounding box center [324, 212] width 520 height 15
type textarea "."
click at [249, 221] on pre "- Chorus : 4 fois" at bounding box center [324, 226] width 520 height 15
type textarea "."
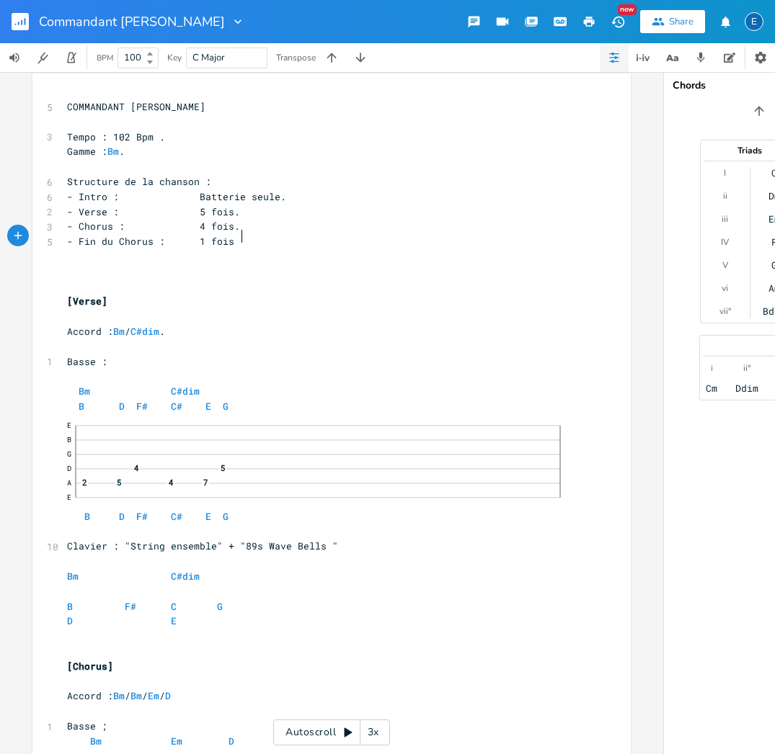
click at [241, 236] on pre "- Fin du Chorus : 1 fois" at bounding box center [324, 241] width 520 height 15
type textarea "."
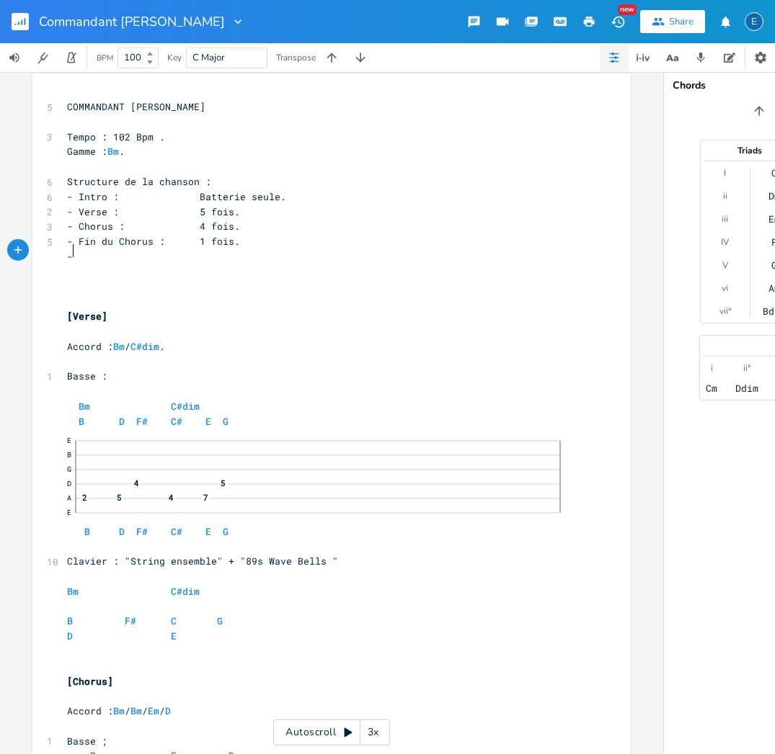
type textarea "-"
type textarea "- Verse : 5 fois."
drag, startPoint x: 239, startPoint y: 209, endPoint x: 63, endPoint y: 205, distance: 175.1
click at [64, 205] on pre "- Verse : 5 fois." at bounding box center [324, 212] width 520 height 15
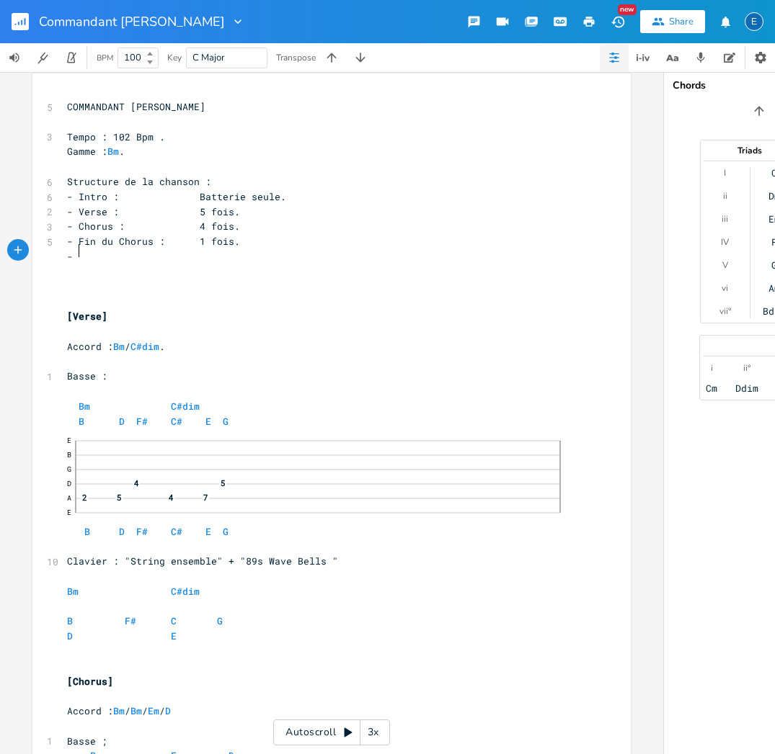
drag, startPoint x: 74, startPoint y: 251, endPoint x: 92, endPoint y: 246, distance: 18.9
click at [73, 251] on span "-" at bounding box center [70, 256] width 6 height 13
type textarea "- Chorus : 4 fois."
drag, startPoint x: 231, startPoint y: 223, endPoint x: 57, endPoint y: 225, distance: 174.4
click at [57, 225] on div "- Chorus : 4 fois. x 5 COMMANDANT [PERSON_NAME] ​ 3 Tempo : 102 Bpm . Gamme : B…" at bounding box center [331, 637] width 598 height 1126
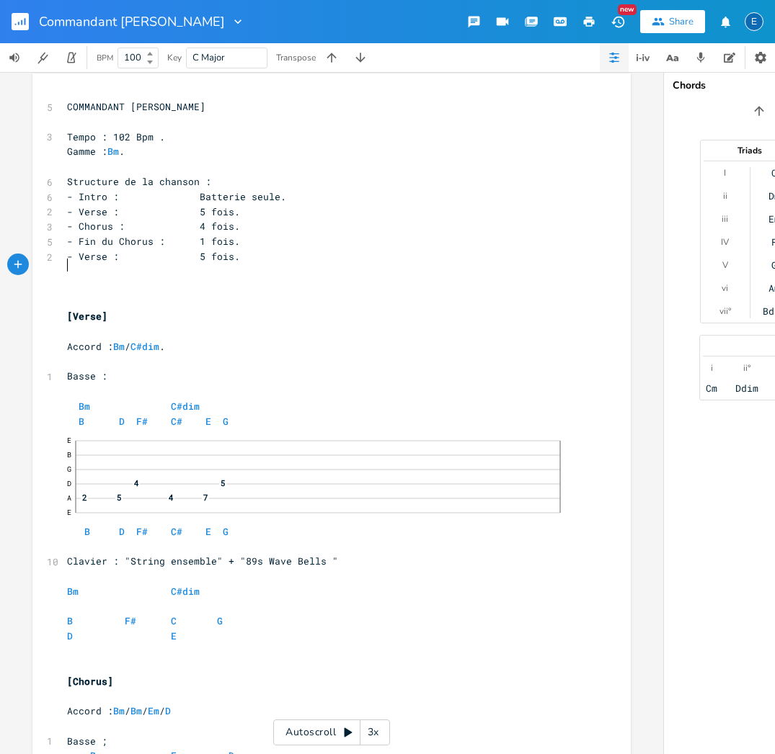
click at [68, 269] on pre "​" at bounding box center [324, 271] width 520 height 15
type textarea "- Fin du Chorus : 1 fois."
drag, startPoint x: 239, startPoint y: 236, endPoint x: 45, endPoint y: 236, distance: 193.8
click at [64, 236] on div "5 - Fin du Chorus : 1 fois." at bounding box center [324, 241] width 520 height 15
click at [68, 280] on pre "​" at bounding box center [324, 287] width 520 height 15
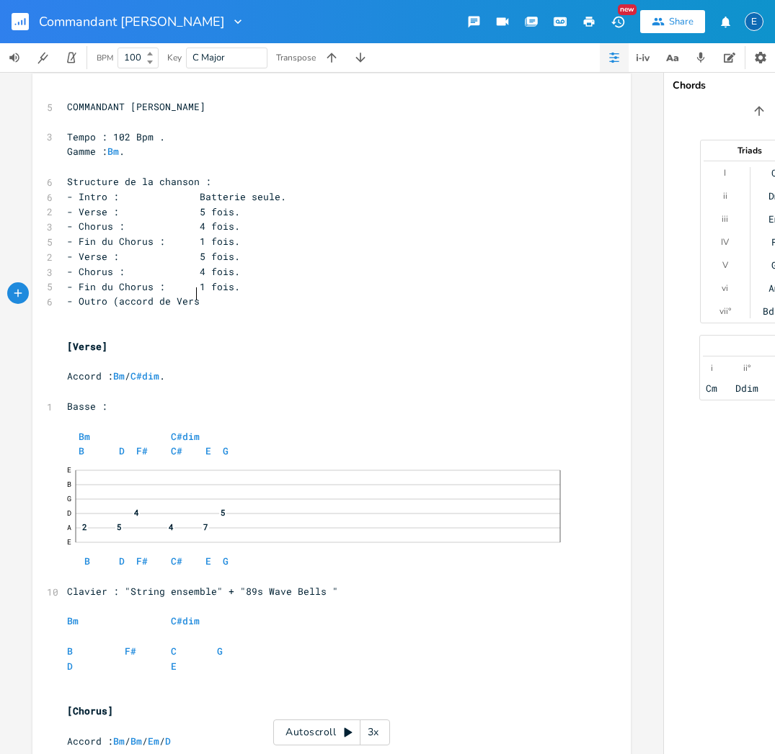
scroll to position [0, 86]
type textarea "- Outro (accord de Verse) :"
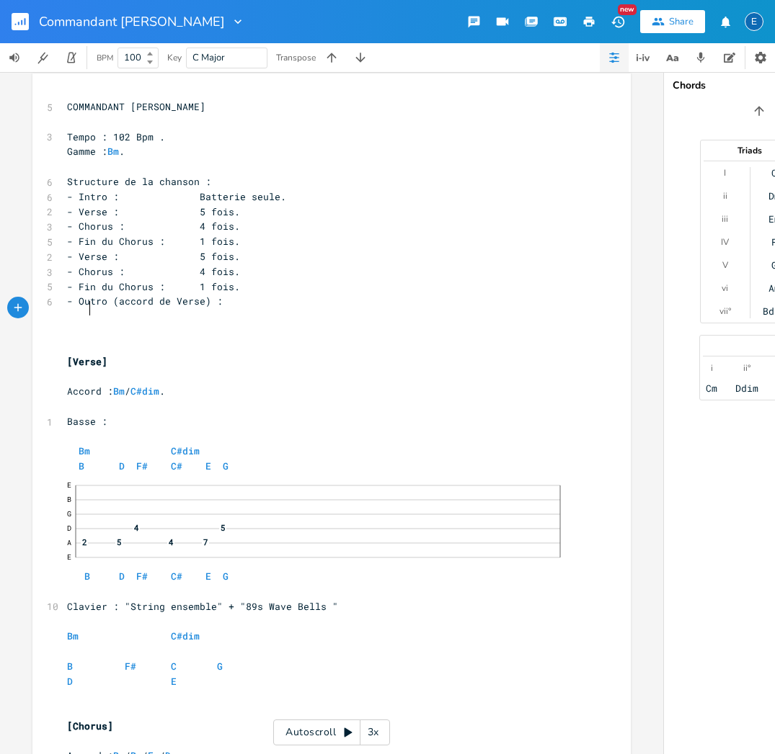
type textarea "-"
type textarea "Baase"
type textarea "sse : 3 fois."
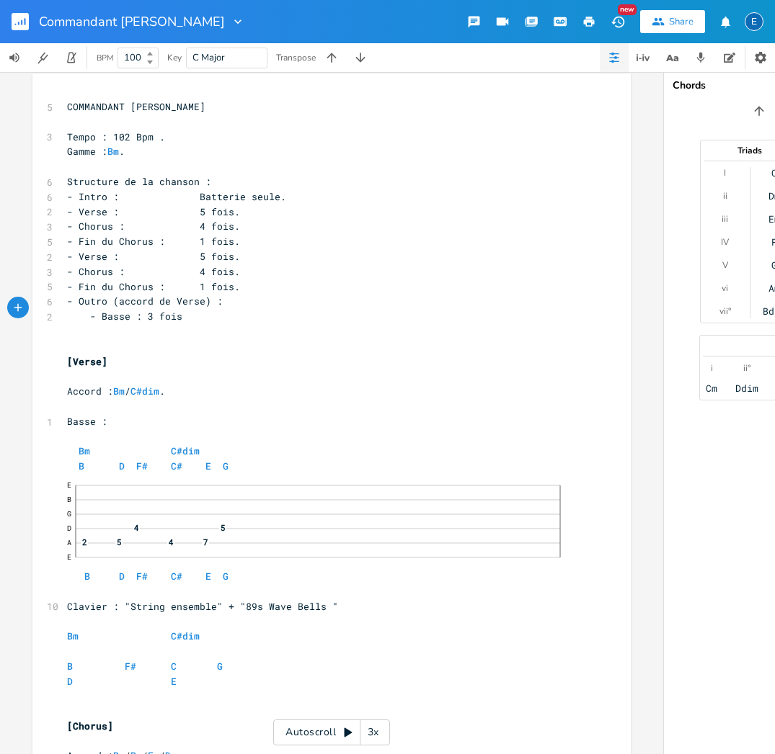
scroll to position [0, 38]
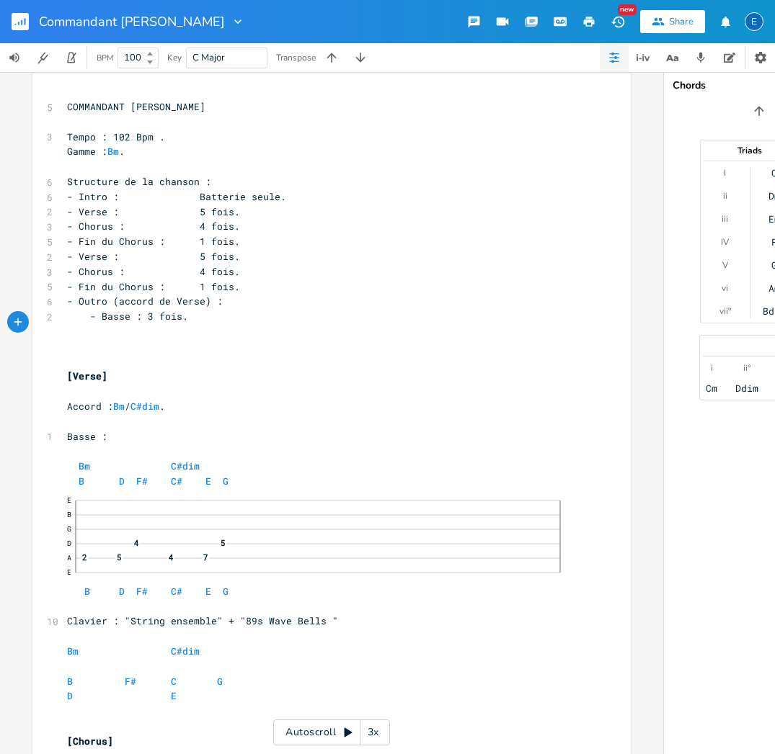
type textarea "-"
type textarea "Clavier ""
type textarea "s"
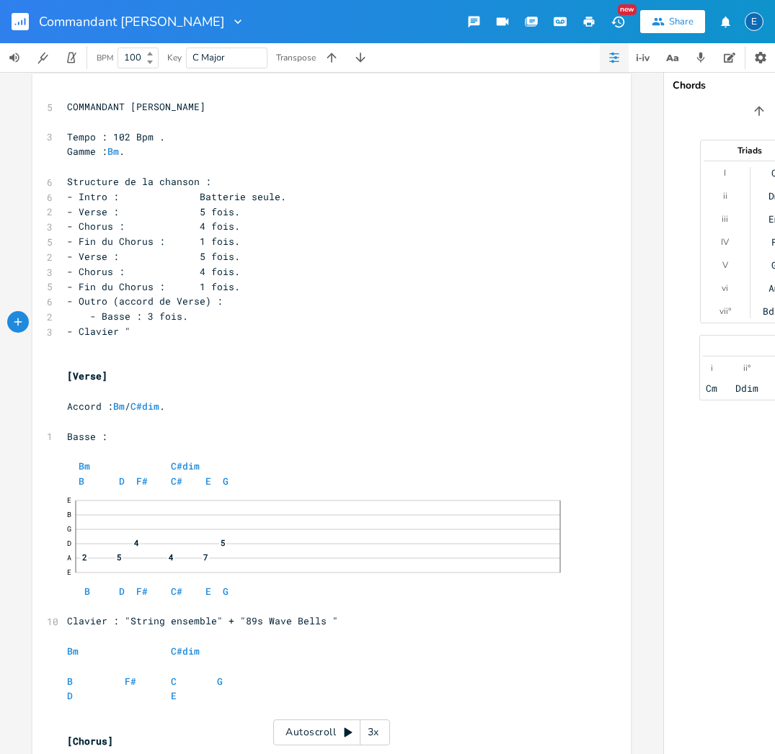
drag, startPoint x: 247, startPoint y: 608, endPoint x: 271, endPoint y: 582, distance: 35.2
click at [255, 615] on span "Clavier : "String ensemble" + "89s Wave Bells "" at bounding box center [202, 621] width 271 height 13
type textarea "0"
type textarea ""80s Wave Bells ""
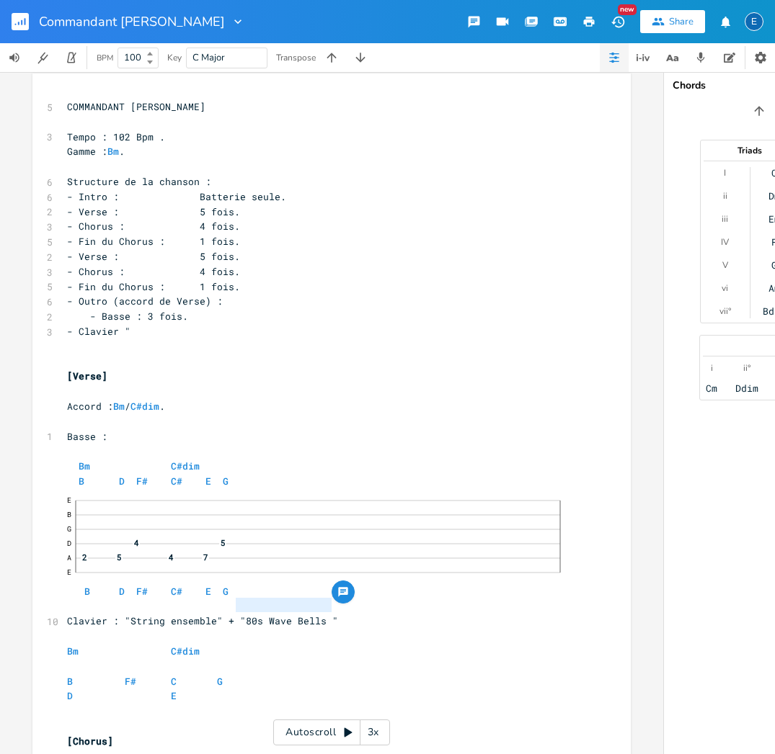
drag, startPoint x: 322, startPoint y: 602, endPoint x: 233, endPoint y: 602, distance: 89.4
click at [233, 615] on span "Clavier : "String ensemble" + "80s Wave Bells "" at bounding box center [202, 621] width 271 height 13
click at [130, 325] on span "- Clavier "" at bounding box center [98, 331] width 63 height 13
click at [160, 324] on pre "- Clavier "" at bounding box center [324, 331] width 520 height 15
paste textarea
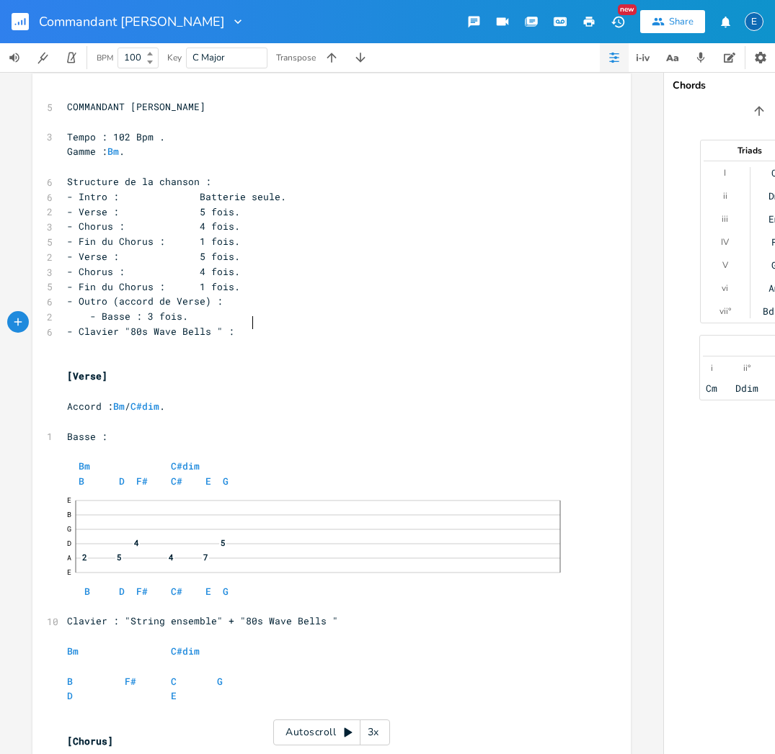
type textarea ":"
type textarea "3 fois."
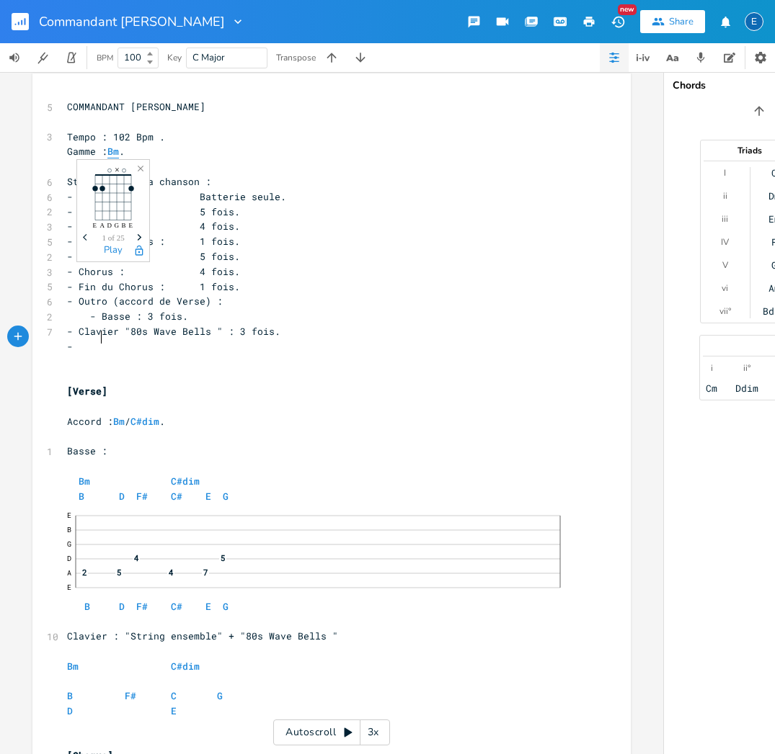
scroll to position [0, 5]
type textarea "- CLavier"
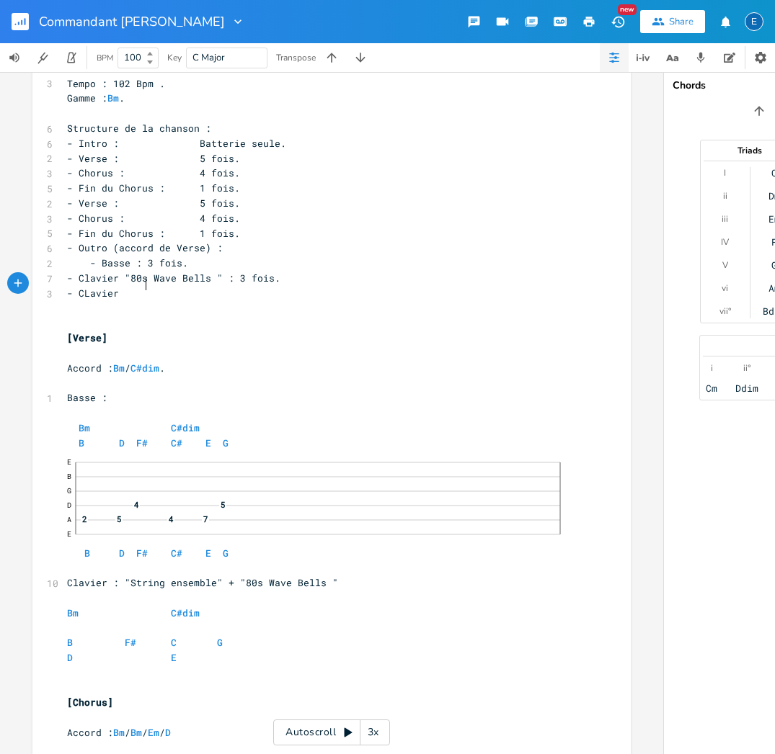
scroll to position [60, 0]
click at [107, 288] on span "- CLavier" at bounding box center [93, 294] width 52 height 13
type textarea "l"
click at [144, 287] on pre "- Clavier" at bounding box center [324, 294] width 520 height 15
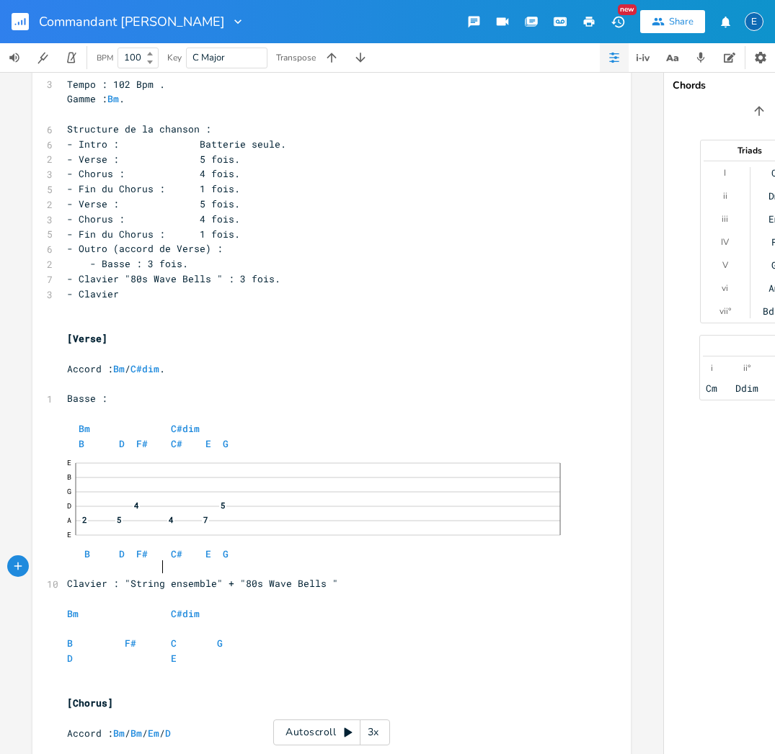
drag, startPoint x: 159, startPoint y: 566, endPoint x: 208, endPoint y: 548, distance: 52.0
click at [159, 577] on span "Clavier : "String ensemble" + "80s Wave Bells "" at bounding box center [202, 583] width 271 height 13
type textarea "s"
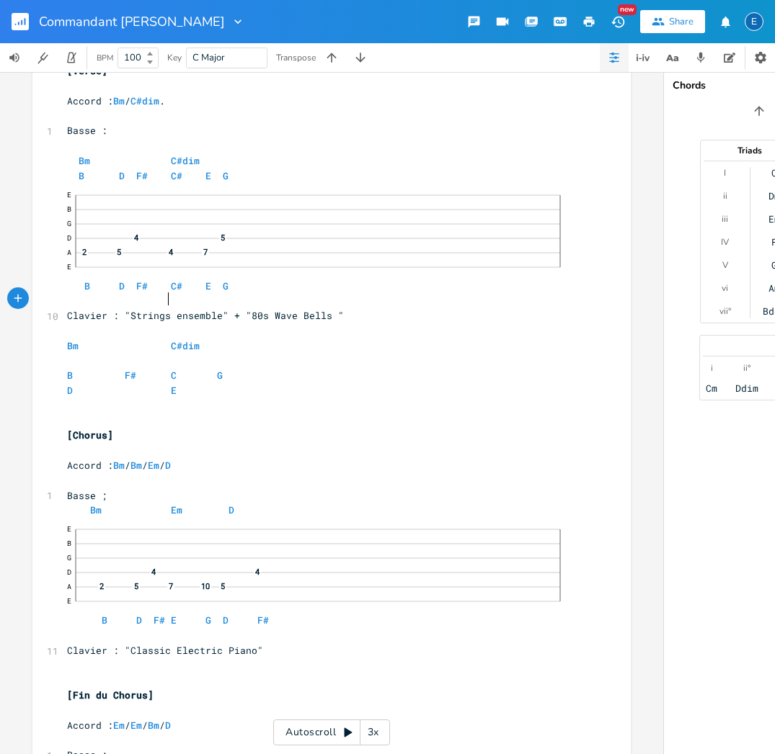
scroll to position [334, 0]
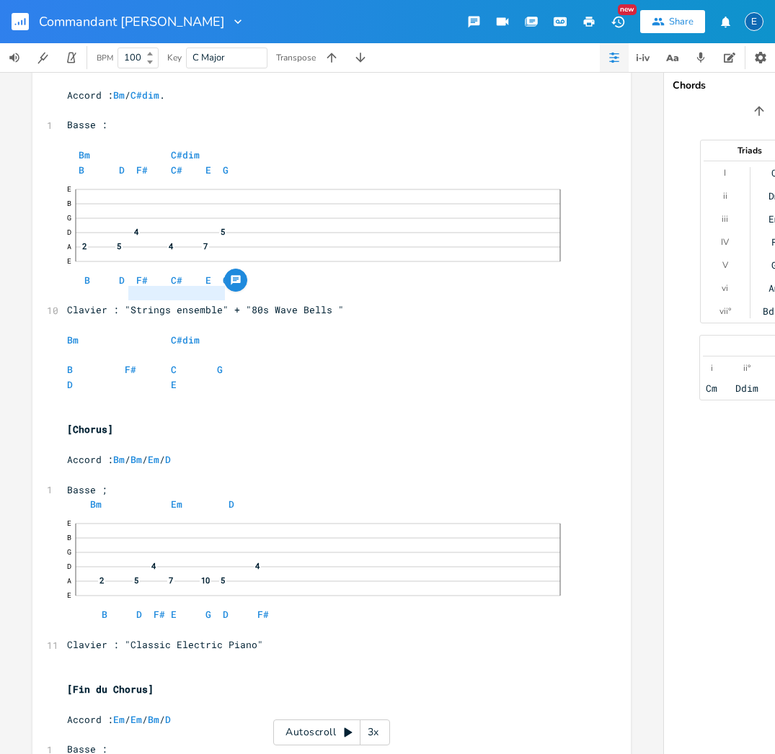
type textarea ""Strings ensemble""
drag, startPoint x: 221, startPoint y: 288, endPoint x: 119, endPoint y: 289, distance: 101.6
click at [119, 303] on span "Clavier : "Strings ensemble" + "80s Wave Bells "" at bounding box center [205, 309] width 277 height 13
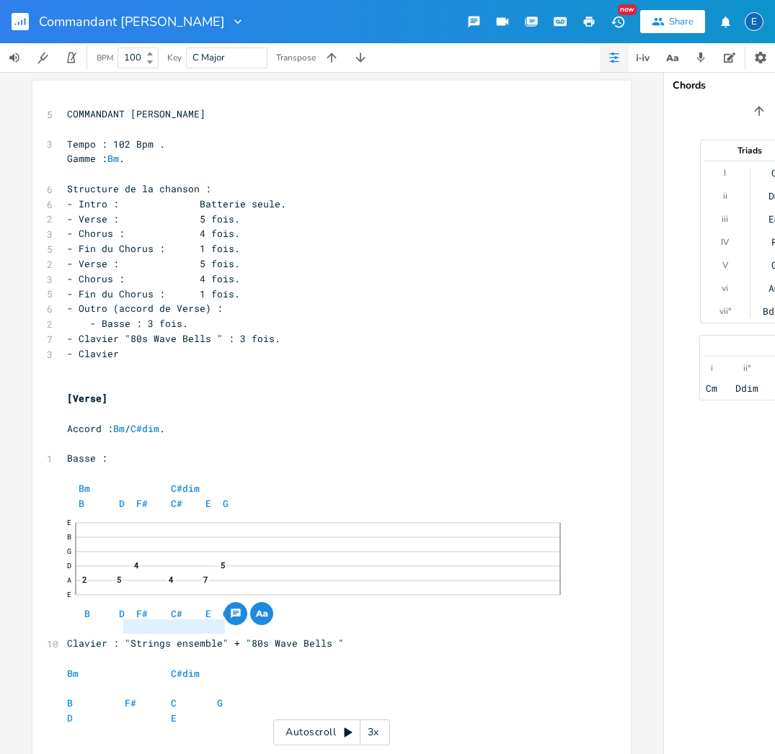
scroll to position [0, 0]
click at [142, 347] on pre "- Clavier" at bounding box center [324, 354] width 520 height 15
drag, startPoint x: 135, startPoint y: 339, endPoint x: 169, endPoint y: 333, distance: 35.2
click at [119, 347] on span "- Clavier" at bounding box center [93, 353] width 52 height 13
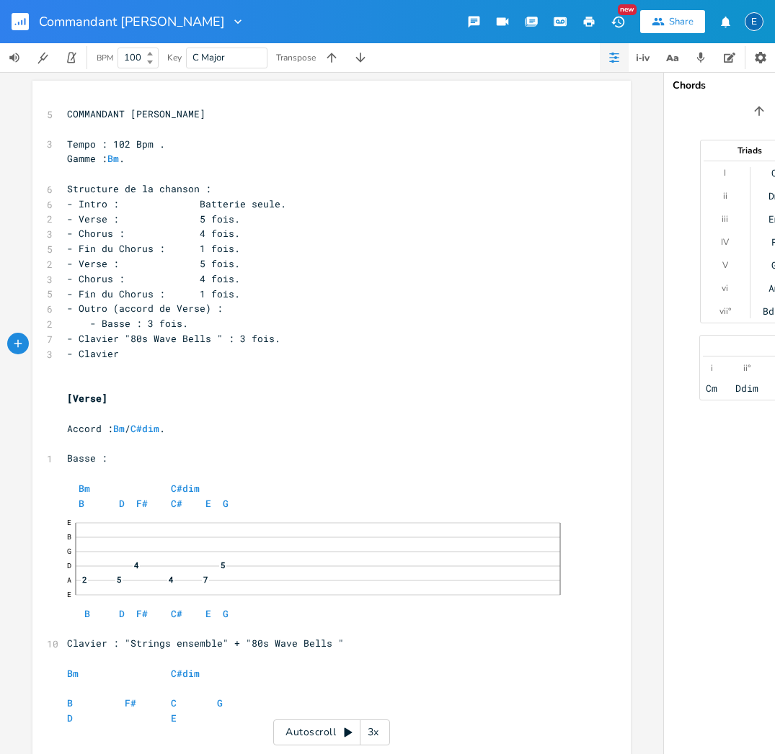
paste textarea
type textarea ": 4 fois."
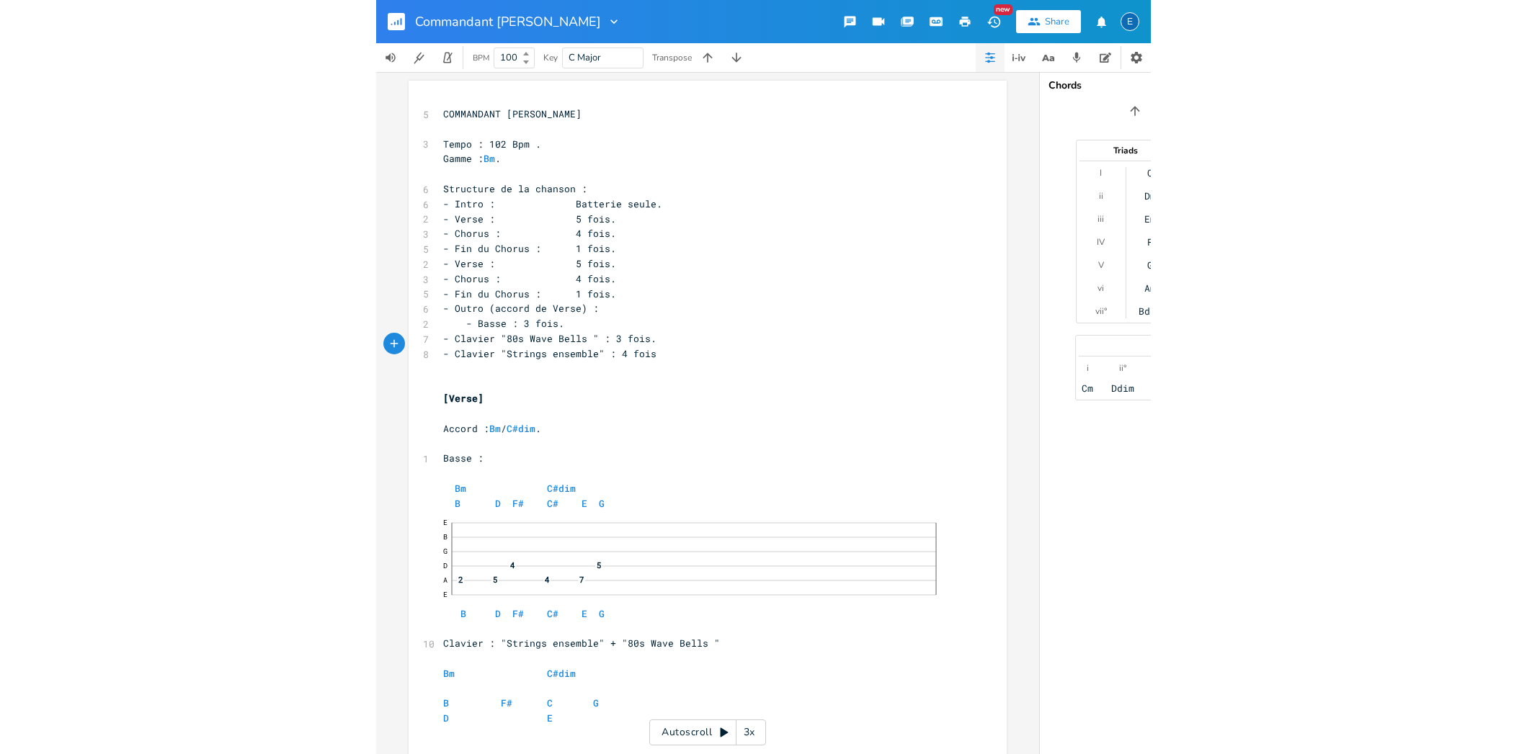
scroll to position [0, 30]
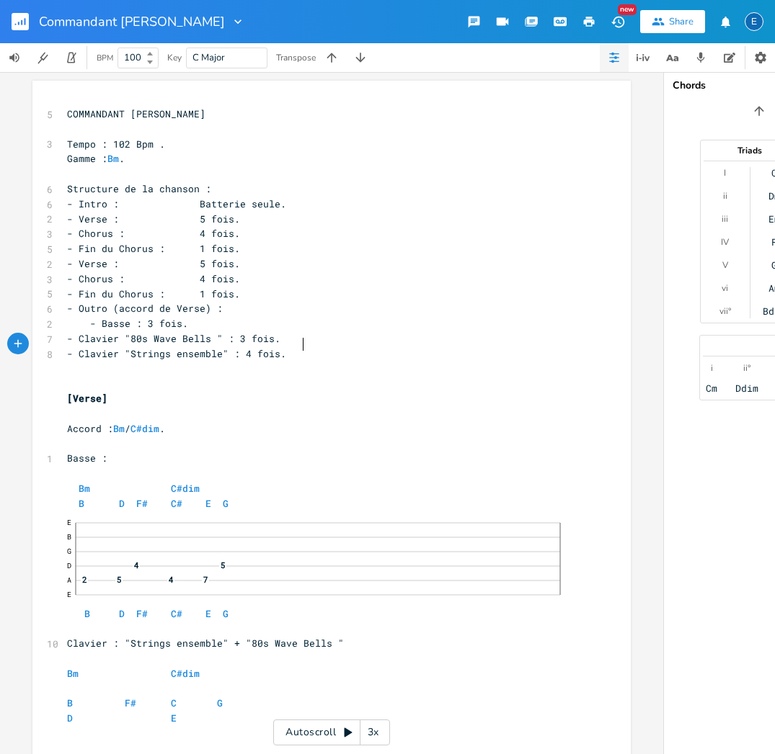
click at [197, 200] on span at bounding box center [188, 204] width 23 height 15
click at [197, 213] on span "- Verse : 5 fois." at bounding box center [153, 219] width 173 height 13
click at [197, 227] on span "- Chorus : 4 fois." at bounding box center [153, 233] width 173 height 13
click at [198, 244] on span "- Fin du Chorus : 1 fois." at bounding box center [153, 248] width 173 height 13
click at [196, 257] on span at bounding box center [188, 264] width 23 height 15
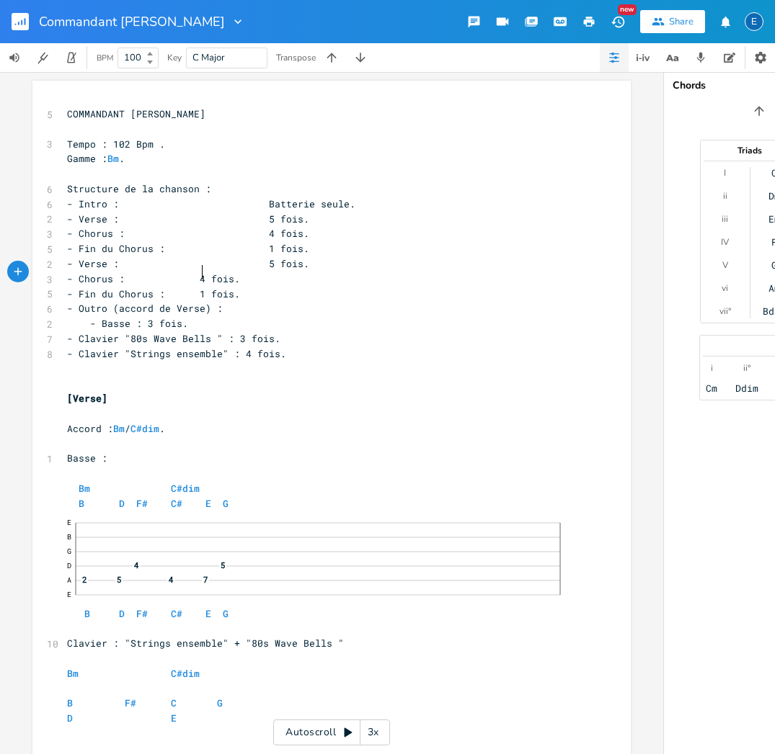
click at [197, 272] on span at bounding box center [188, 279] width 23 height 15
click at [196, 287] on span at bounding box center [188, 294] width 23 height 15
click at [252, 332] on span "- Clavier "80s Wave Bells " : 3 fois." at bounding box center [173, 338] width 213 height 13
click at [262, 347] on span "- Clavier "Strings ensemble" : 4 fois." at bounding box center [176, 353] width 219 height 13
click at [141, 317] on span "- Basse : 3 fois." at bounding box center [127, 323] width 121 height 13
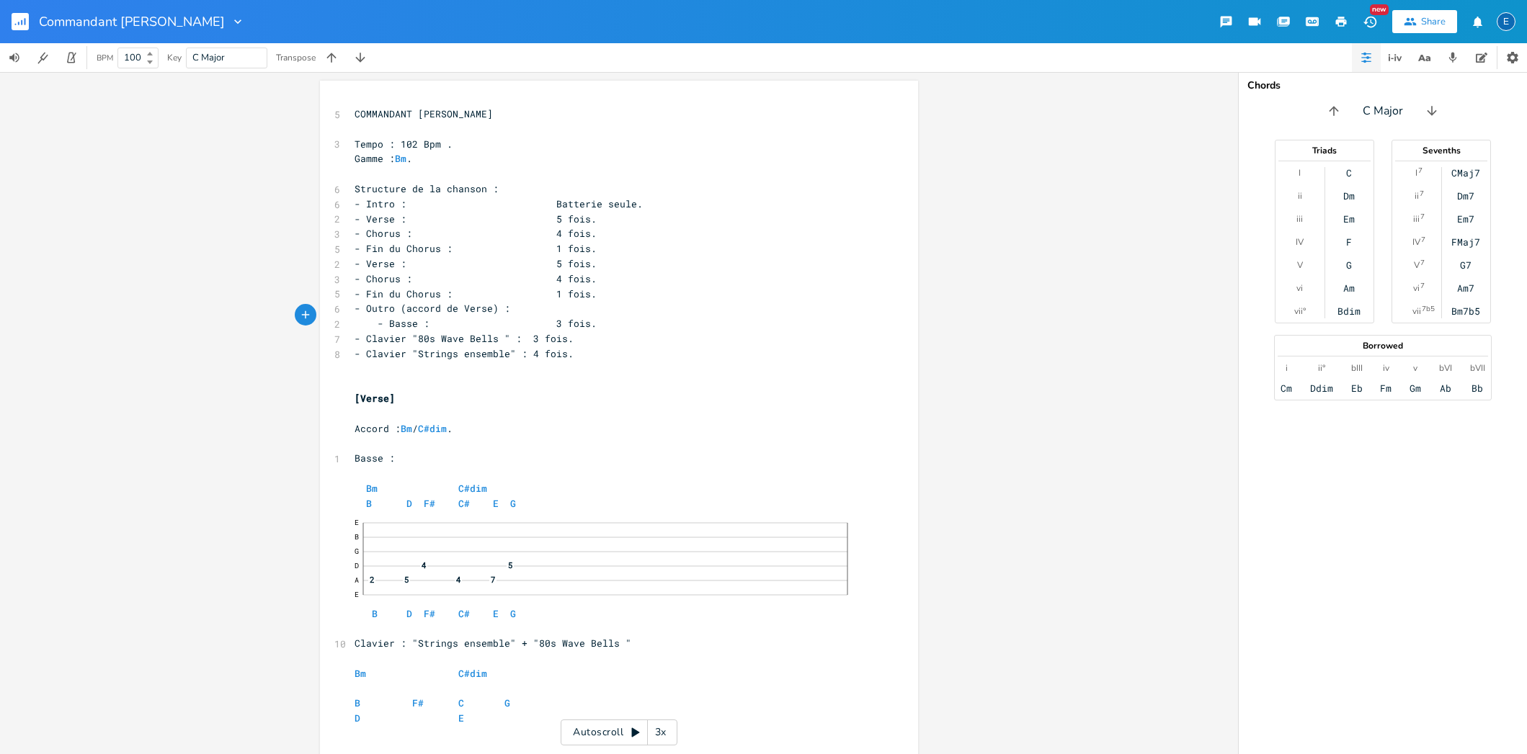
scroll to position [0, 0]
click at [20, 19] on rect "button" at bounding box center [20, 21] width 17 height 17
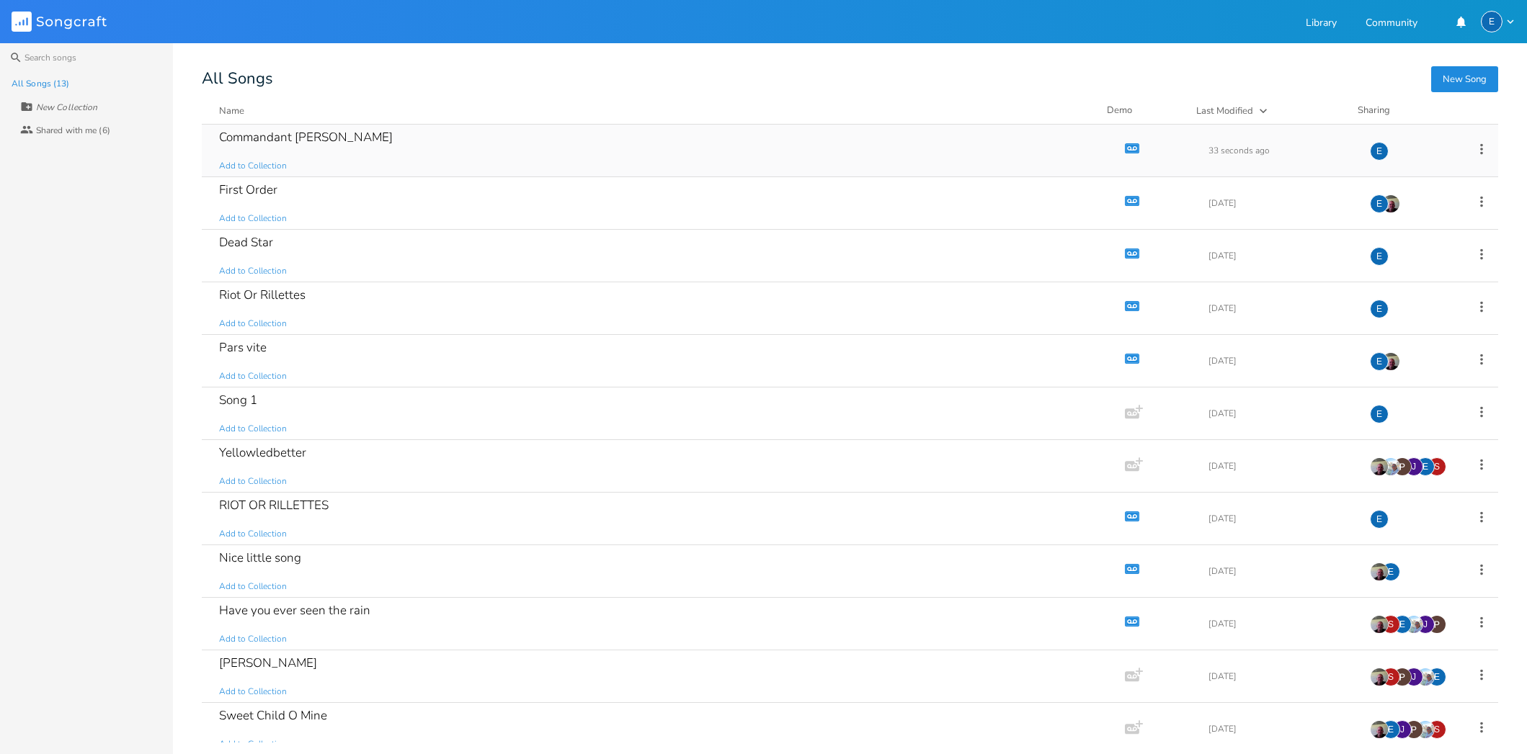
click at [286, 133] on div "Commandant [PERSON_NAME]" at bounding box center [306, 137] width 174 height 12
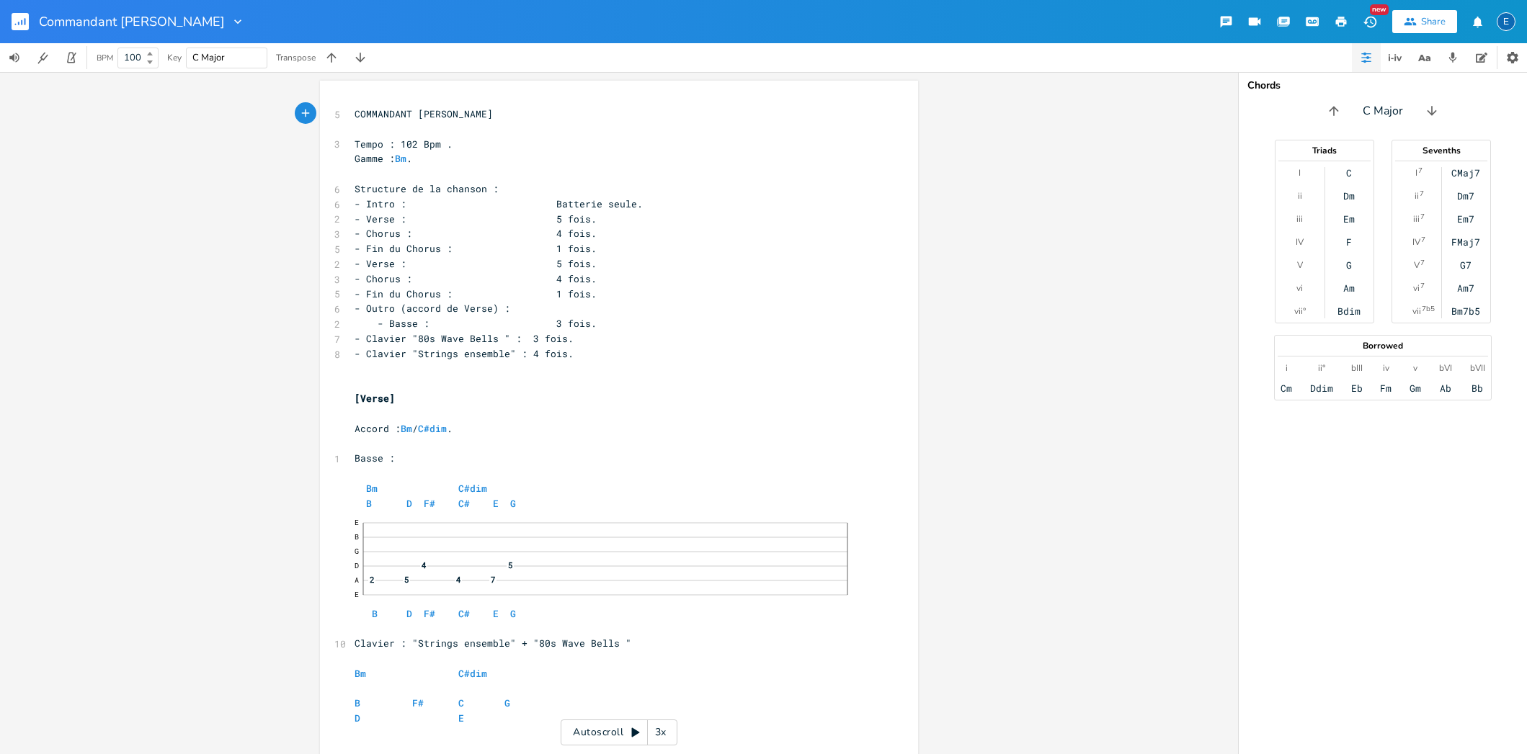
scroll to position [0, 1]
type input "Bm"
click at [211, 55] on span "Bm" at bounding box center [226, 57] width 68 height 19
click at [1369, 107] on div "Bm" at bounding box center [1383, 110] width 288 height 23
click at [227, 55] on span "Bm" at bounding box center [226, 57] width 68 height 19
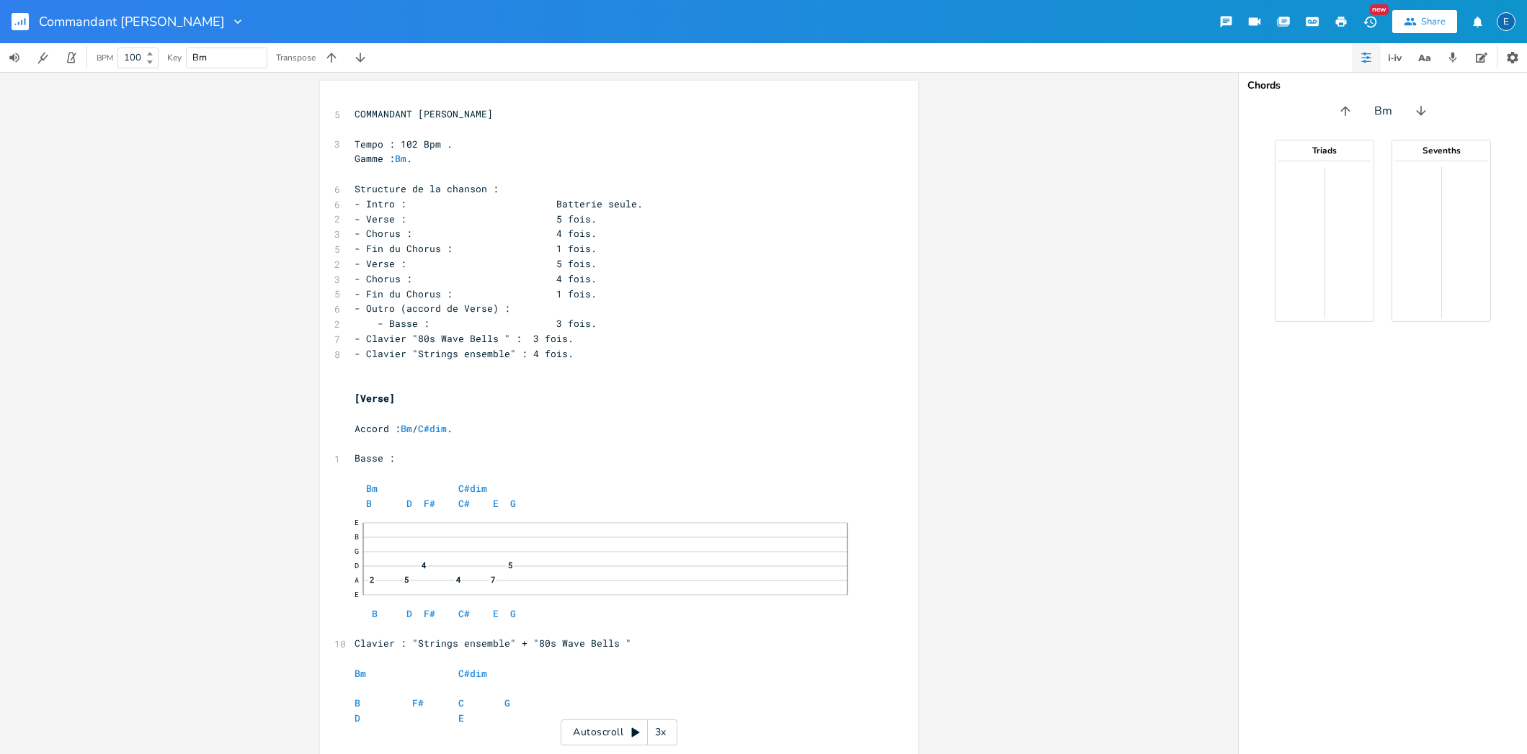
click at [166, 120] on div "xxxxxxxxxx 5 COMMANDANT [PERSON_NAME] ​ 3 Tempo : 102 Bpm . Gamme : Bm . ​ 6 St…" at bounding box center [619, 413] width 1238 height 682
click at [18, 23] on icon "button" at bounding box center [18, 24] width 1 height 4
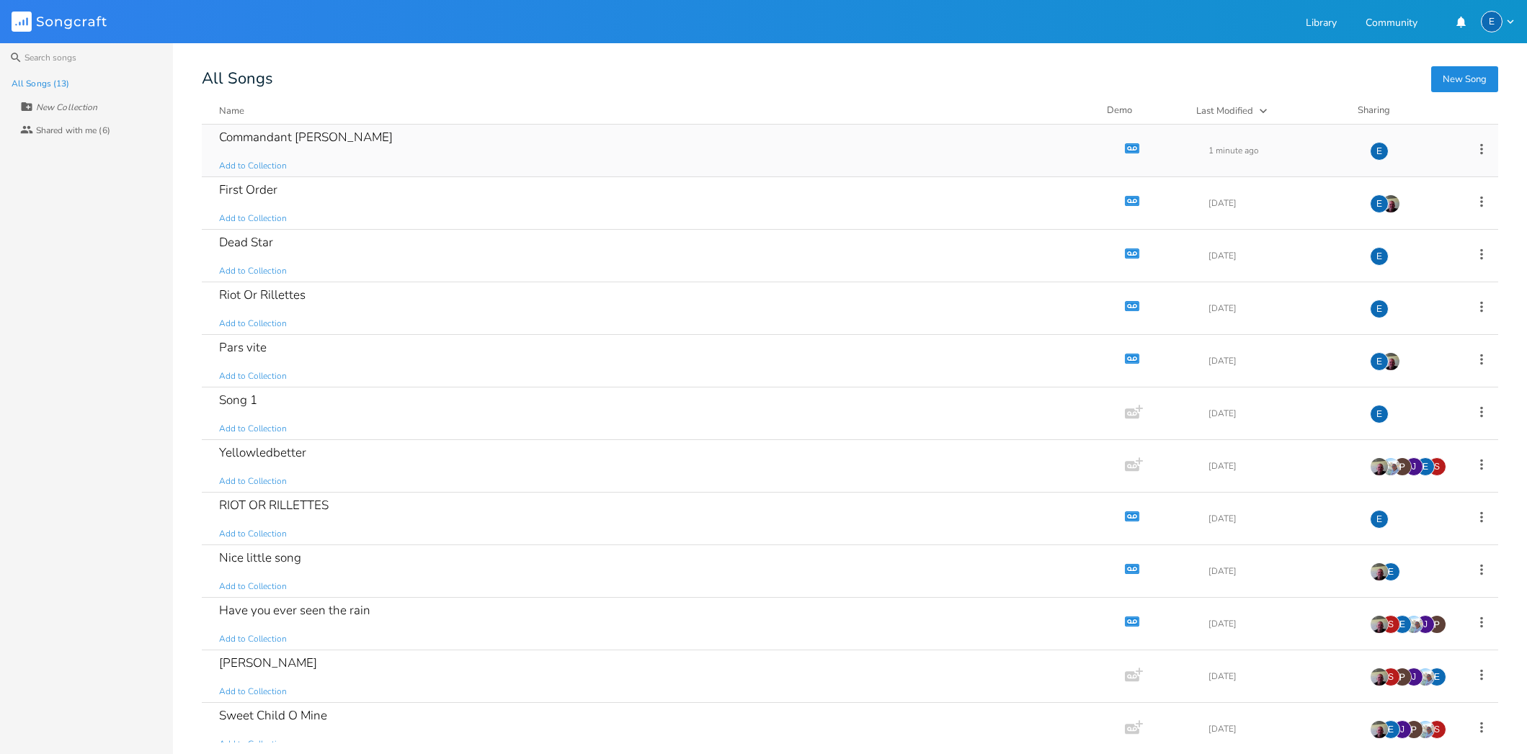
click at [302, 135] on div "Commandant [PERSON_NAME]" at bounding box center [306, 137] width 174 height 12
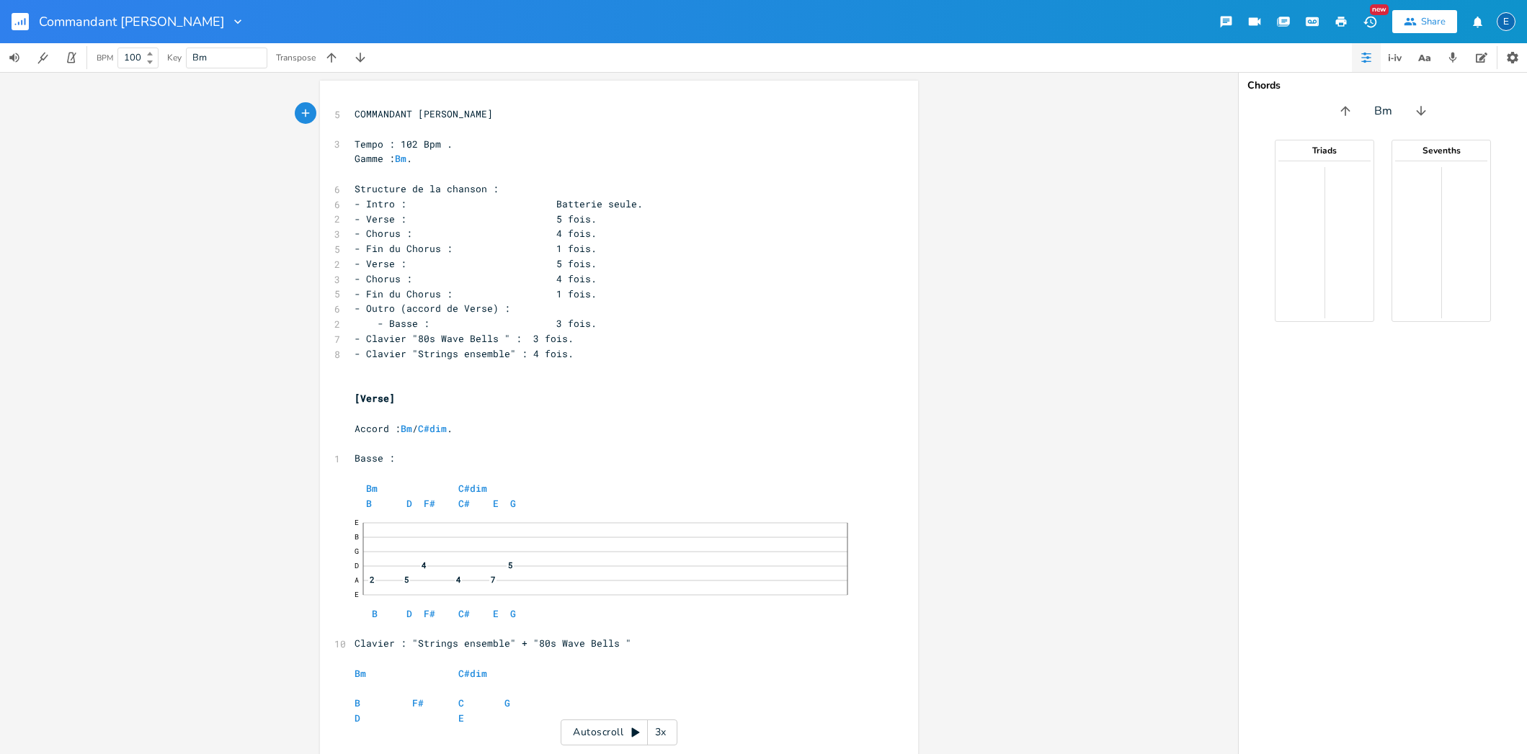
click at [212, 60] on span "Bm" at bounding box center [226, 57] width 68 height 19
type input "C"
type input "B"
click at [1372, 112] on input "Bb Minor" at bounding box center [1383, 111] width 48 height 17
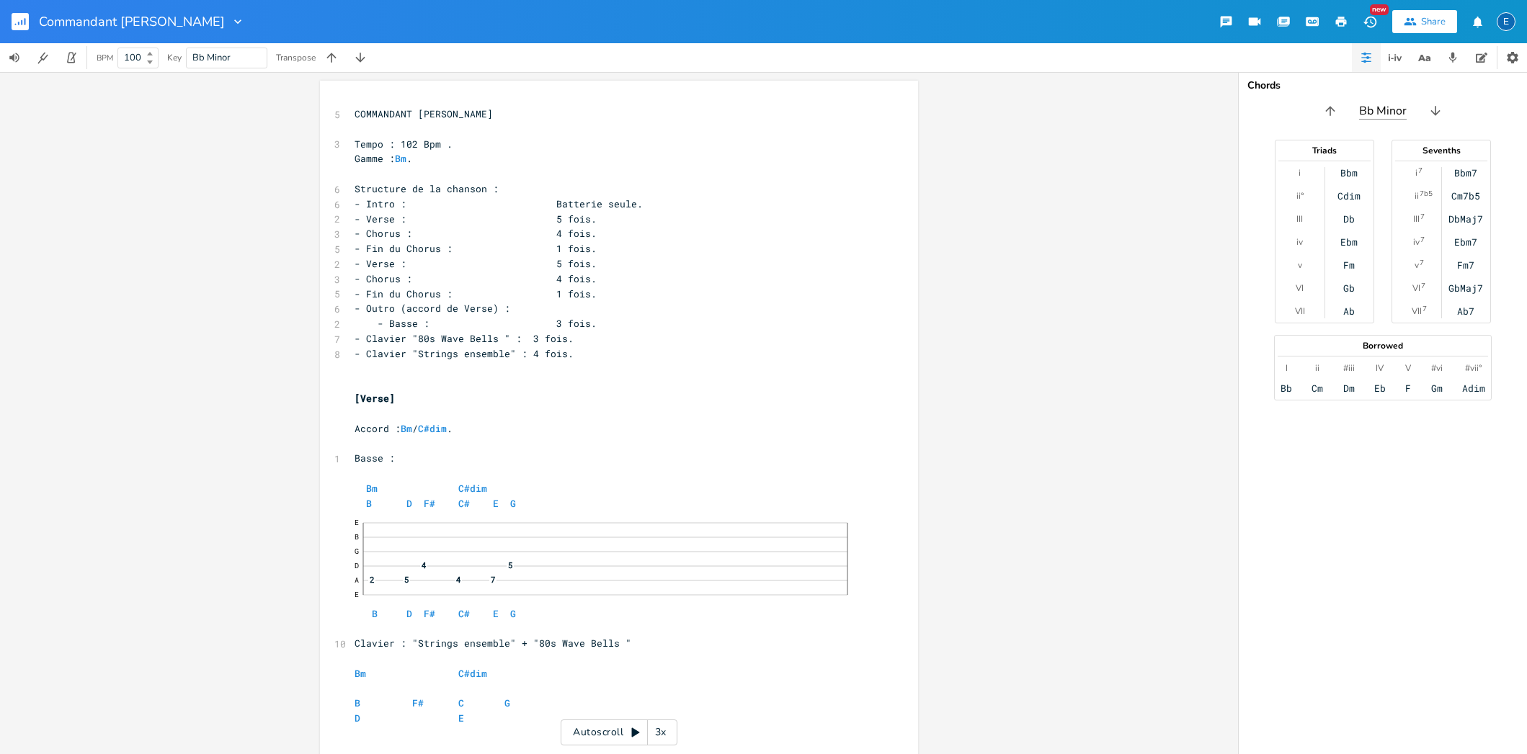
type input "B Minor"
click at [1144, 172] on div "xxxxxxxxxx 5 COMMANDANT [PERSON_NAME] ​ 3 Tempo : 102 Bpm . Gamme : Bm . ​ 6 St…" at bounding box center [619, 413] width 1238 height 682
click at [467, 128] on pre "​" at bounding box center [612, 129] width 520 height 15
click at [1340, 20] on icon "button" at bounding box center [1341, 22] width 11 height 10
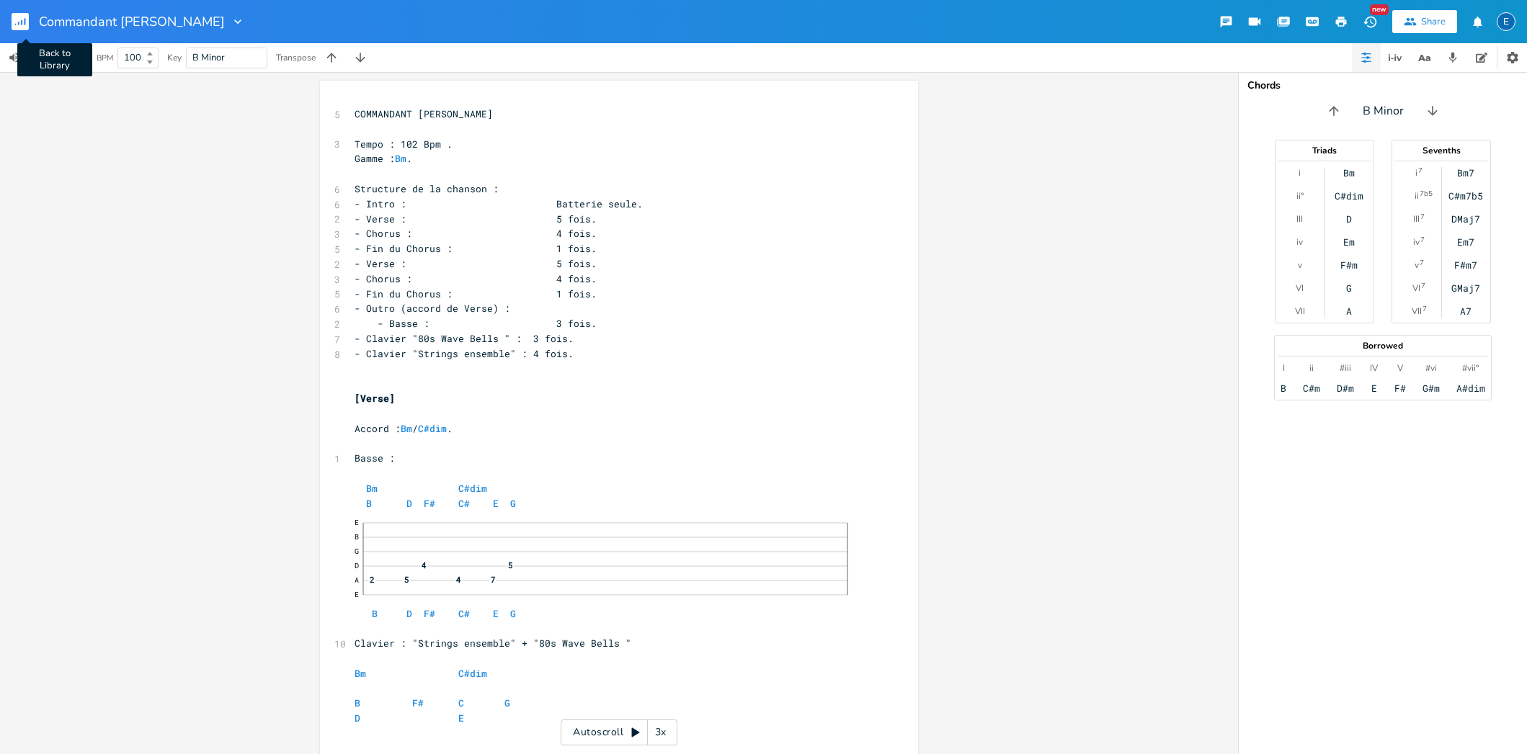
click at [20, 17] on rect "button" at bounding box center [20, 21] width 17 height 17
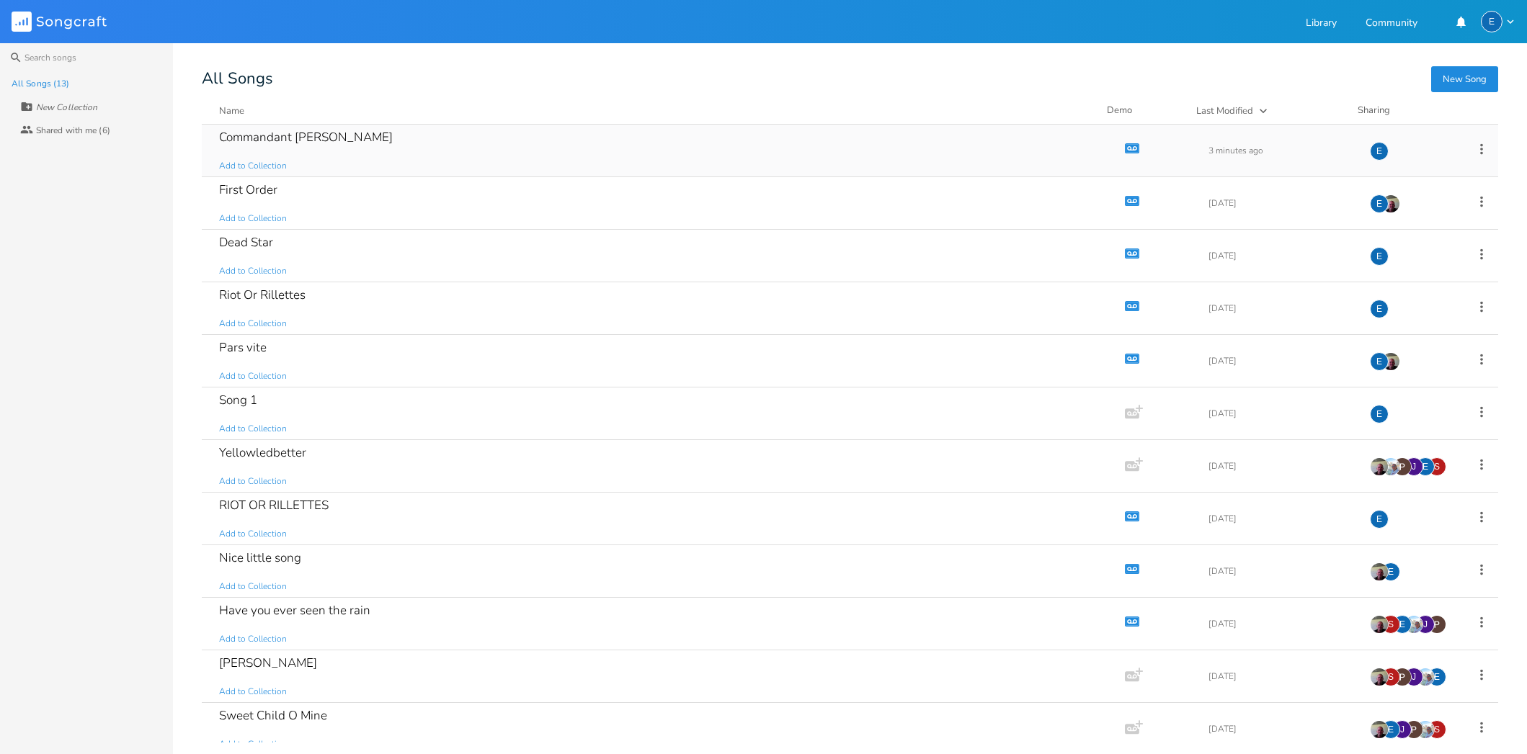
click at [280, 133] on div "Commandant [PERSON_NAME]" at bounding box center [306, 137] width 174 height 12
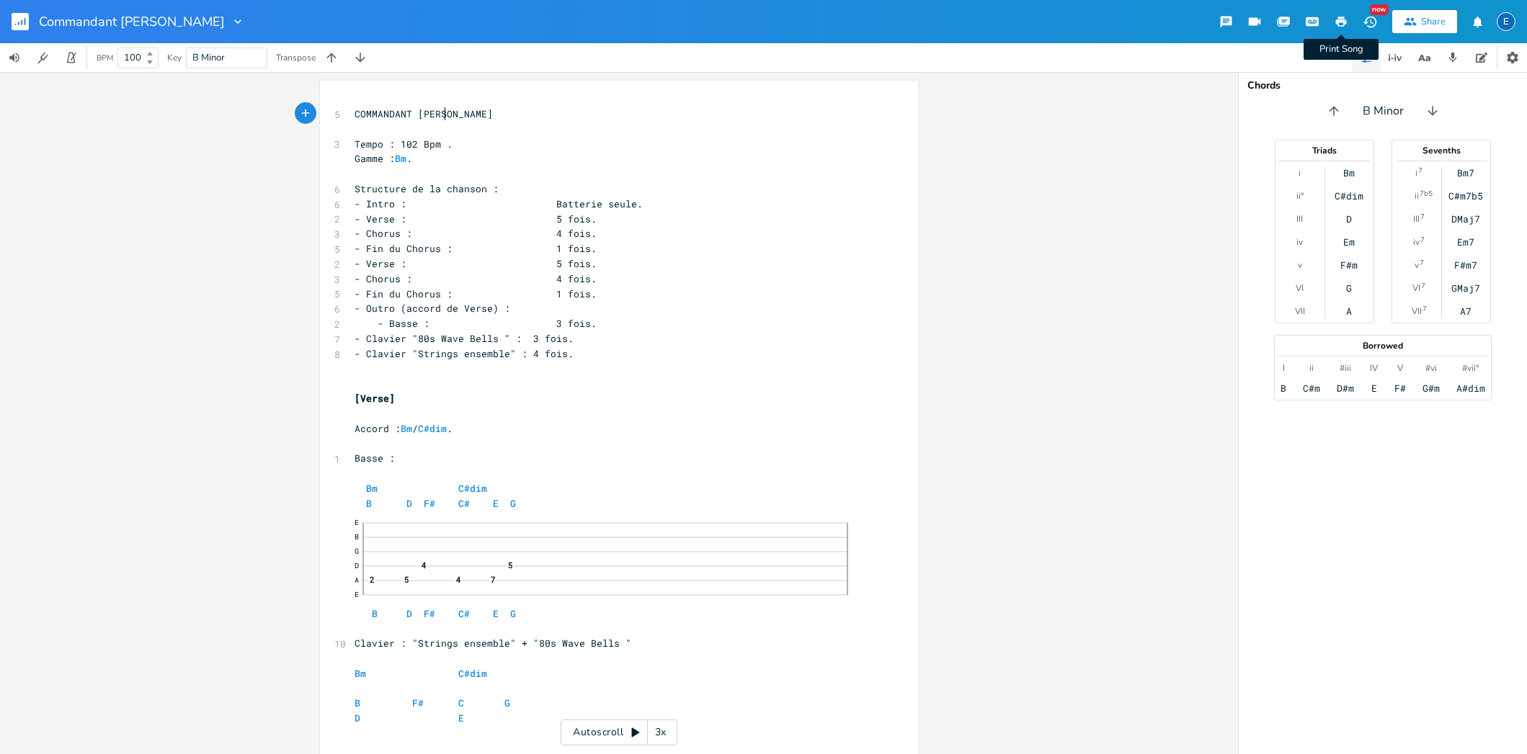
click at [1340, 23] on icon "button" at bounding box center [1341, 21] width 13 height 13
click at [22, 20] on icon "button" at bounding box center [21, 22] width 1 height 5
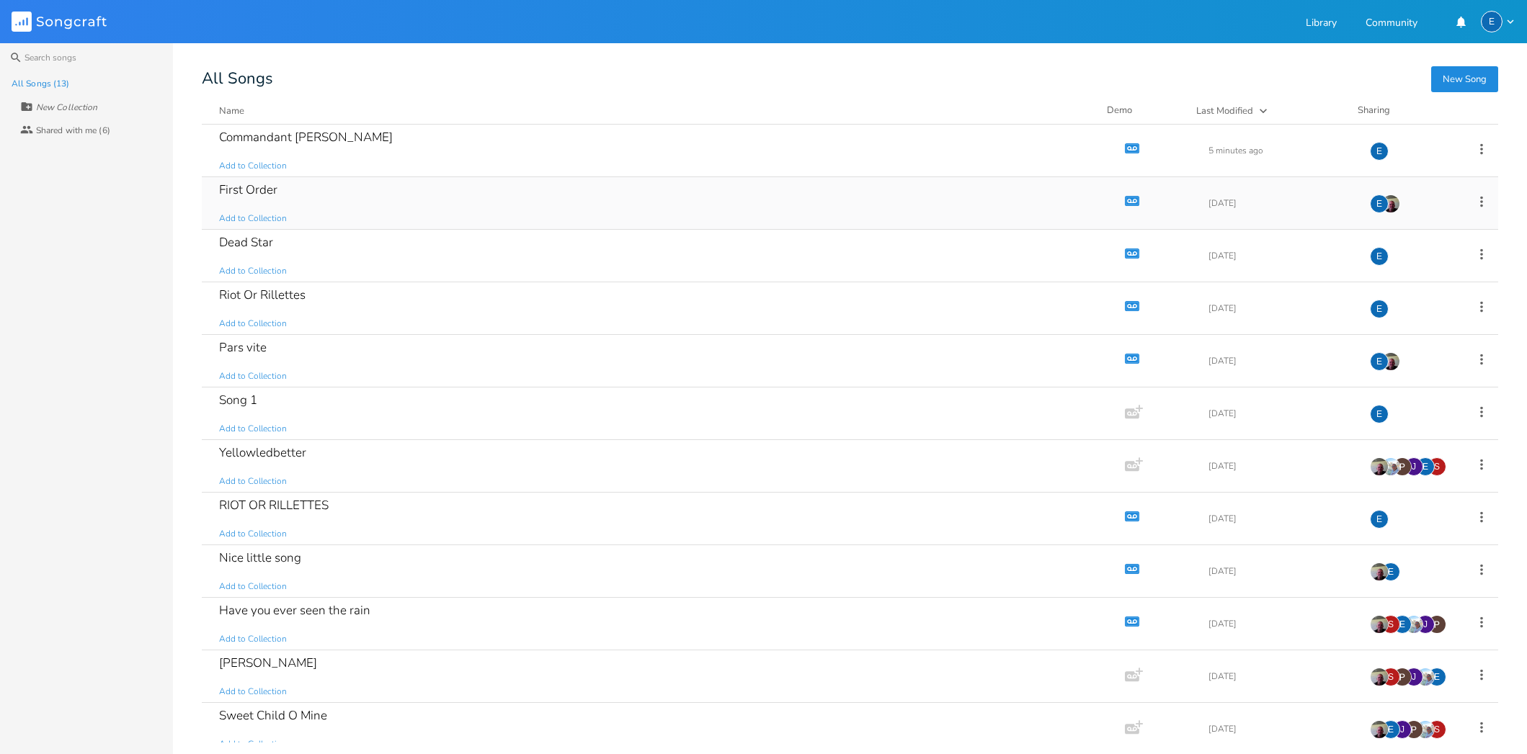
click at [1424, 197] on icon at bounding box center [1481, 202] width 3 height 11
click at [1405, 301] on span "Collaborators Sharing" at bounding box center [1385, 298] width 44 height 10
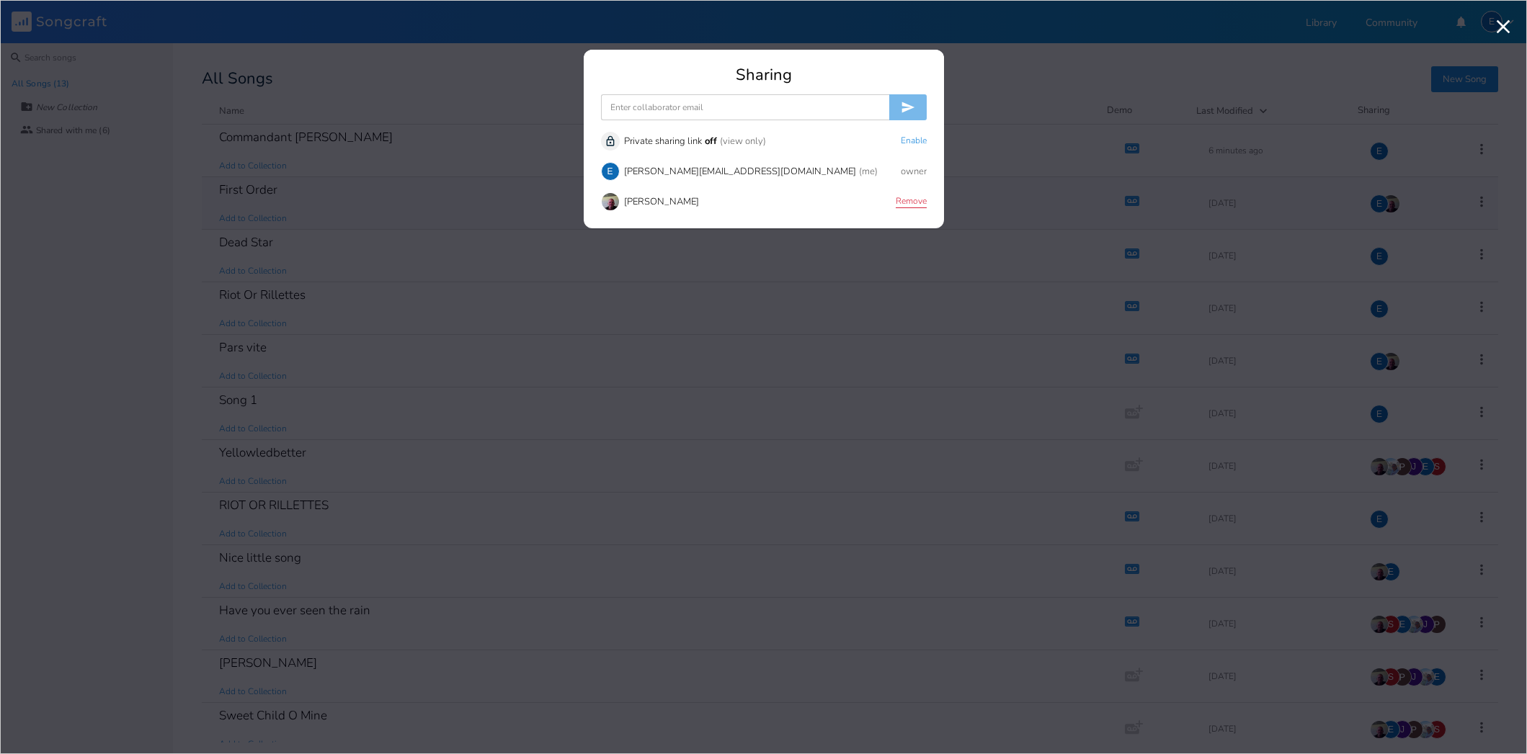
click at [914, 203] on button "Remove" at bounding box center [911, 202] width 31 height 12
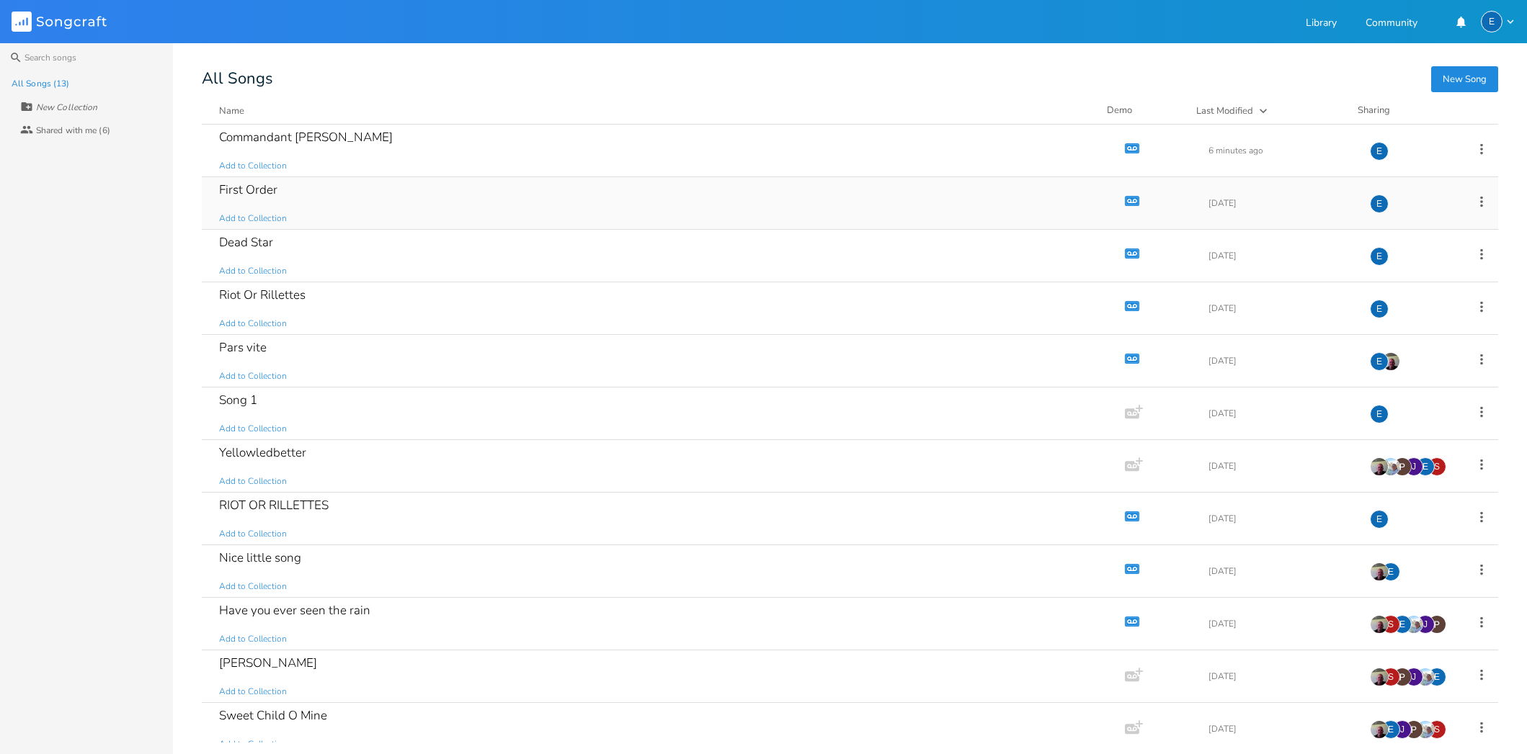
click at [1031, 66] on div "Search All Songs (13) New Collection Collaborators Shared with me (6) New Song …" at bounding box center [763, 398] width 1527 height 711
click at [419, 69] on div "Search All Songs (13) New Collection Collaborators Shared with me (6) New Song …" at bounding box center [763, 398] width 1527 height 711
click at [1125, 200] on icon "Demo" at bounding box center [1132, 201] width 14 height 14
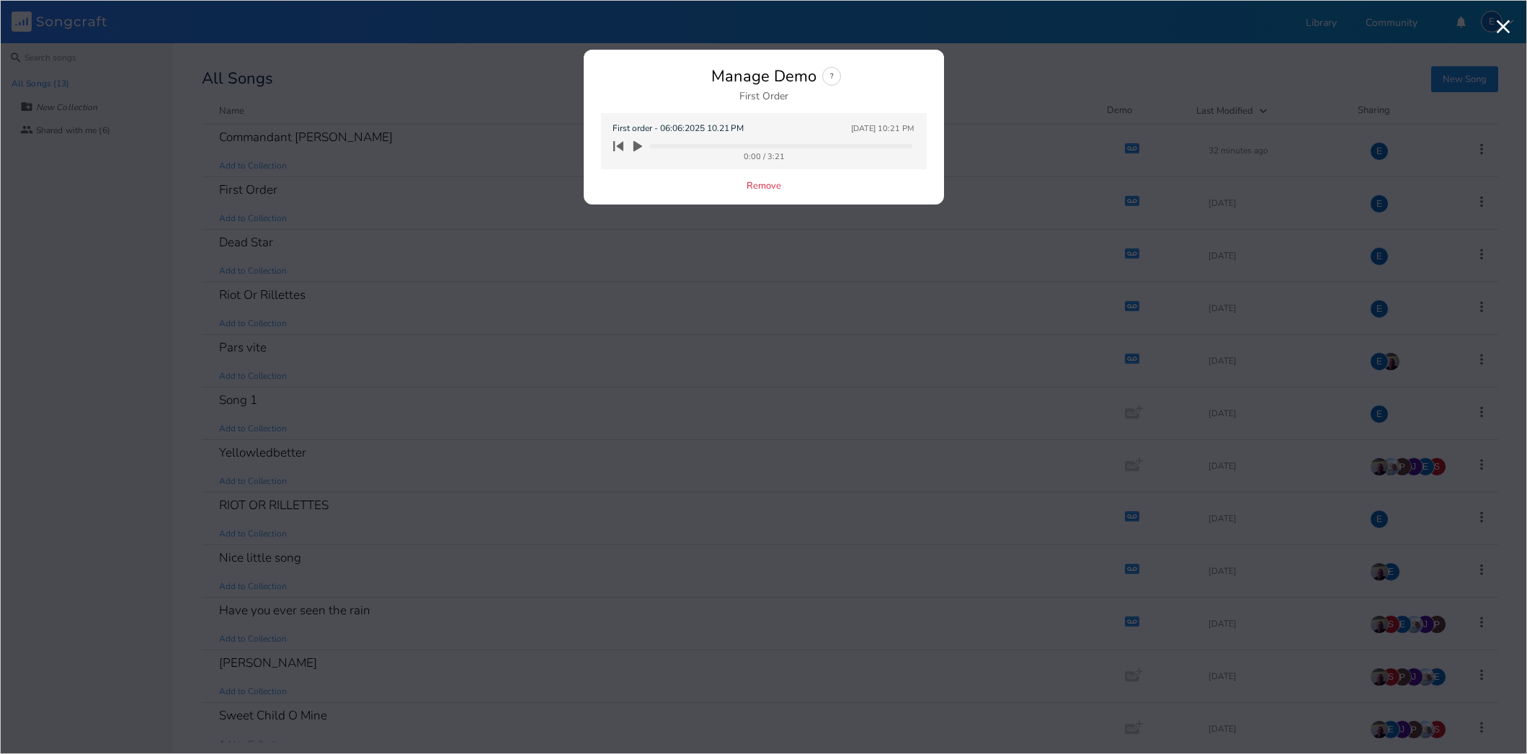
click at [636, 144] on icon "button" at bounding box center [637, 146] width 9 height 11
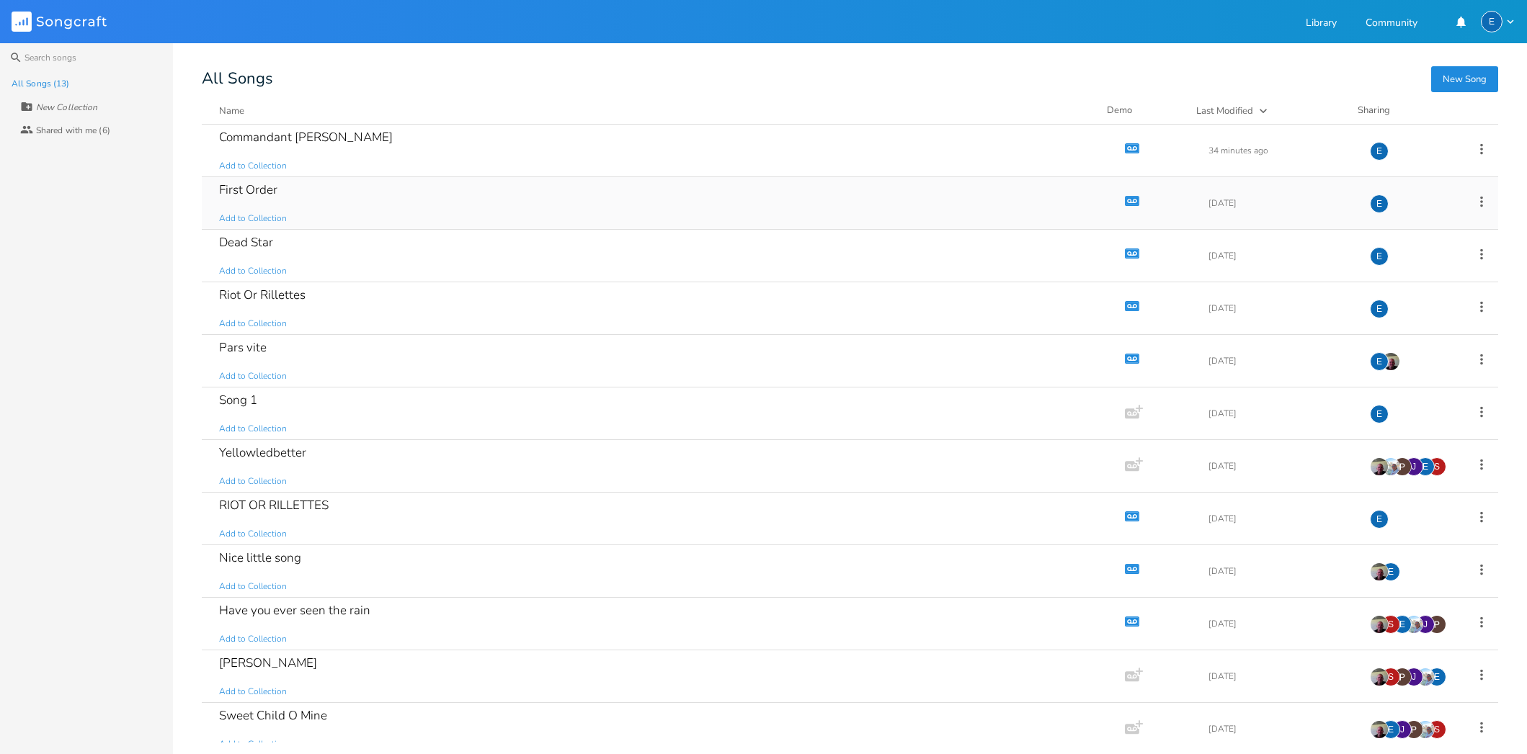
click at [251, 188] on div "First Order" at bounding box center [248, 190] width 58 height 12
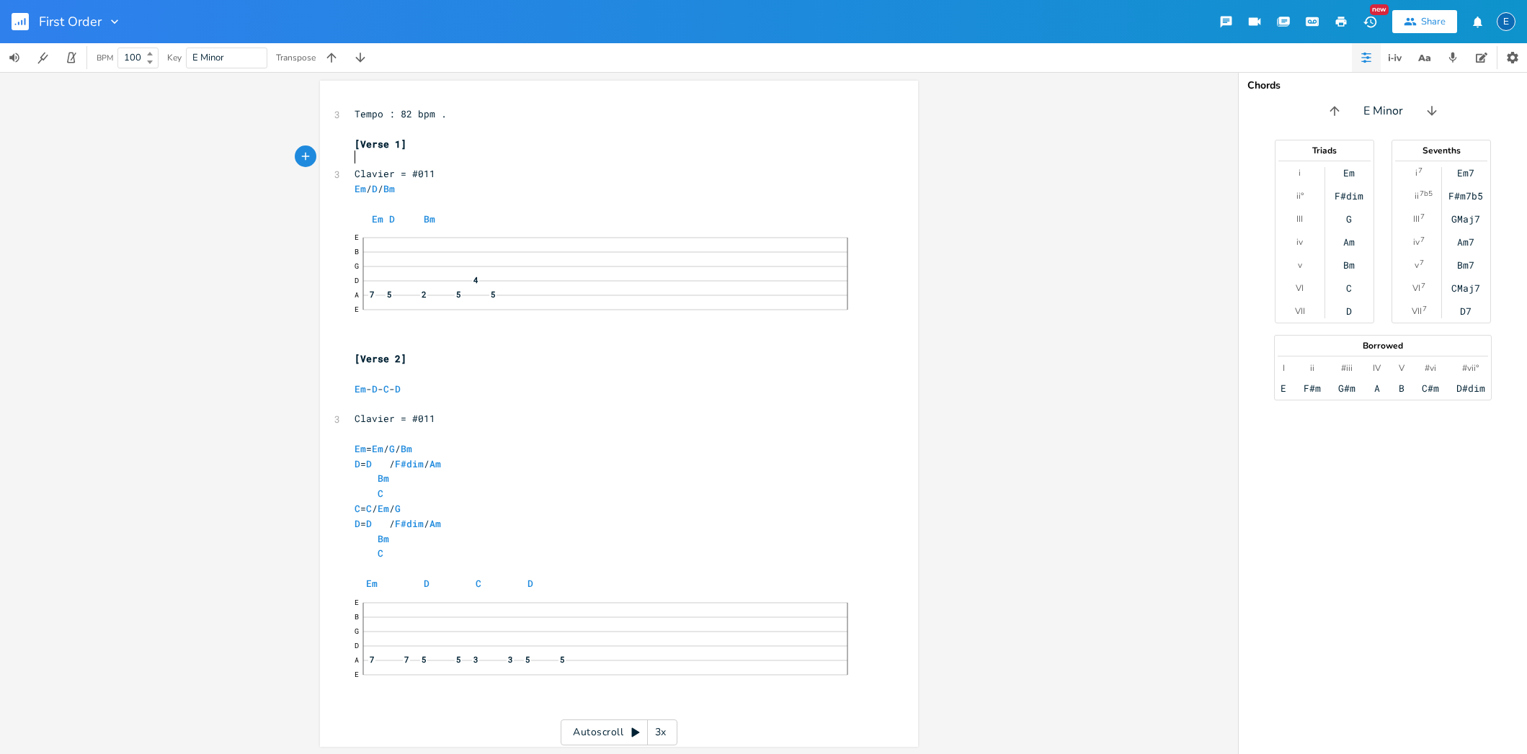
click at [461, 164] on pre "​" at bounding box center [612, 158] width 520 height 15
click at [574, 164] on pre "​" at bounding box center [612, 158] width 520 height 15
click at [1342, 21] on icon "button" at bounding box center [1341, 22] width 11 height 10
click at [21, 20] on rect "button" at bounding box center [20, 21] width 17 height 17
